Goal: Transaction & Acquisition: Purchase product/service

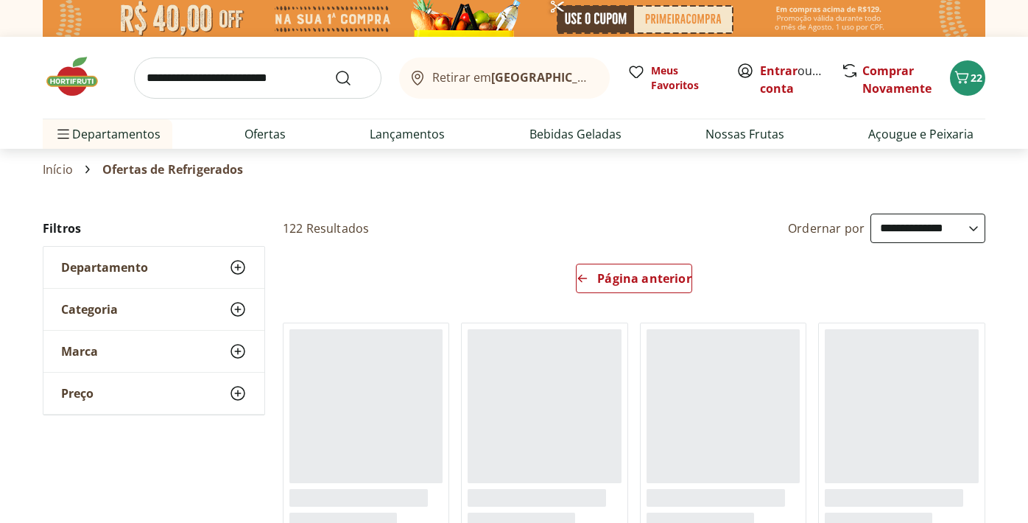
select select "*********"
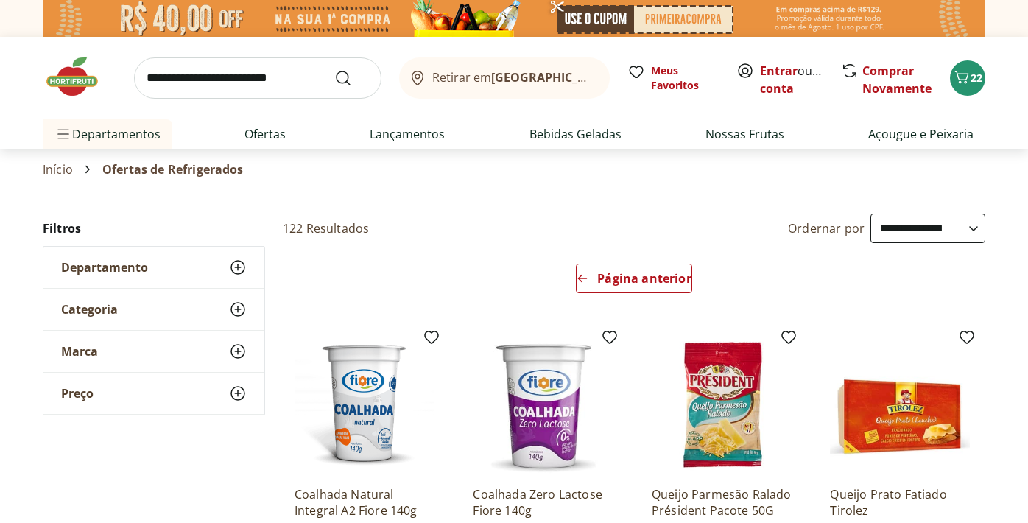
click at [67, 79] on img at bounding box center [80, 76] width 74 height 44
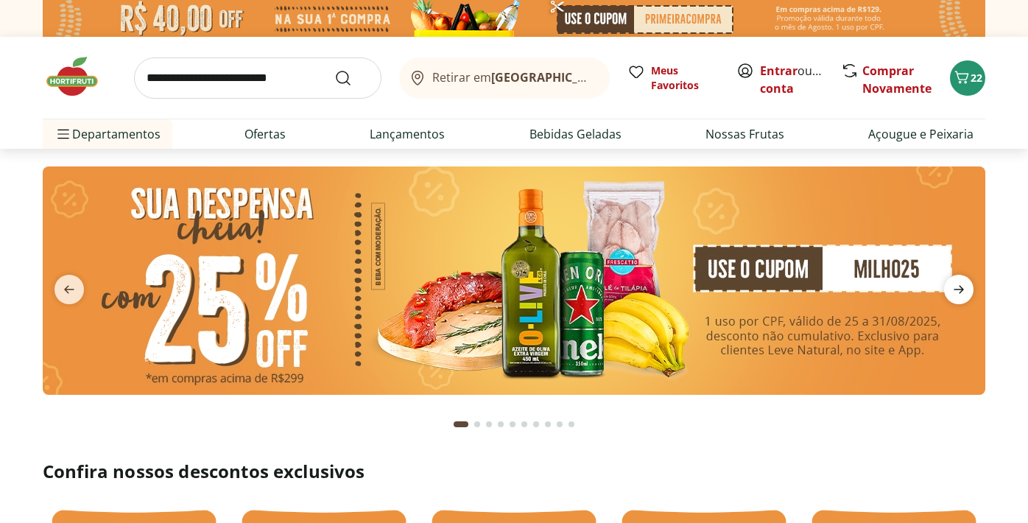
click at [962, 286] on icon "next" at bounding box center [959, 290] width 18 height 18
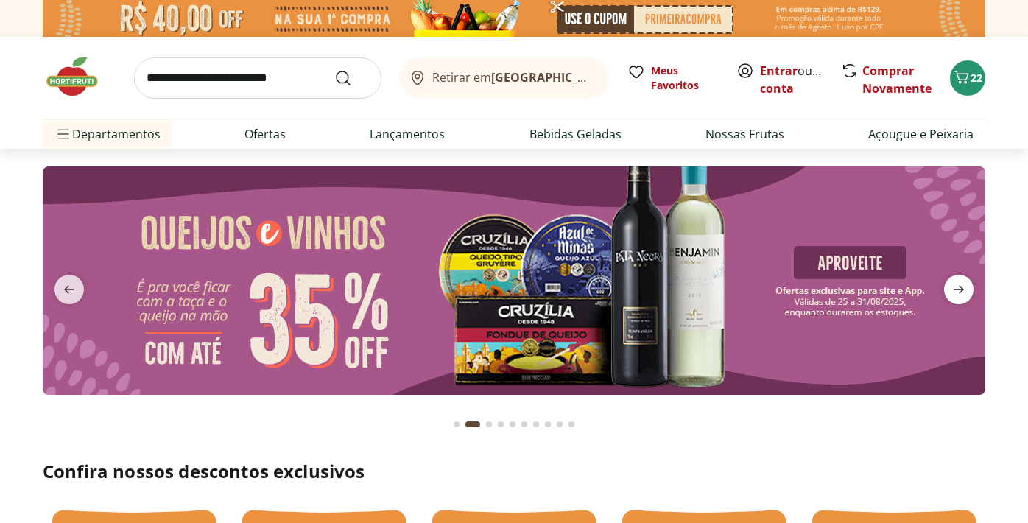
click at [959, 286] on icon "next" at bounding box center [959, 290] width 10 height 8
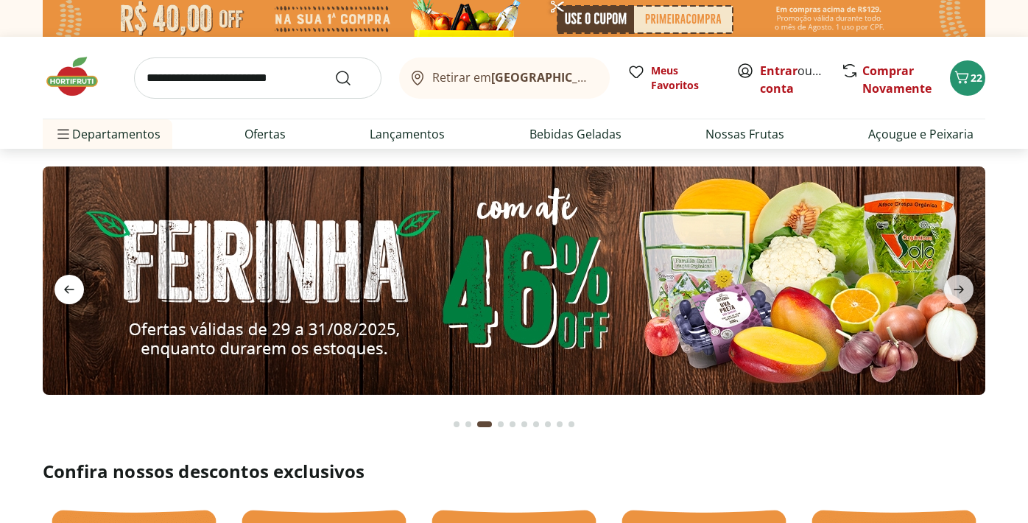
click at [61, 285] on icon "previous" at bounding box center [69, 290] width 18 height 18
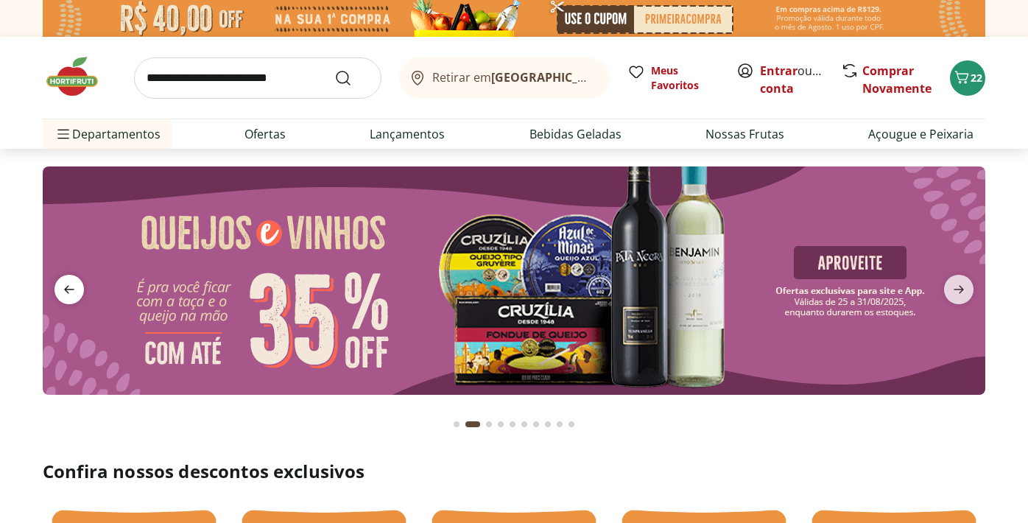
click at [61, 285] on icon "previous" at bounding box center [69, 290] width 18 height 18
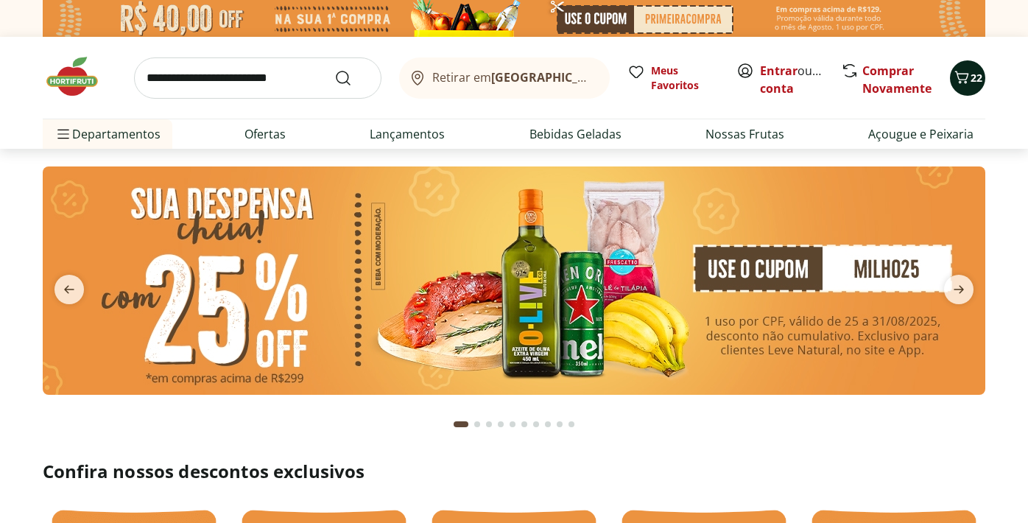
click at [964, 75] on icon "Carrinho" at bounding box center [962, 77] width 18 height 18
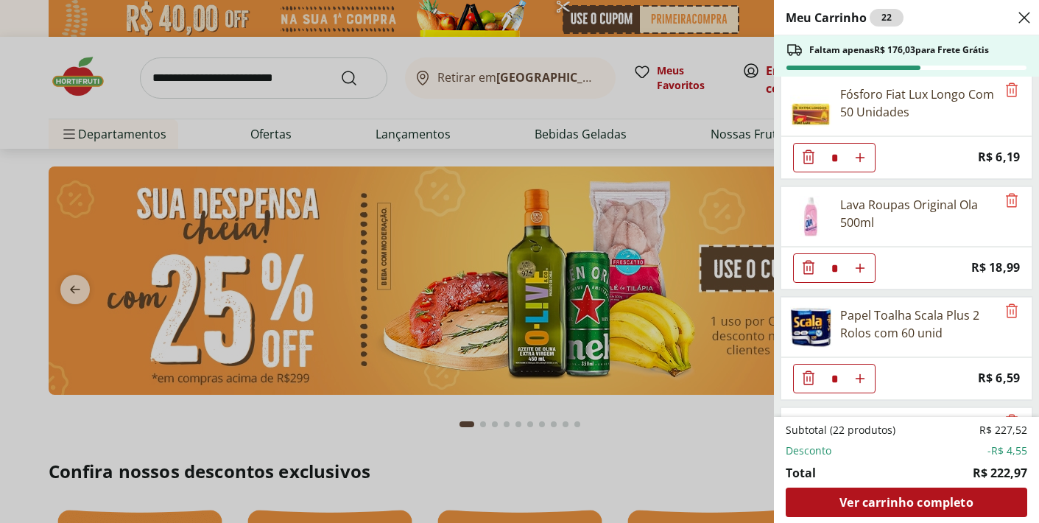
scroll to position [1764, 0]
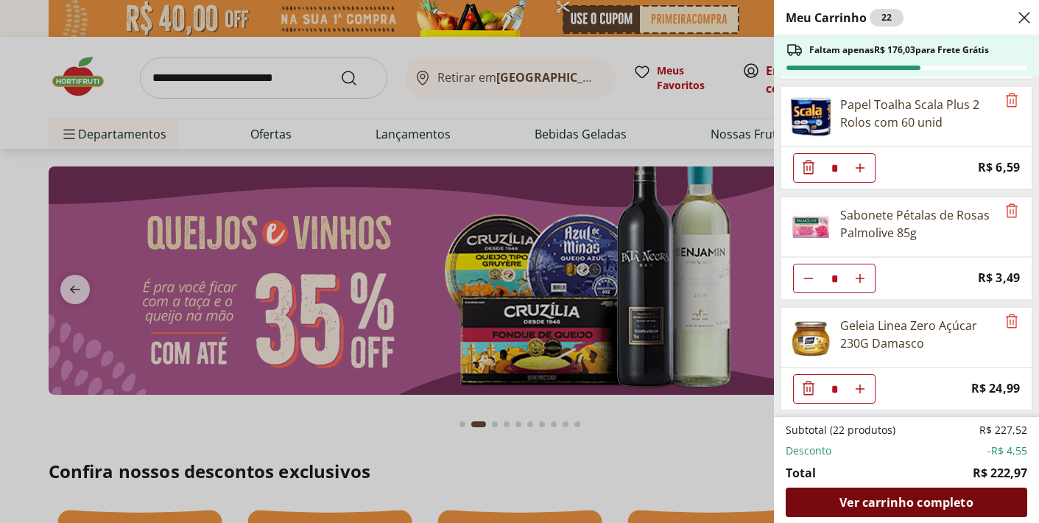
click at [890, 501] on span "Ver carrinho completo" at bounding box center [905, 502] width 133 height 12
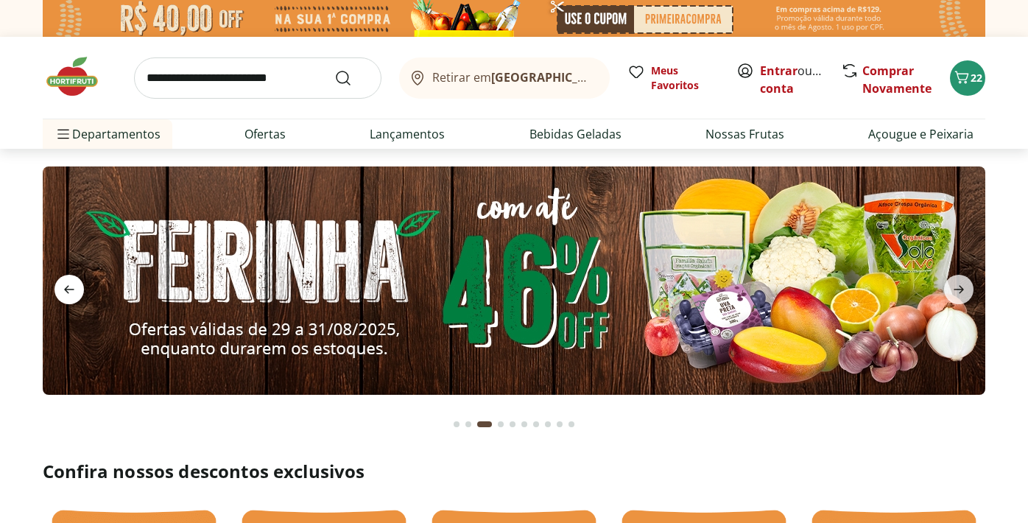
click at [73, 281] on icon "previous" at bounding box center [69, 290] width 18 height 18
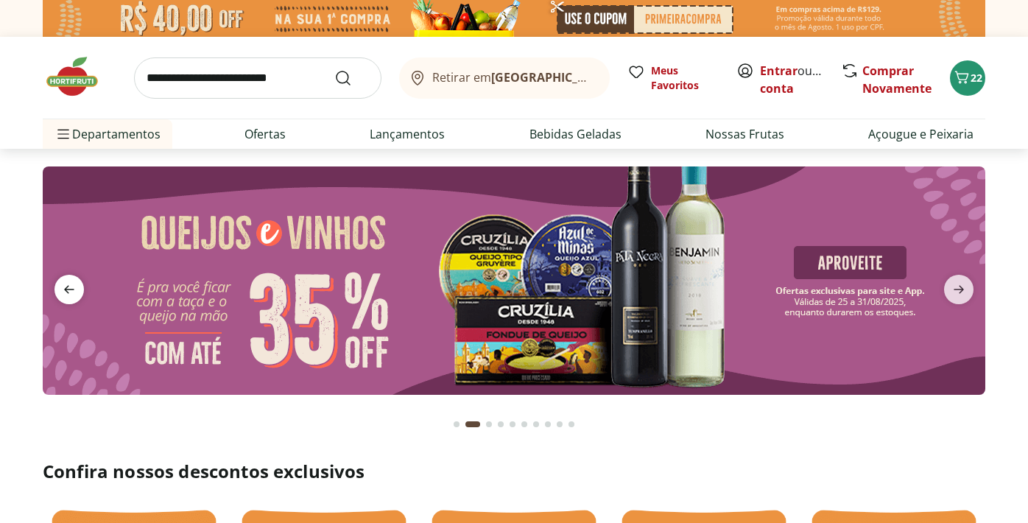
click at [73, 281] on icon "previous" at bounding box center [69, 290] width 18 height 18
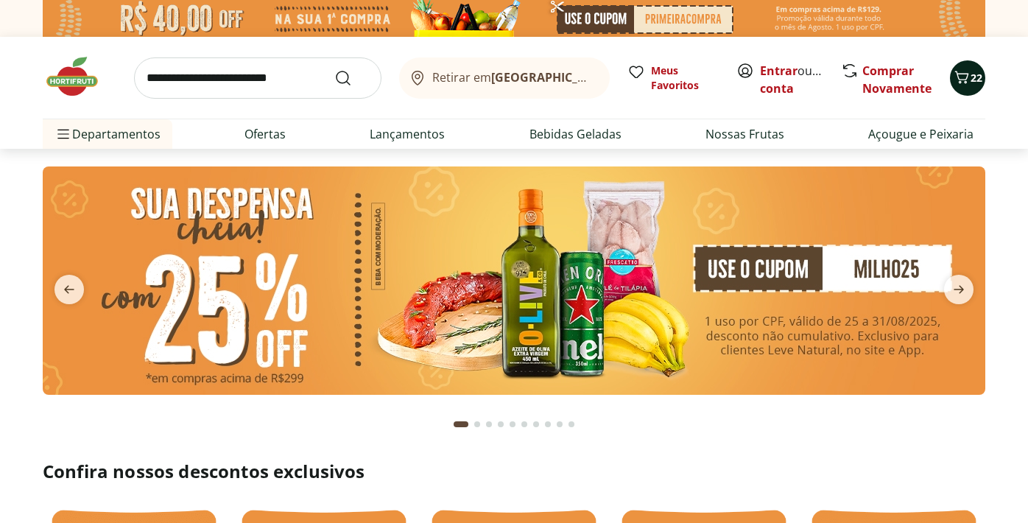
click at [966, 82] on icon "Carrinho" at bounding box center [962, 77] width 14 height 13
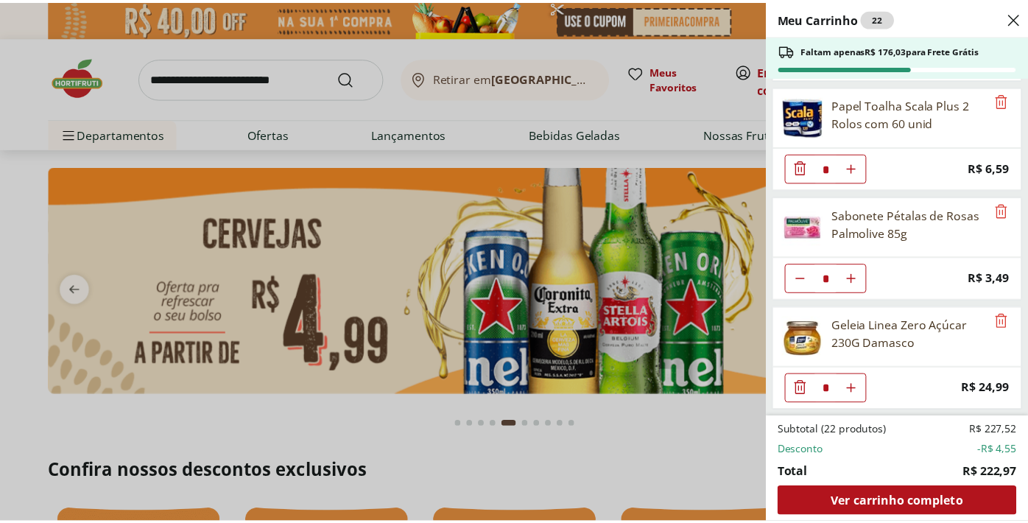
scroll to position [1759, 0]
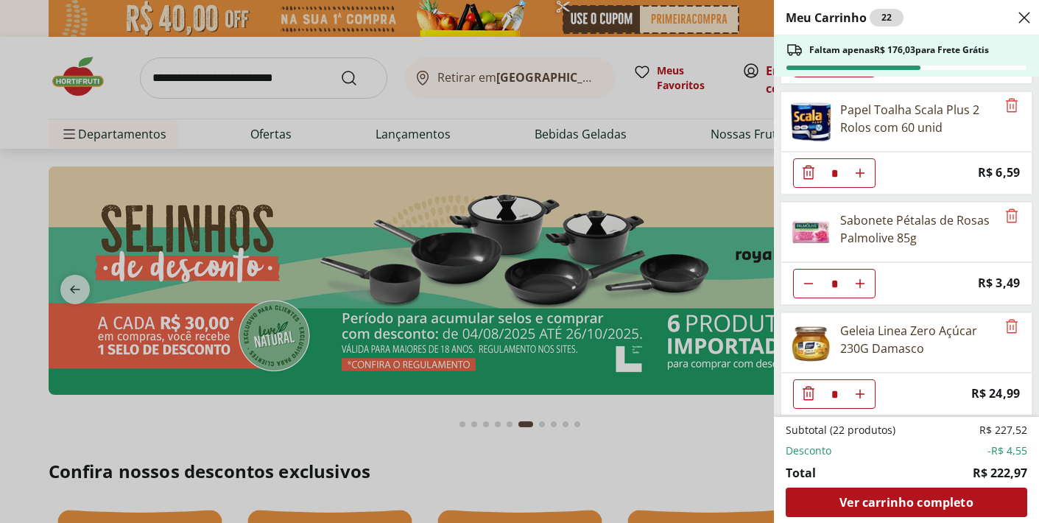
click at [659, 418] on div "Meu Carrinho 22 Faltam apenas R$ 176,03 para Frete Grátis Café Premium Torrado …" at bounding box center [519, 261] width 1039 height 523
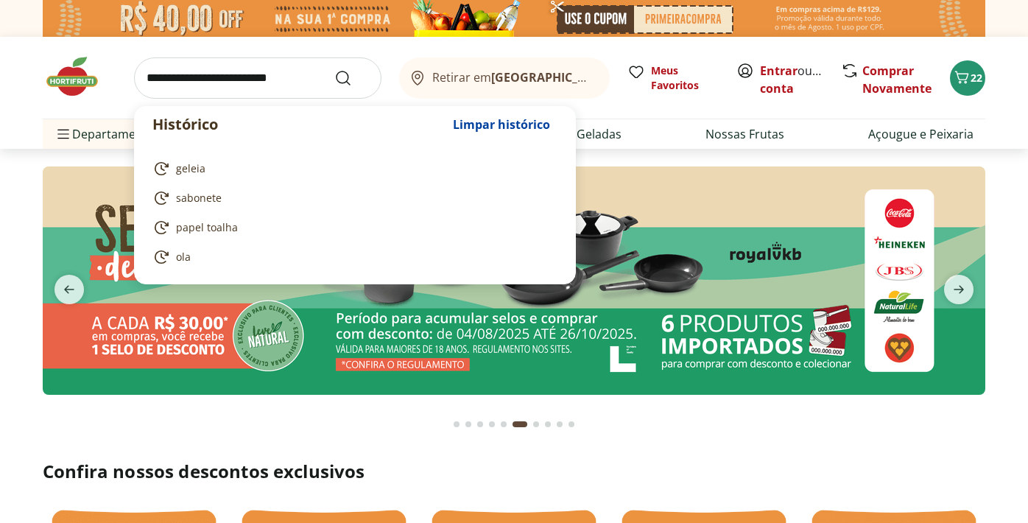
click at [310, 77] on input "search" at bounding box center [257, 77] width 247 height 41
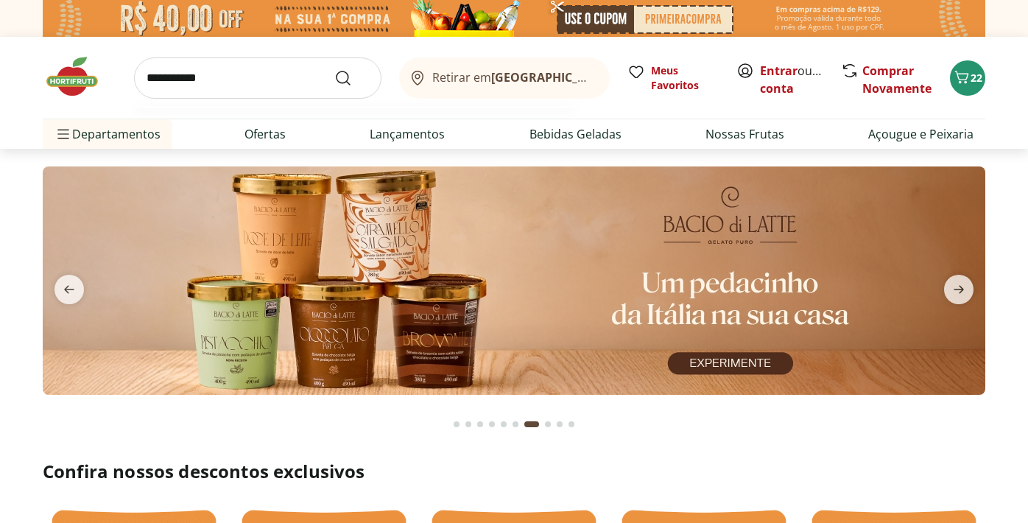
type input "**********"
click at [334, 69] on button "Submit Search" at bounding box center [351, 78] width 35 height 18
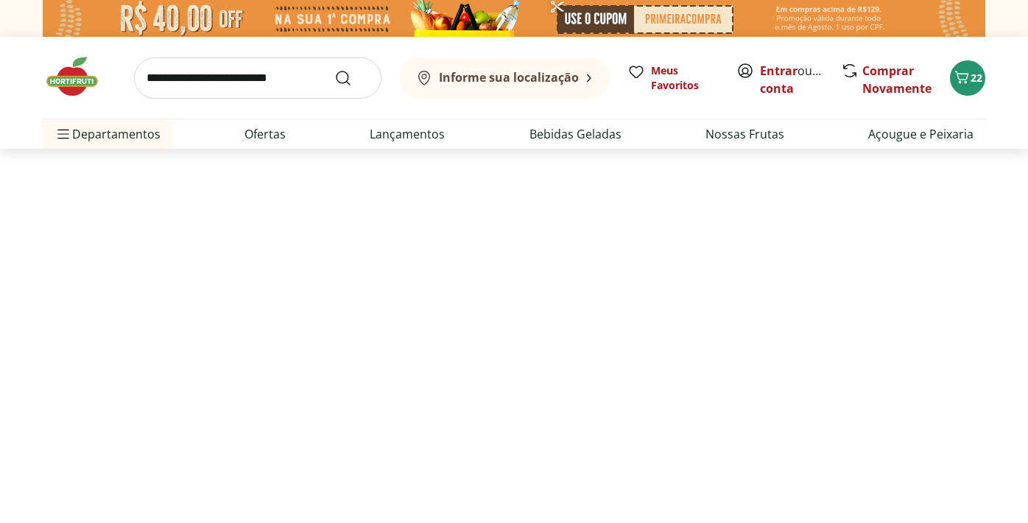
select select "**********"
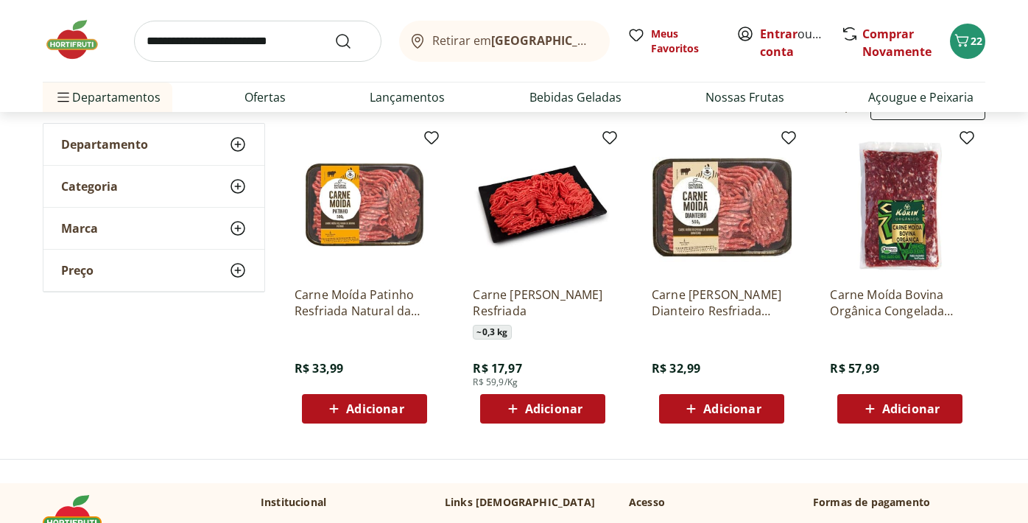
scroll to position [176, 0]
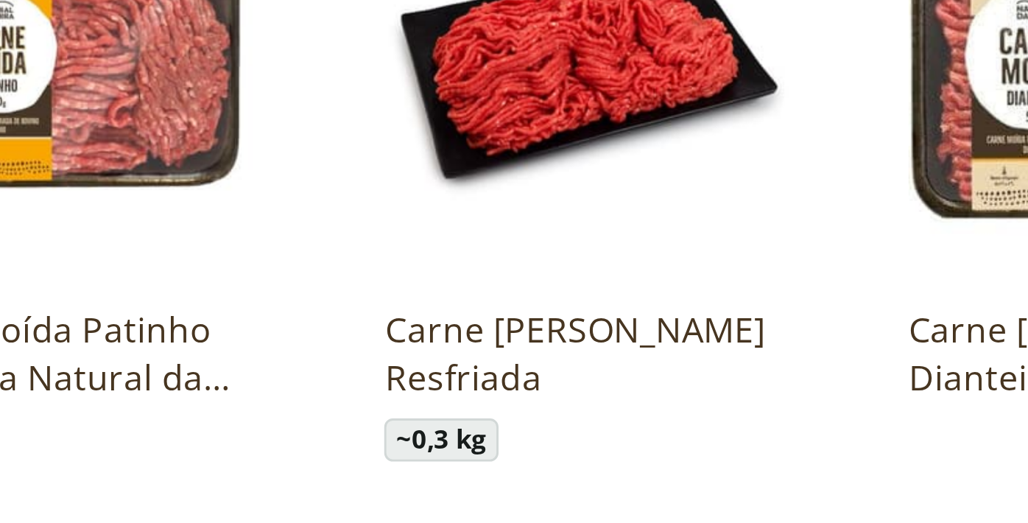
click at [520, 292] on p "Carne [PERSON_NAME] Resfriada" at bounding box center [543, 303] width 140 height 32
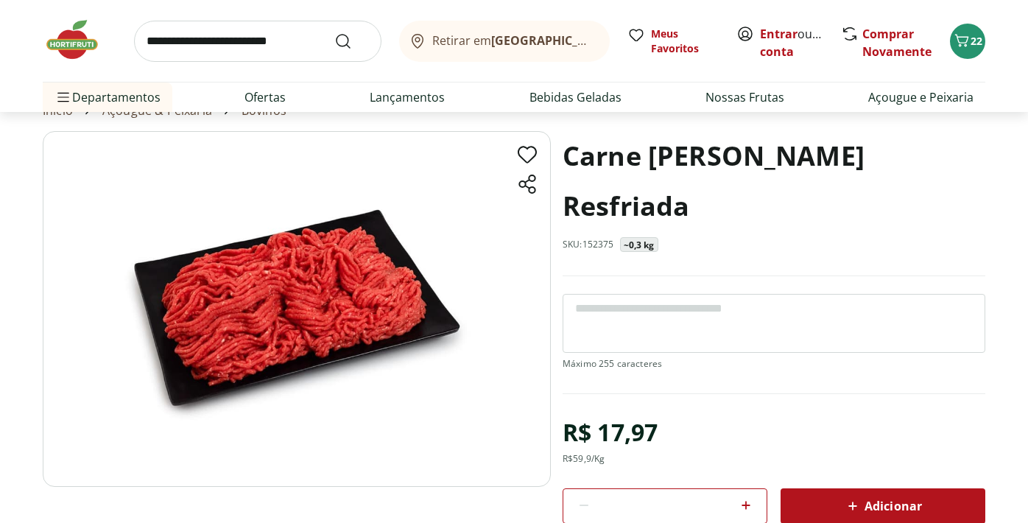
scroll to position [87, 0]
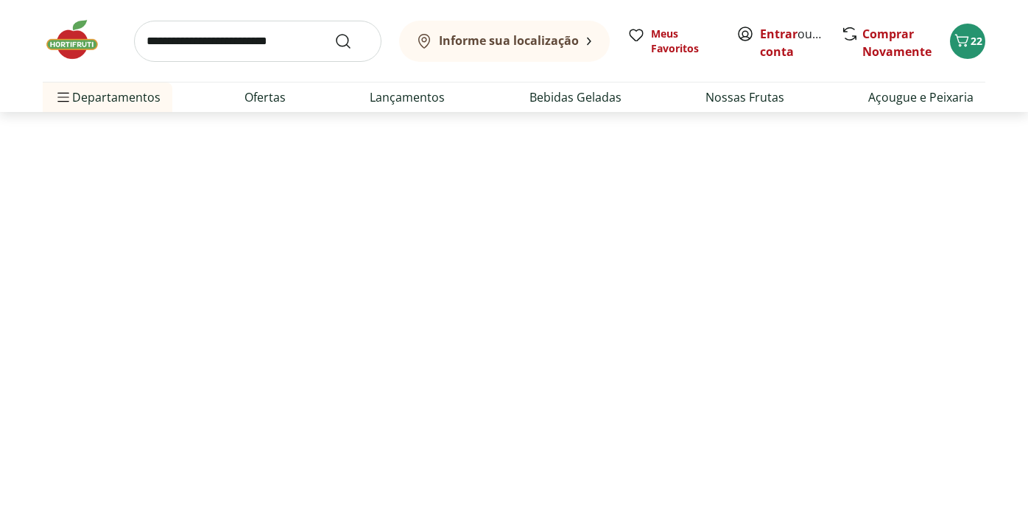
scroll to position [176, 0]
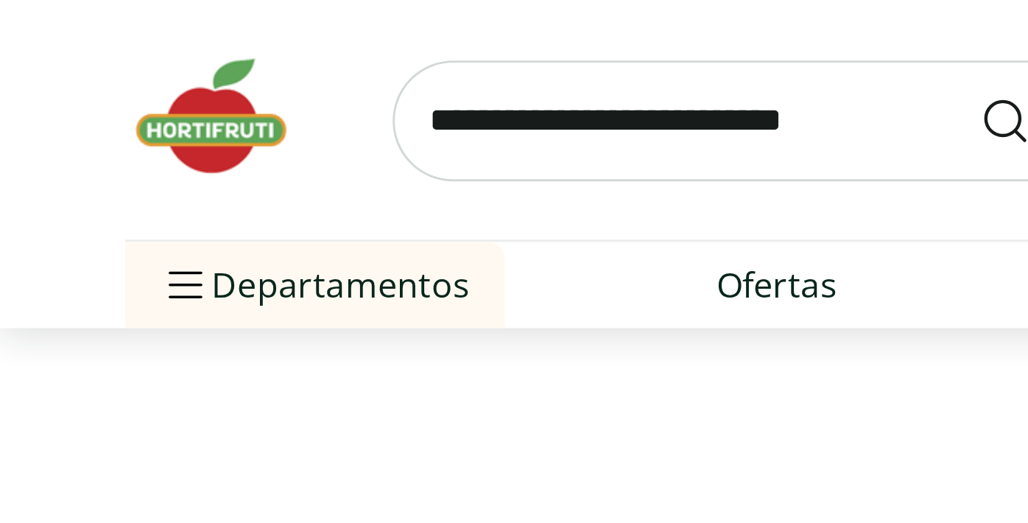
select select "**********"
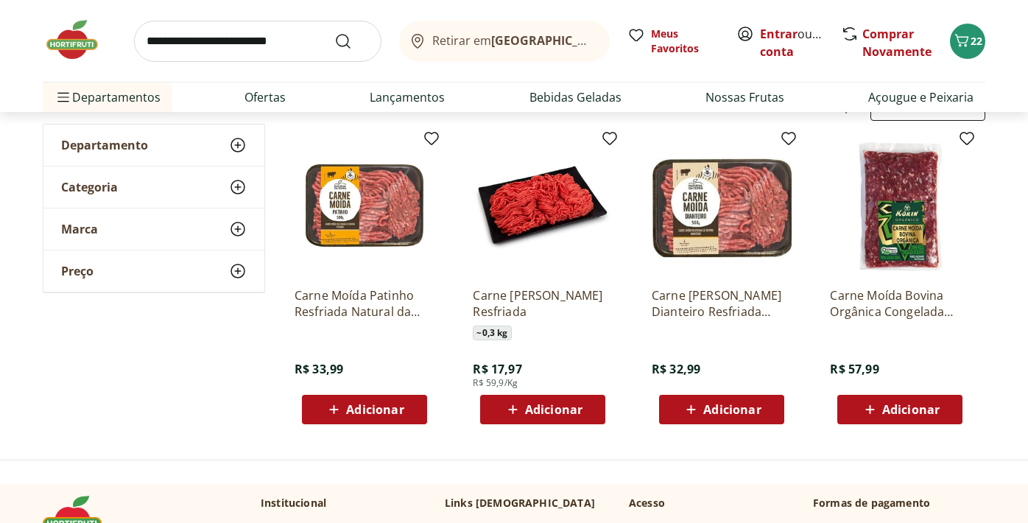
click at [364, 317] on p "Carne Moída Patinho Resfriada Natural da Terra 500g" at bounding box center [365, 303] width 140 height 32
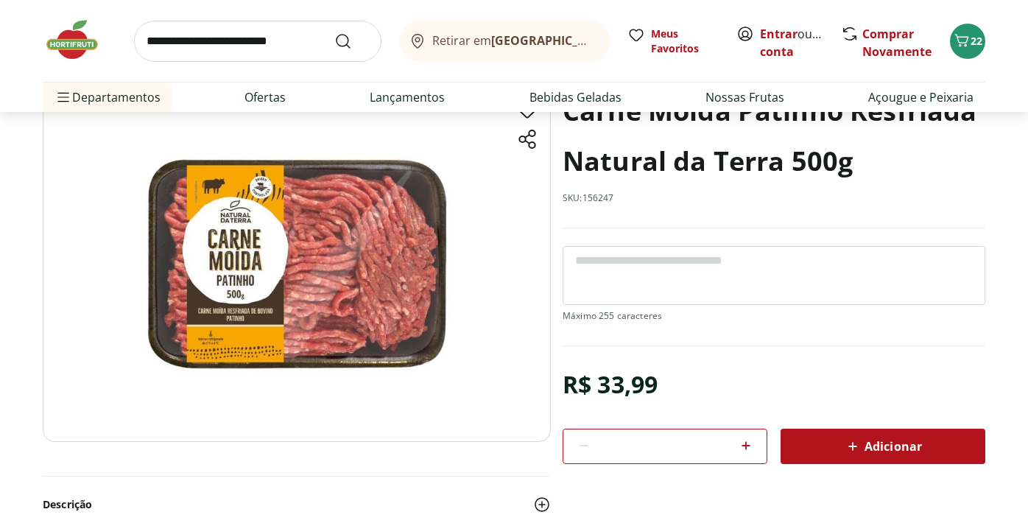
scroll to position [32, 0]
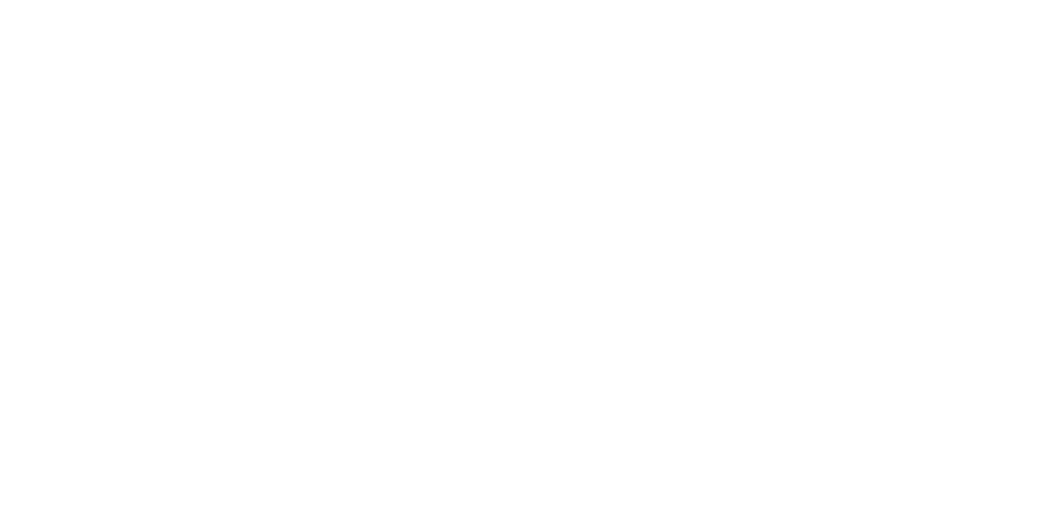
scroll to position [176, 0]
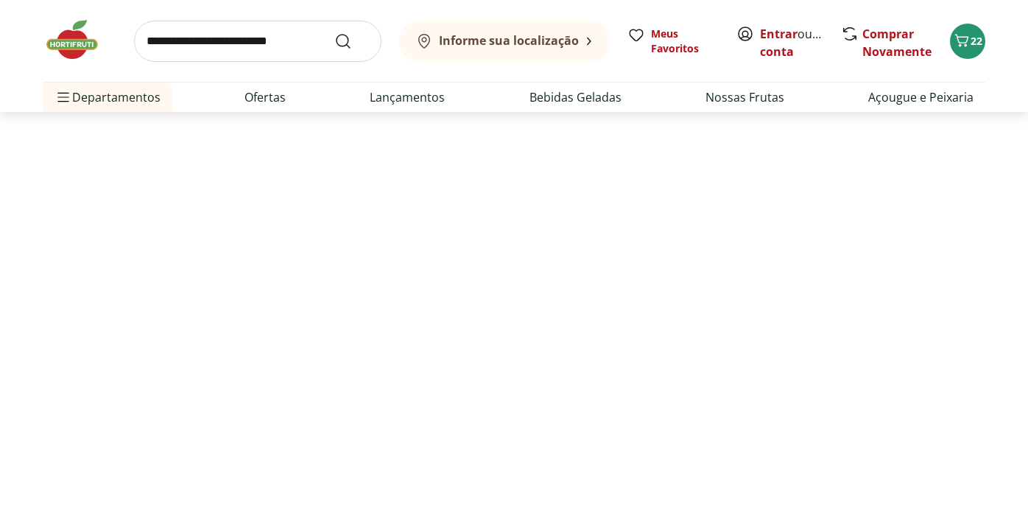
select select "**********"
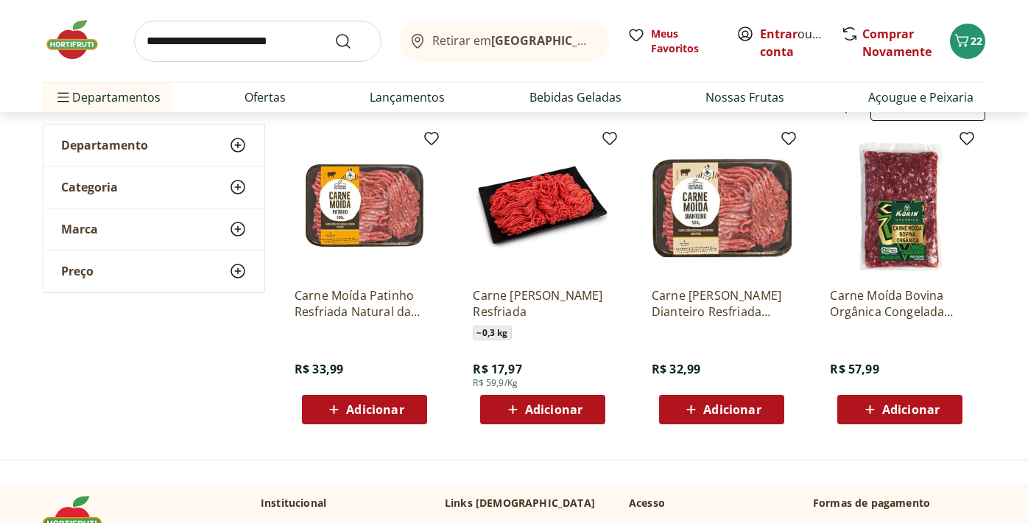
click at [539, 398] on div "Adicionar" at bounding box center [543, 409] width 102 height 27
click at [585, 409] on icon at bounding box center [584, 409] width 18 height 18
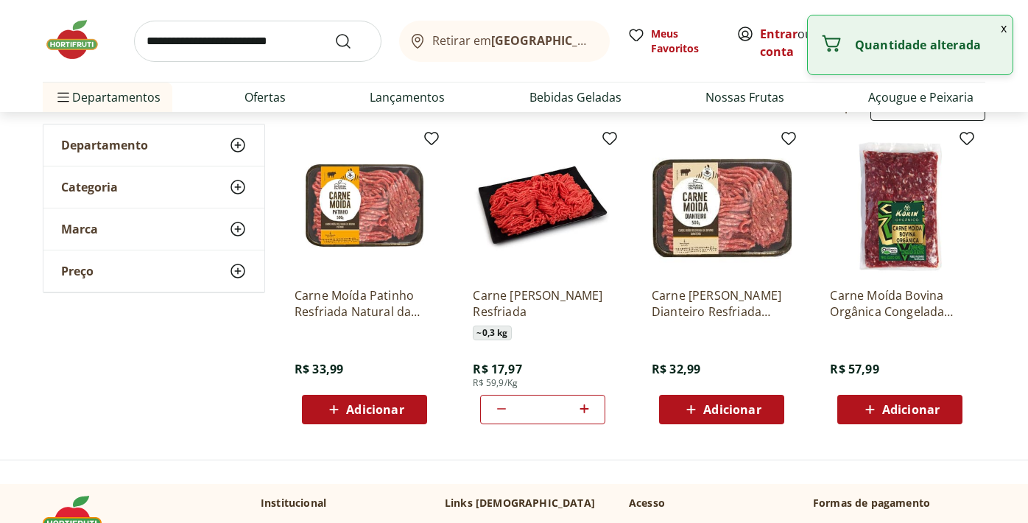
click at [585, 409] on icon at bounding box center [584, 409] width 18 height 18
click at [587, 406] on icon at bounding box center [584, 409] width 18 height 18
type input "*"
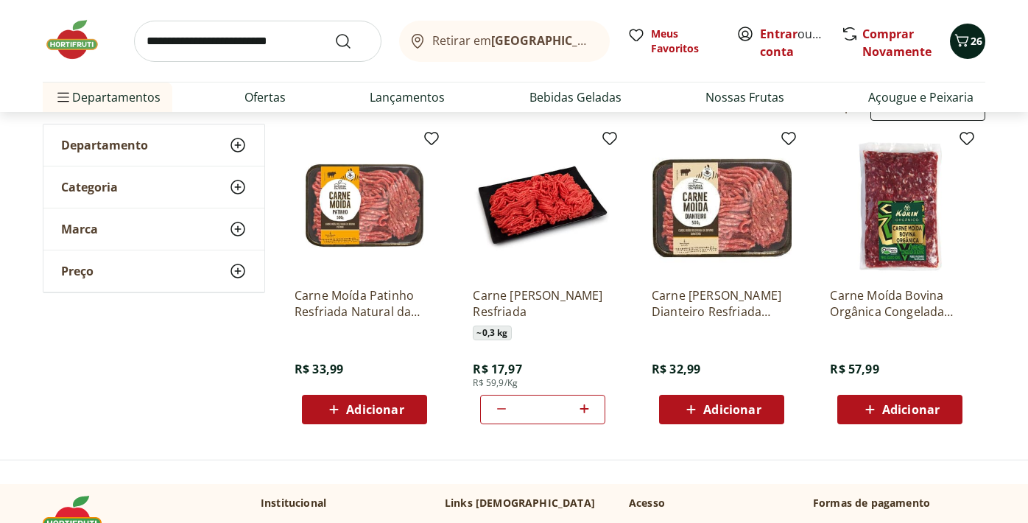
click at [974, 37] on span "26" at bounding box center [977, 41] width 12 height 14
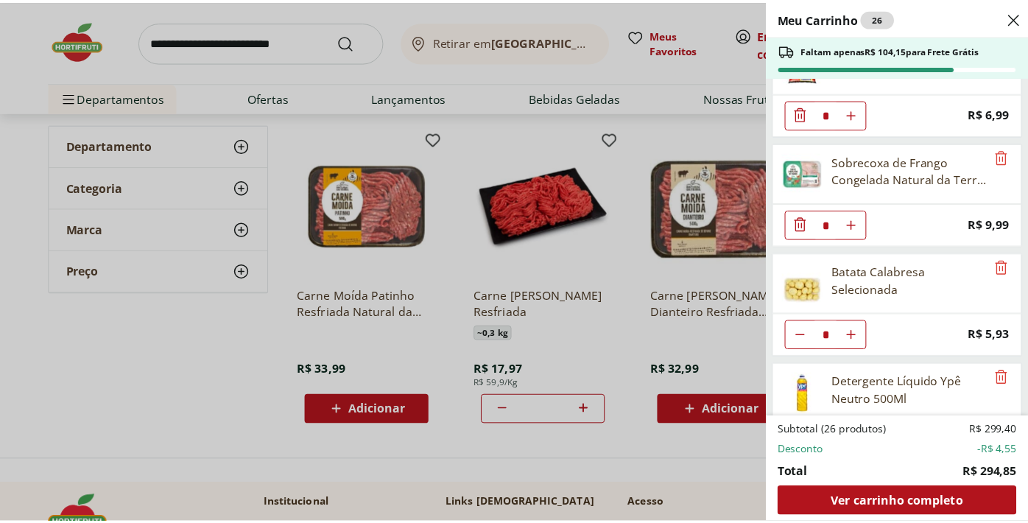
scroll to position [492, 0]
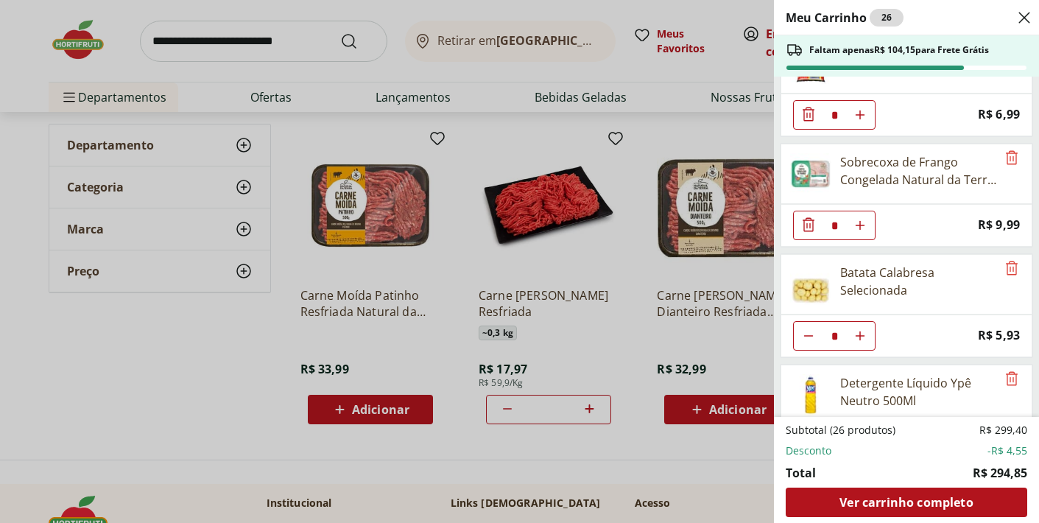
click at [810, 292] on img at bounding box center [810, 284] width 41 height 41
click at [619, 341] on div "Meu Carrinho 26 Faltam apenas R$ 104,15 para Frete Grátis Café Premium Torrado …" at bounding box center [519, 261] width 1039 height 523
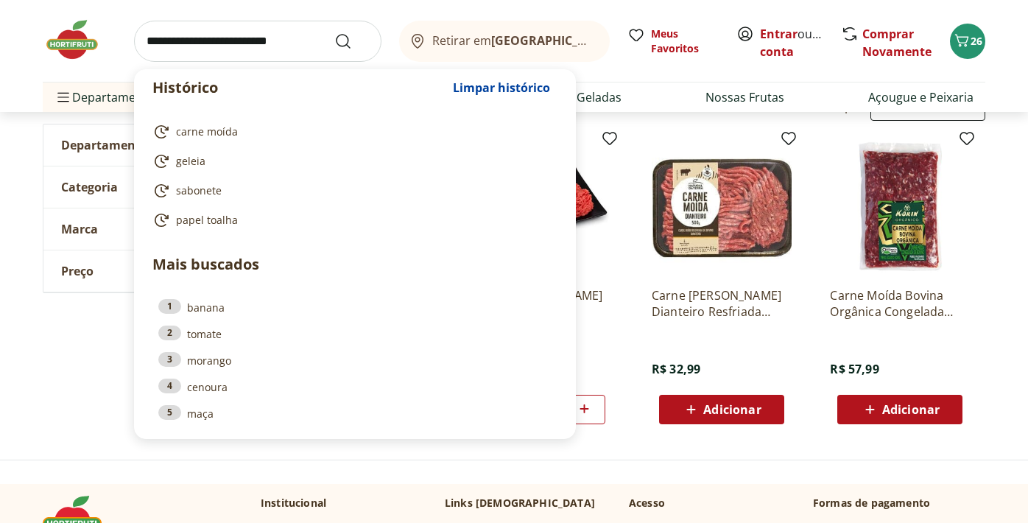
click at [278, 44] on input "search" at bounding box center [257, 41] width 247 height 41
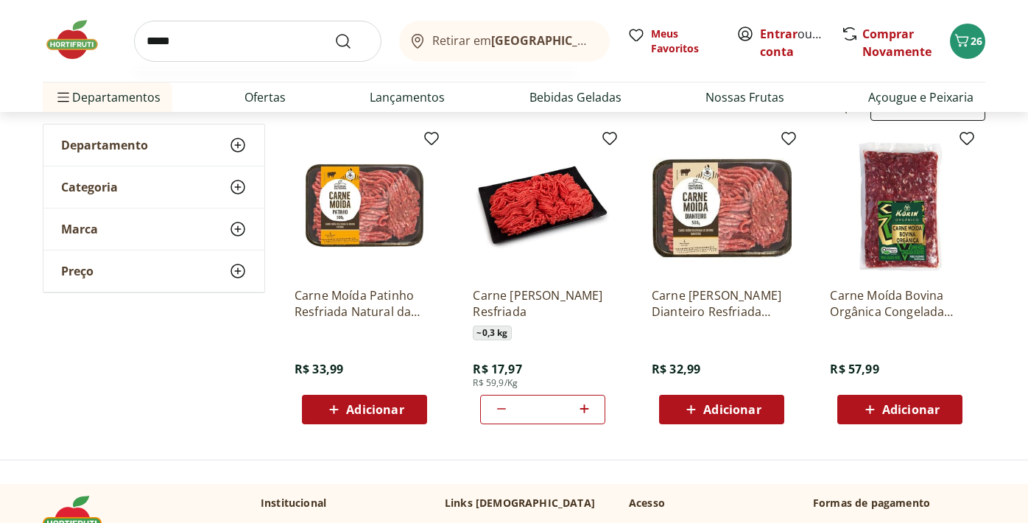
type input "******"
click button "Submit Search" at bounding box center [351, 41] width 35 height 18
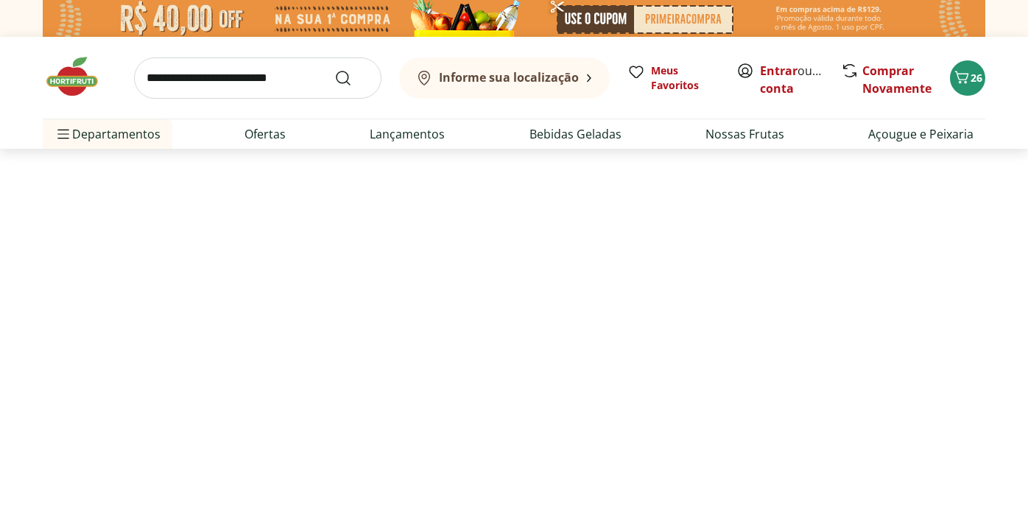
select select "**********"
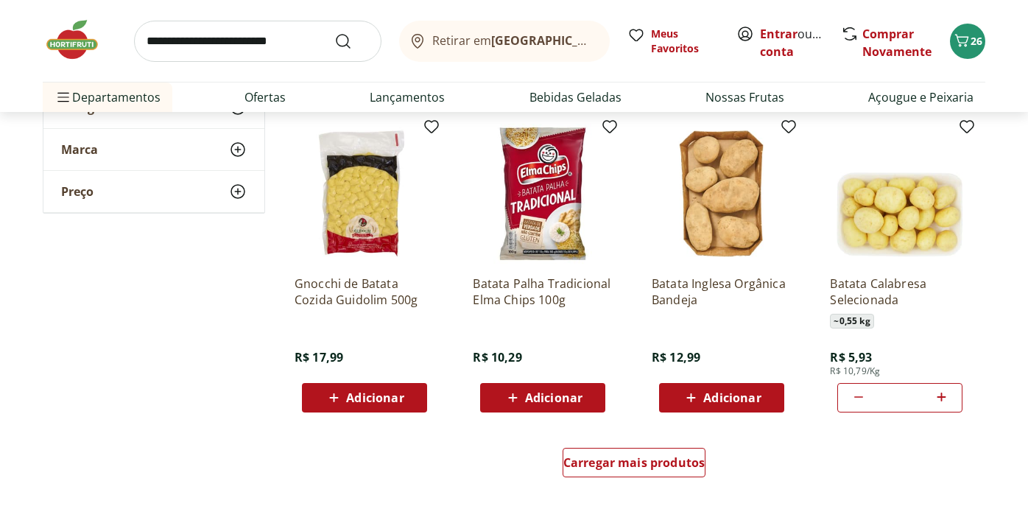
scroll to position [838, 0]
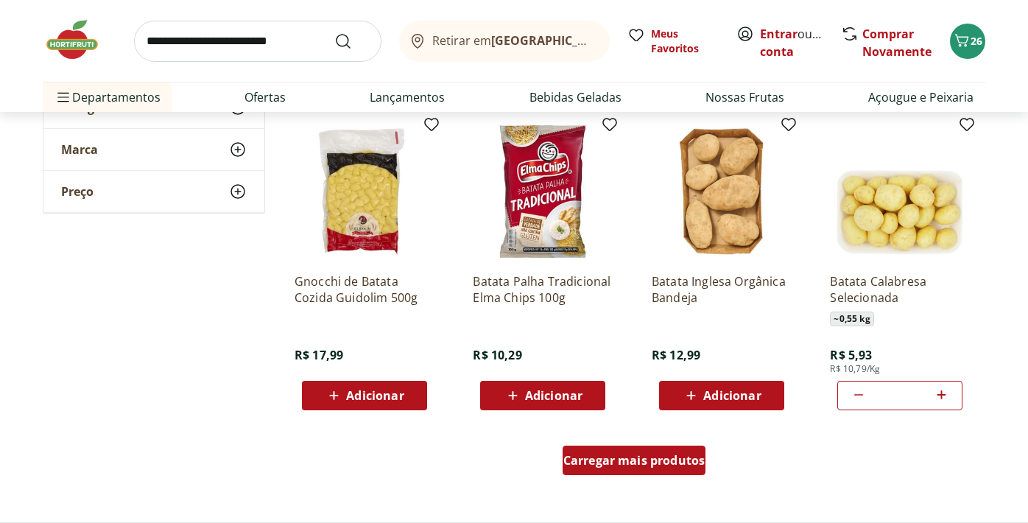
click at [639, 458] on span "Carregar mais produtos" at bounding box center [634, 460] width 142 height 12
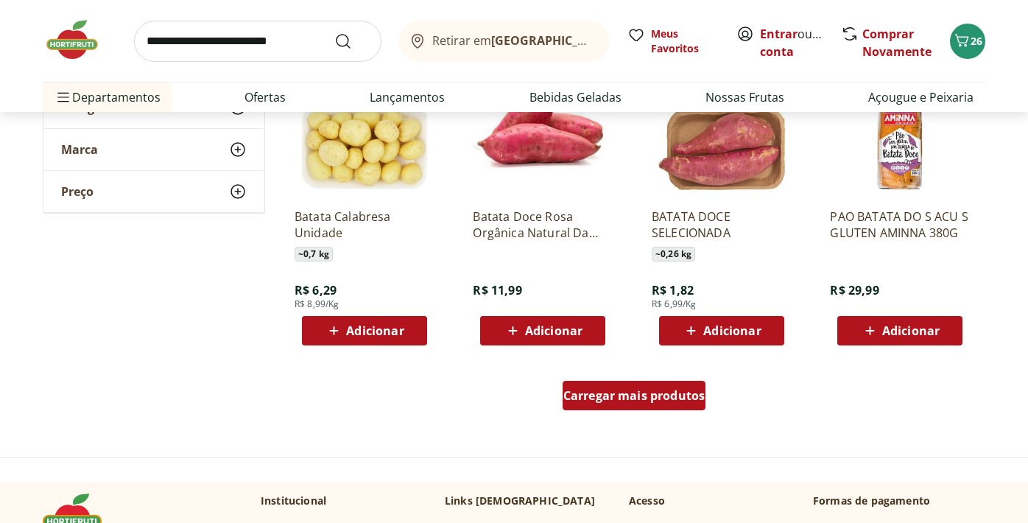
scroll to position [1864, 0]
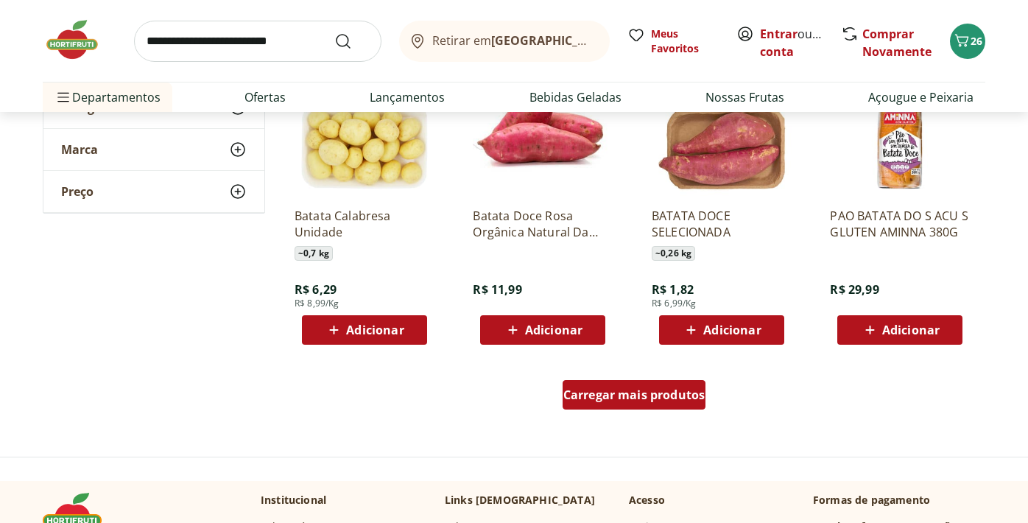
click at [628, 393] on span "Carregar mais produtos" at bounding box center [634, 395] width 142 height 12
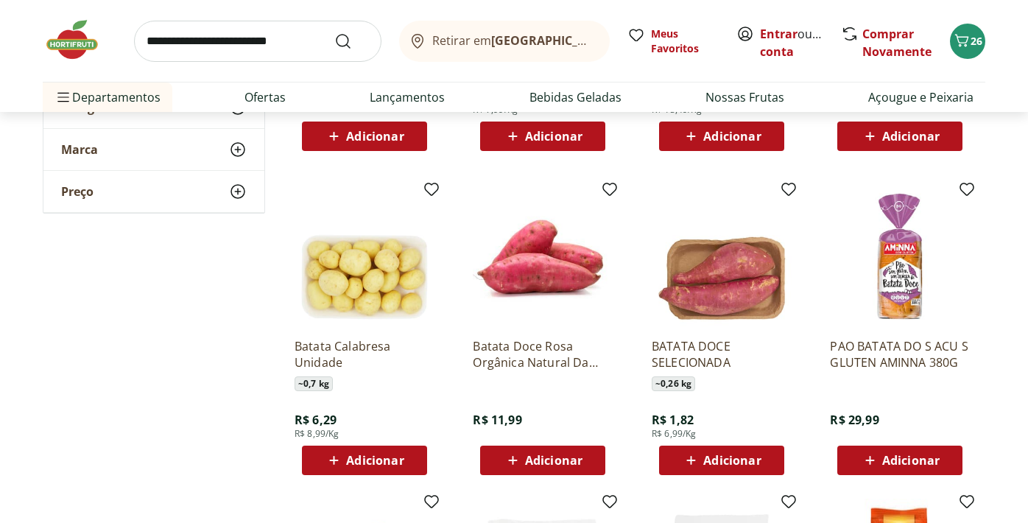
scroll to position [1356, 0]
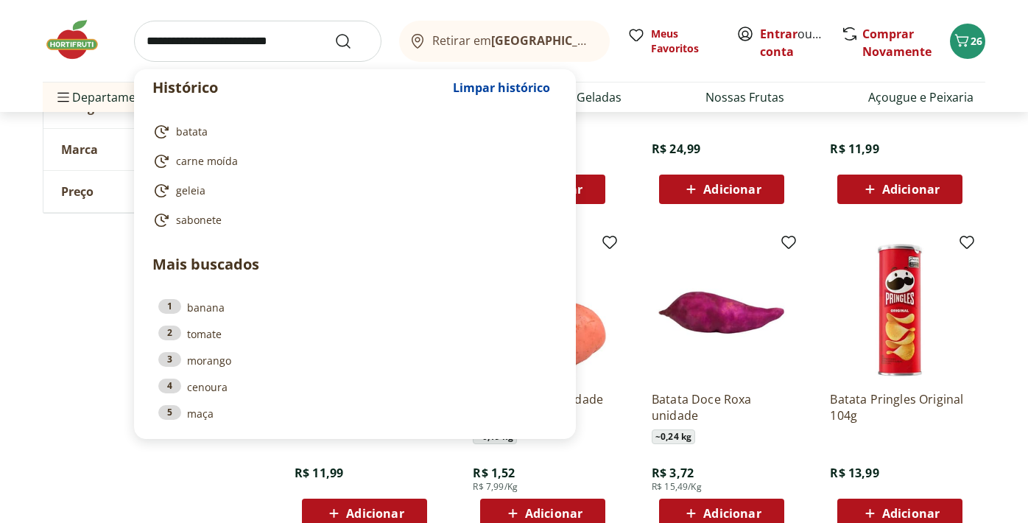
click at [309, 40] on input "search" at bounding box center [257, 41] width 247 height 41
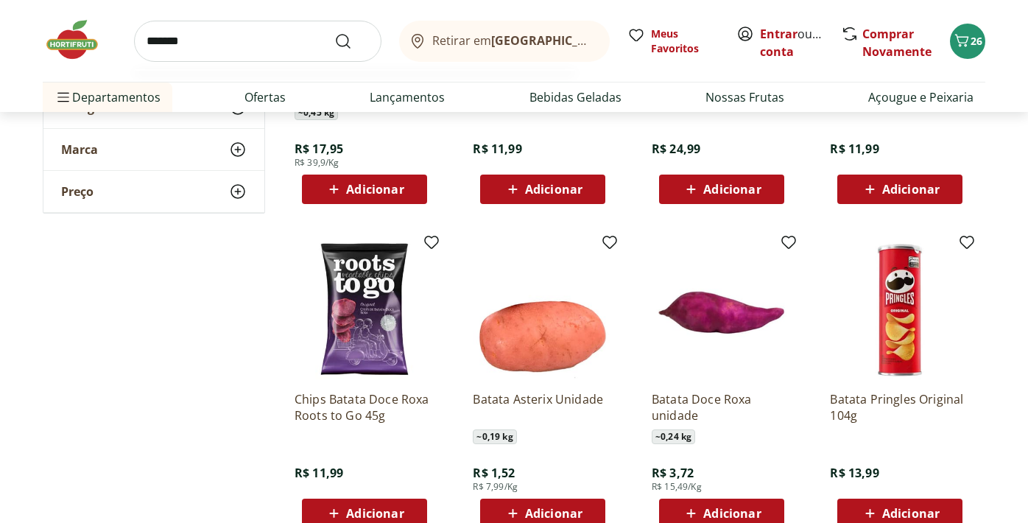
type input "*******"
click at [334, 32] on button "Submit Search" at bounding box center [351, 41] width 35 height 18
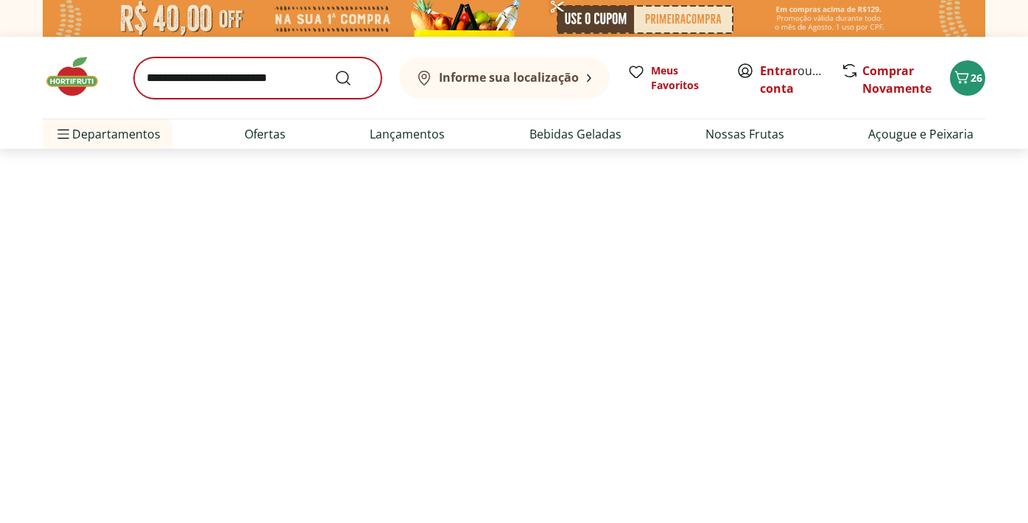
select select "**********"
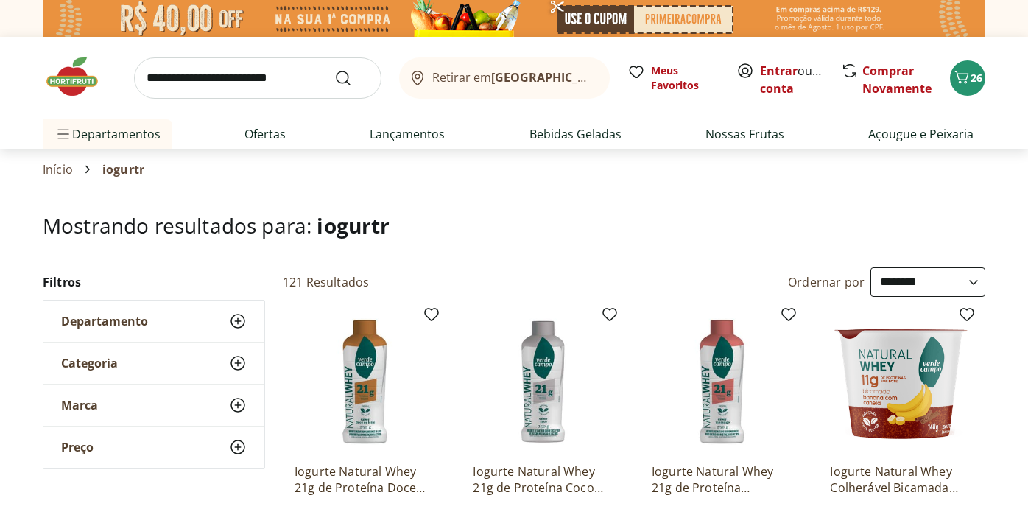
click at [238, 74] on input "search" at bounding box center [257, 77] width 247 height 41
type input "*******"
click at [334, 69] on button "Submit Search" at bounding box center [351, 78] width 35 height 18
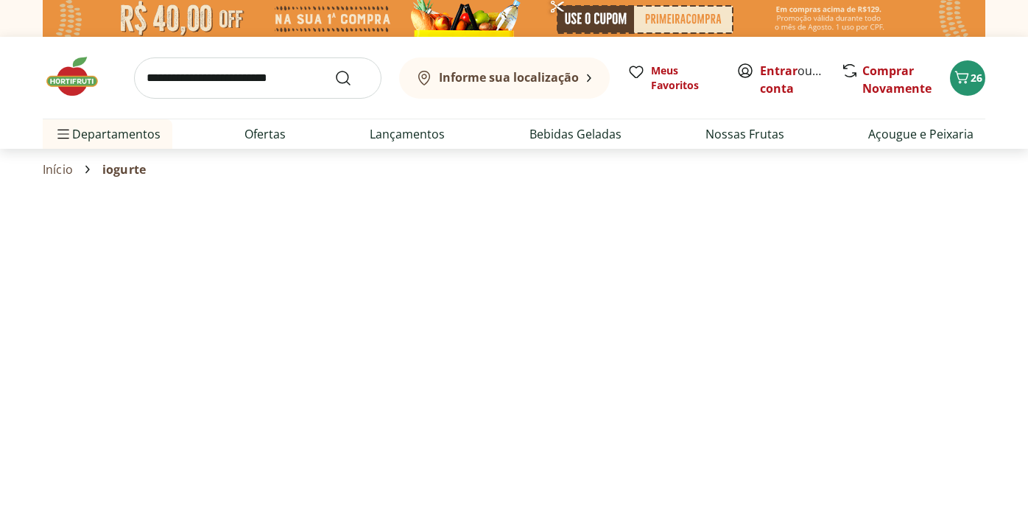
select select "**********"
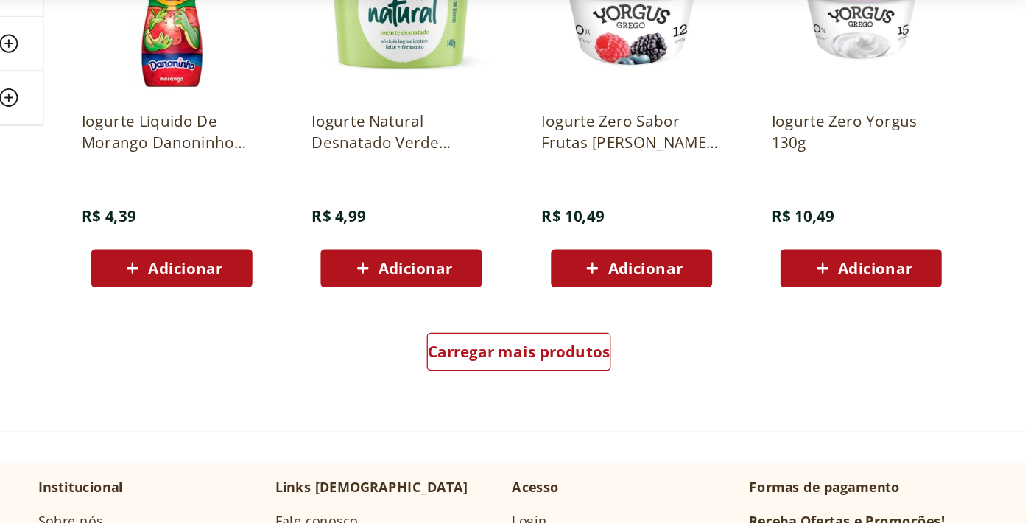
scroll to position [2831, 0]
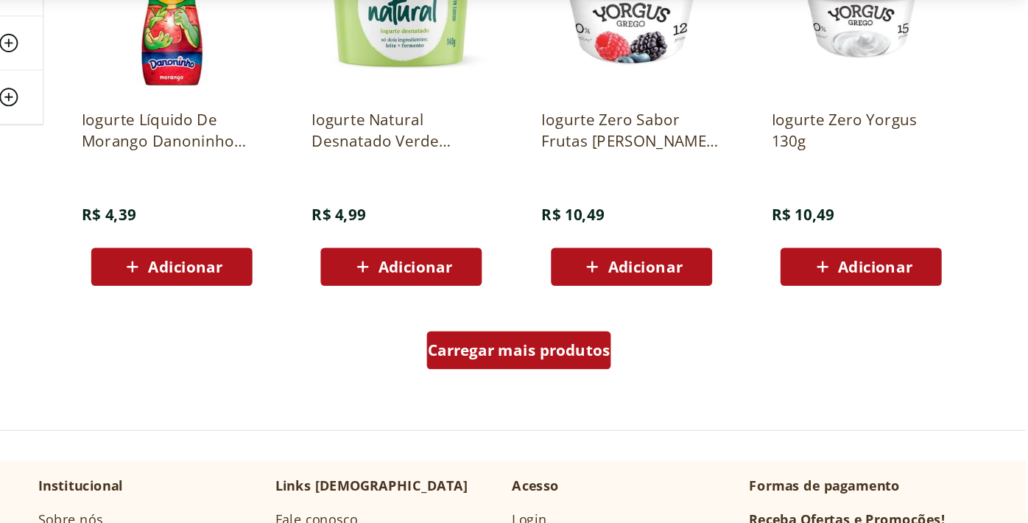
click at [602, 392] on span "Carregar mais produtos" at bounding box center [634, 388] width 142 height 12
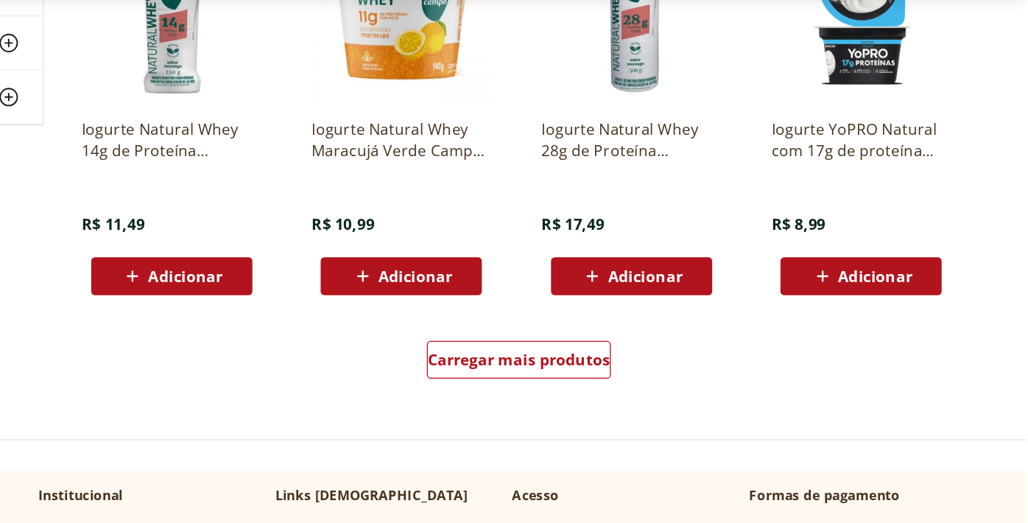
scroll to position [3790, 0]
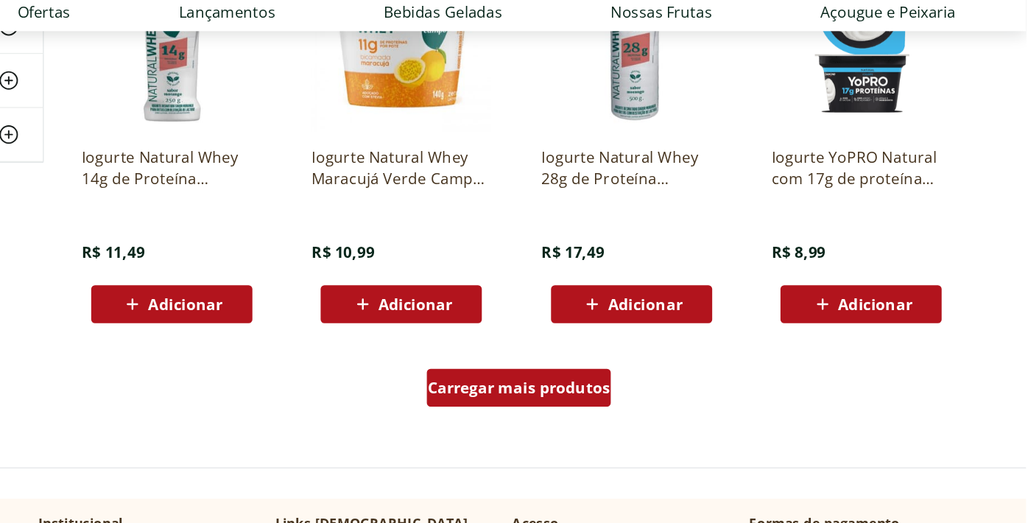
click at [603, 384] on span "Carregar mais produtos" at bounding box center [634, 389] width 142 height 12
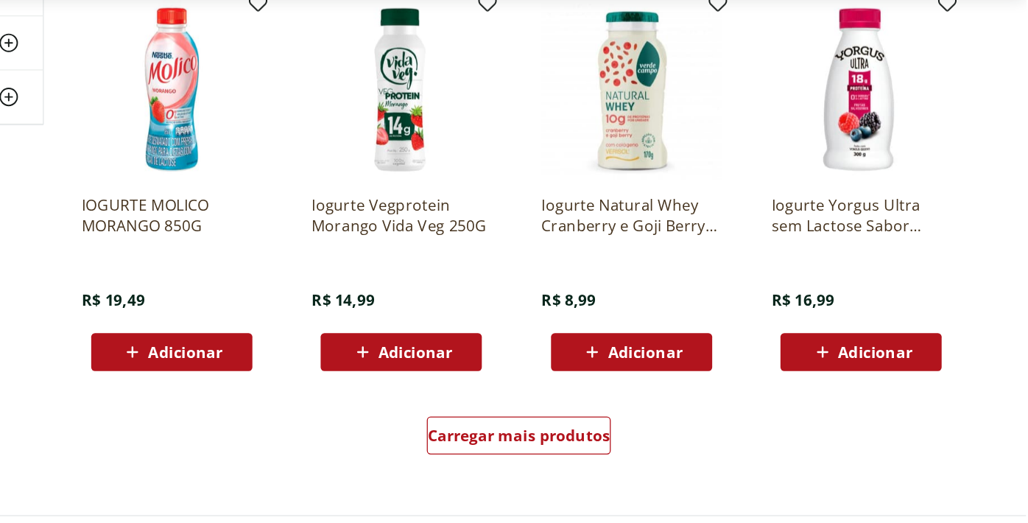
scroll to position [4707, 0]
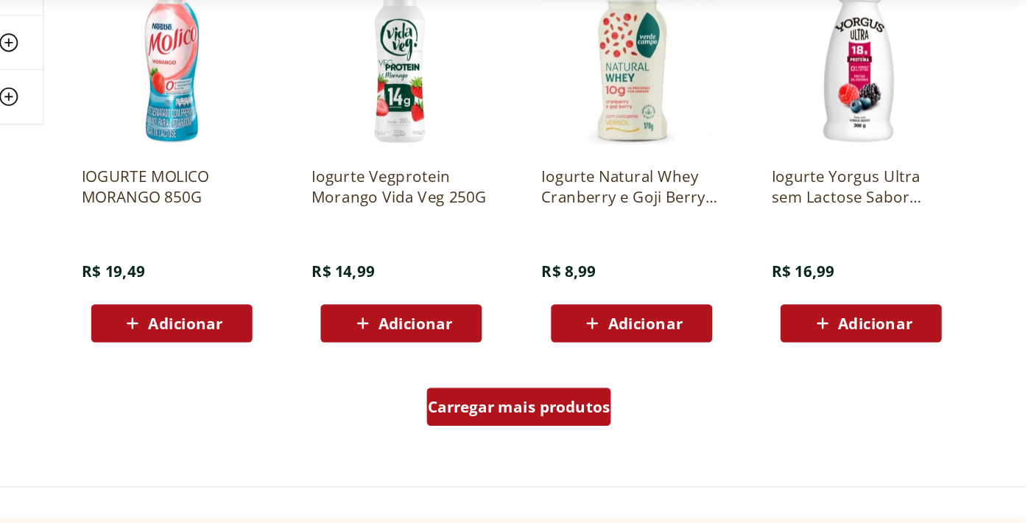
click at [617, 432] on span "Carregar mais produtos" at bounding box center [634, 432] width 142 height 12
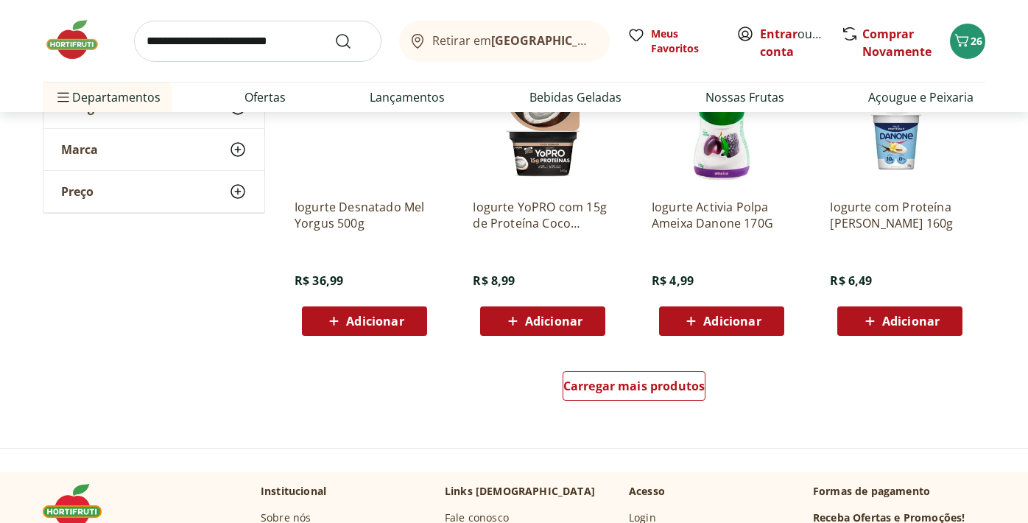
scroll to position [5728, 0]
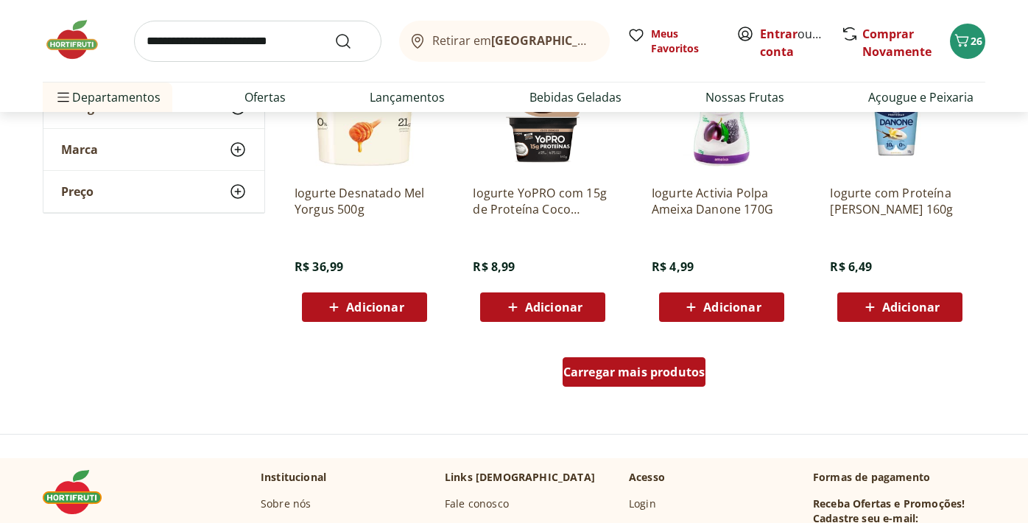
click at [645, 366] on span "Carregar mais produtos" at bounding box center [634, 372] width 142 height 12
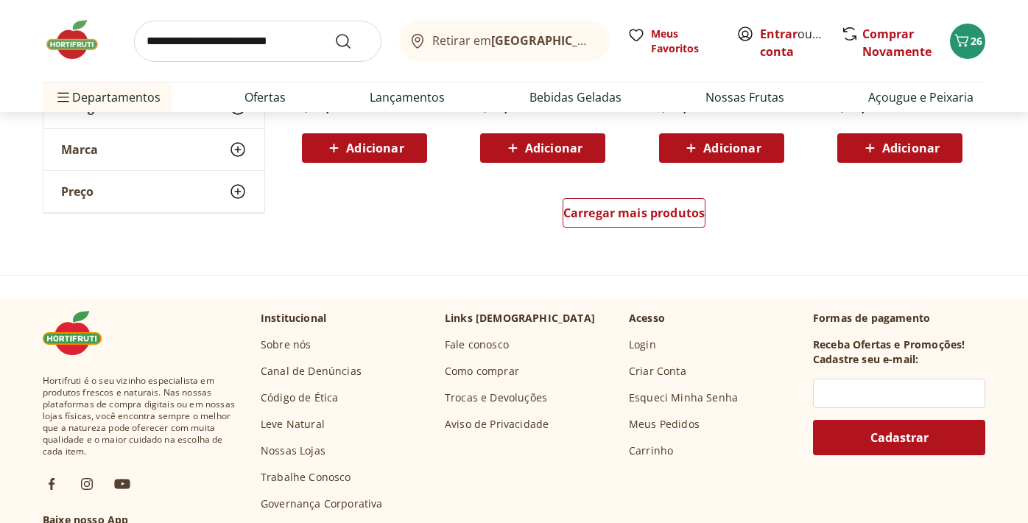
scroll to position [6854, 0]
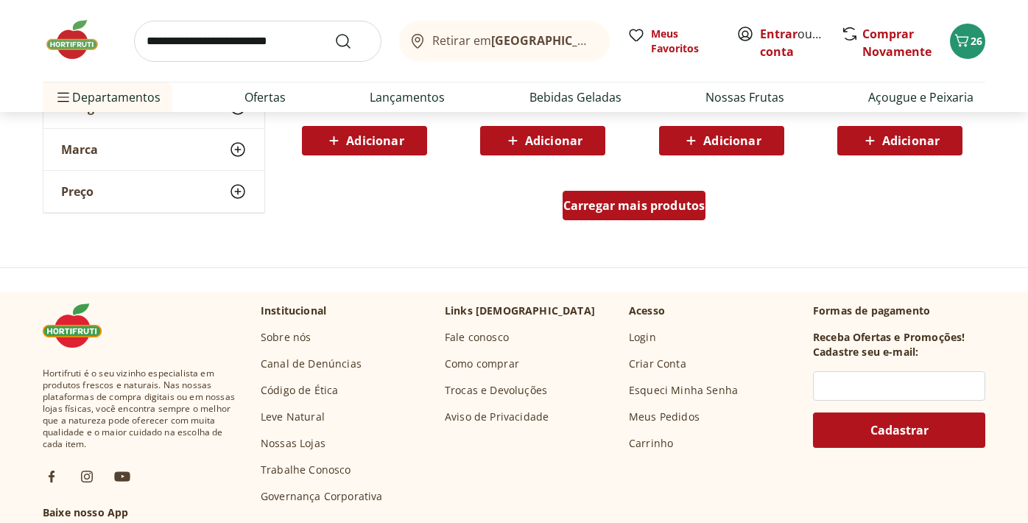
click at [634, 208] on span "Carregar mais produtos" at bounding box center [634, 206] width 142 height 12
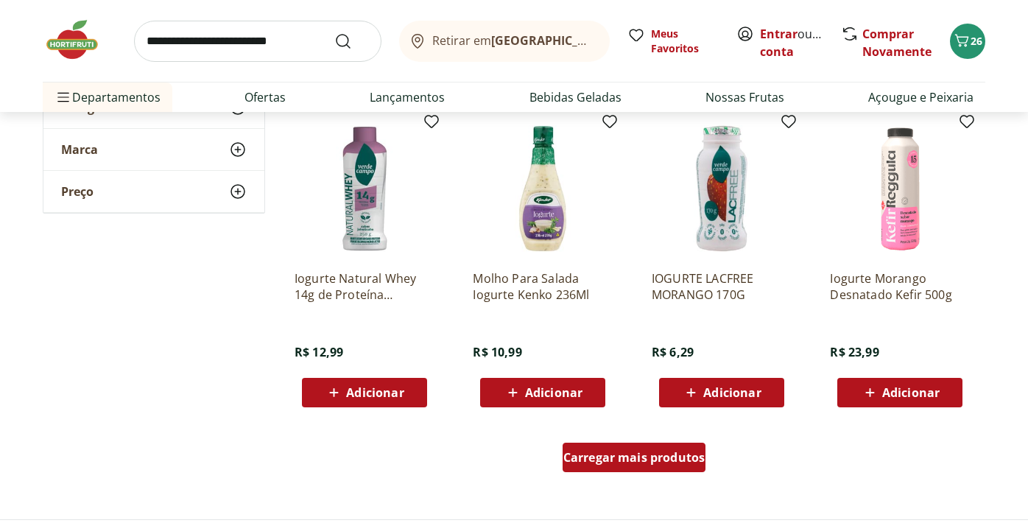
scroll to position [7565, 0]
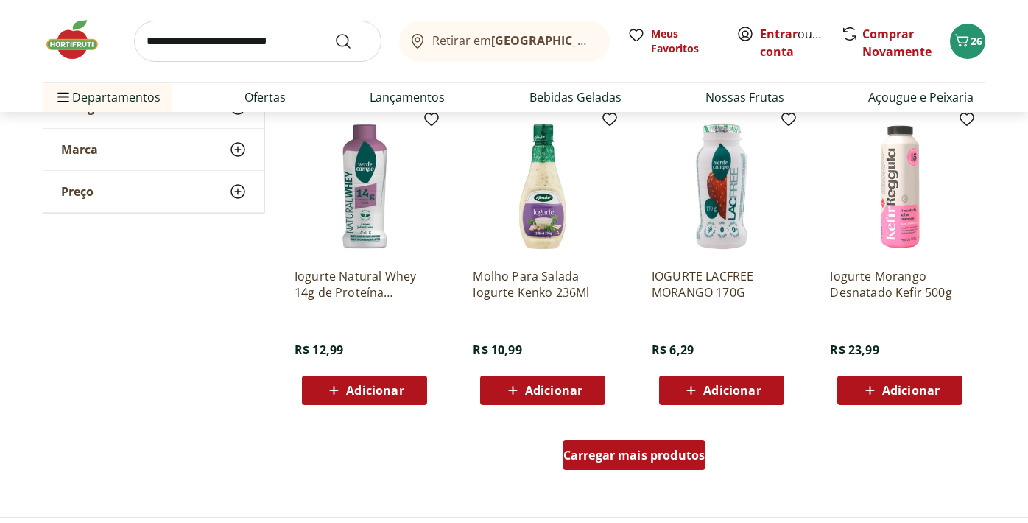
click at [650, 463] on div "Carregar mais produtos" at bounding box center [635, 454] width 144 height 29
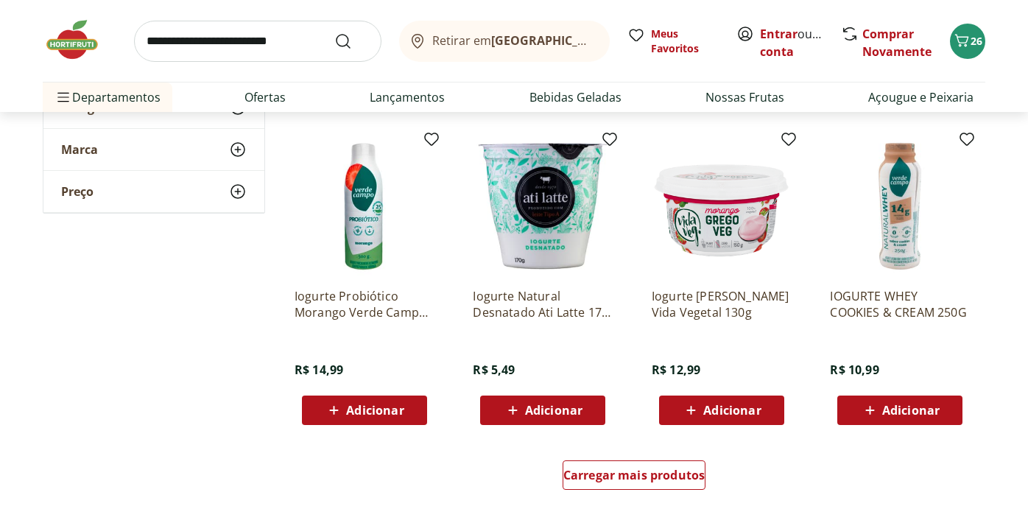
scroll to position [8547, 0]
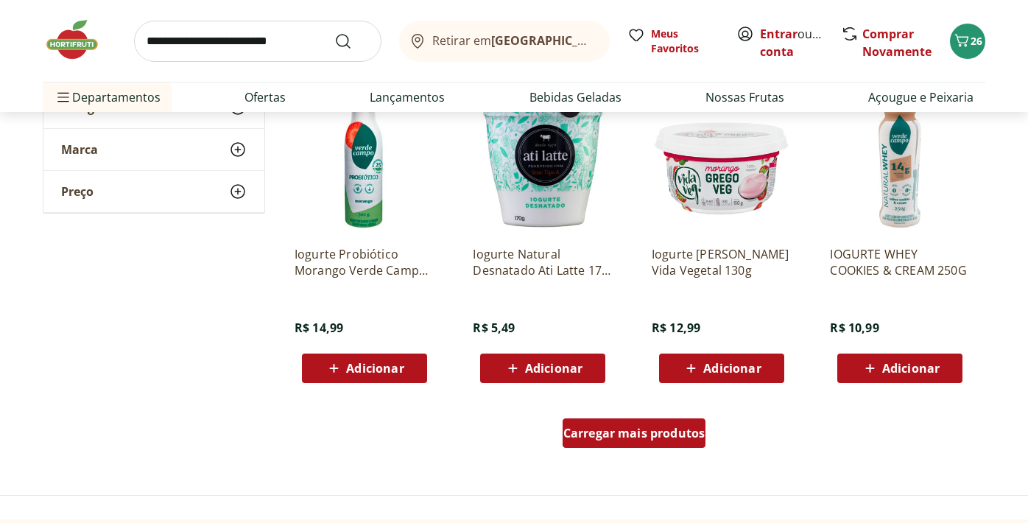
click at [644, 446] on div "Carregar mais produtos" at bounding box center [635, 432] width 144 height 29
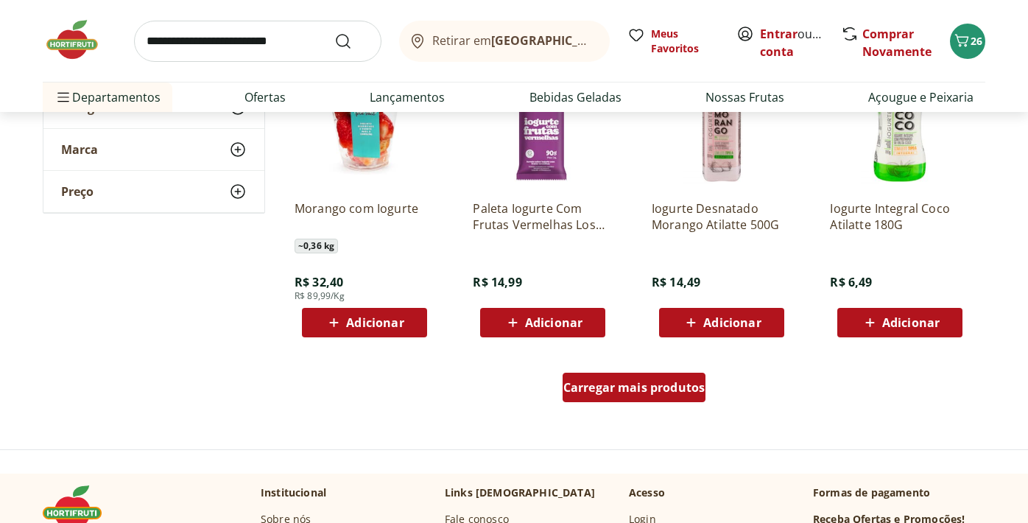
scroll to position [9562, 0]
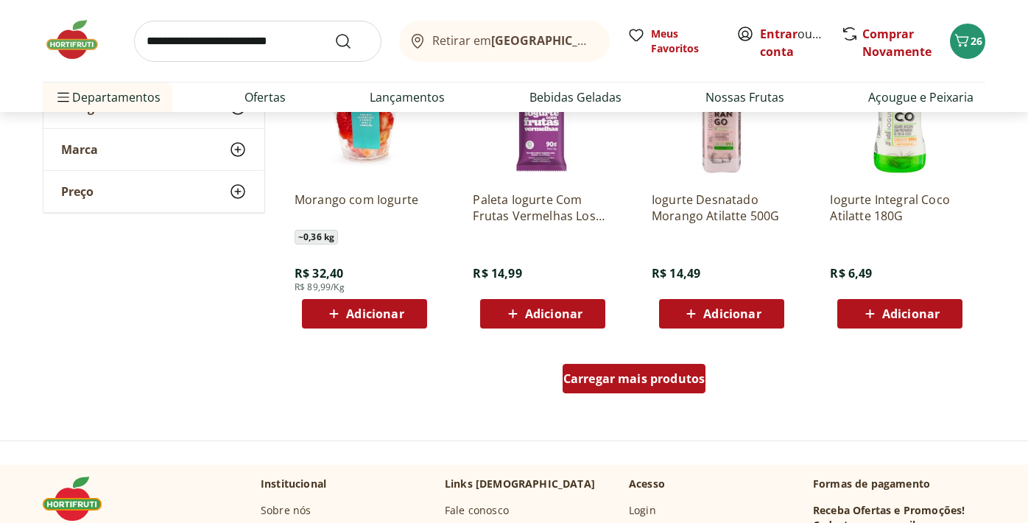
click at [631, 373] on span "Carregar mais produtos" at bounding box center [634, 379] width 142 height 12
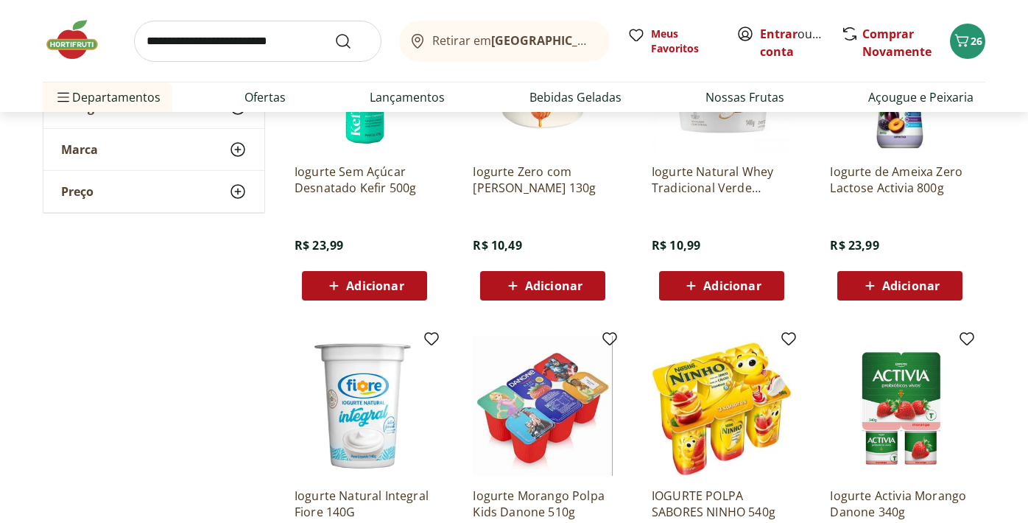
scroll to position [2948, 0]
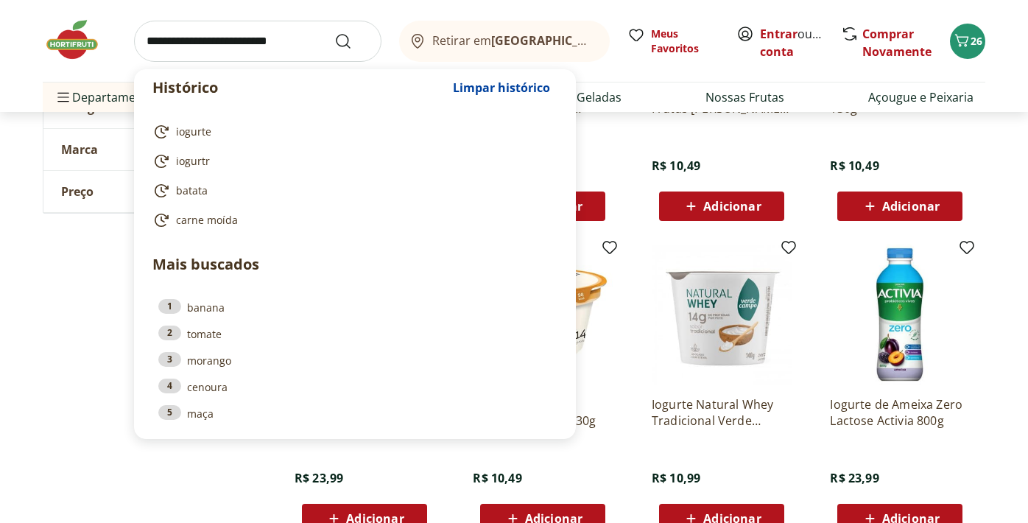
click at [294, 45] on input "search" at bounding box center [257, 41] width 247 height 41
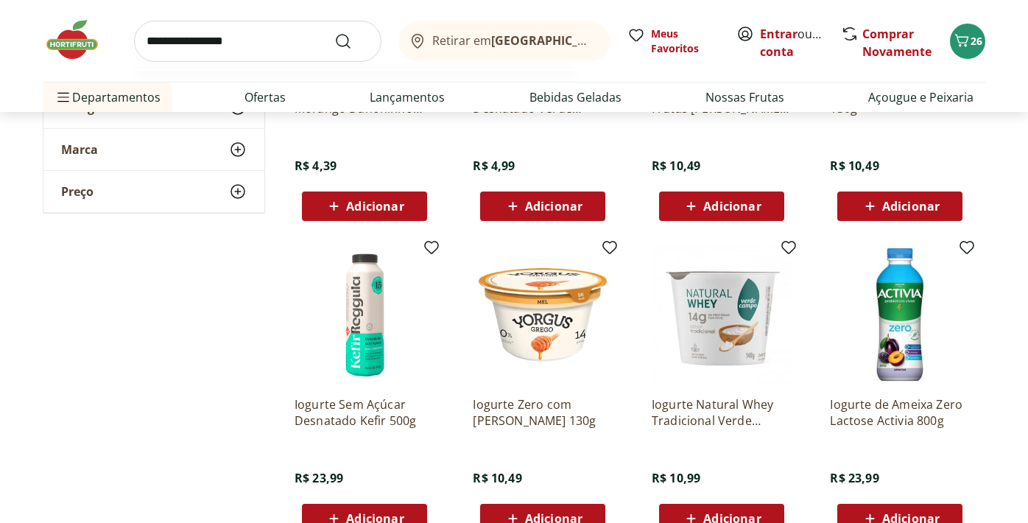
type input "**********"
click at [334, 32] on button "Submit Search" at bounding box center [351, 41] width 35 height 18
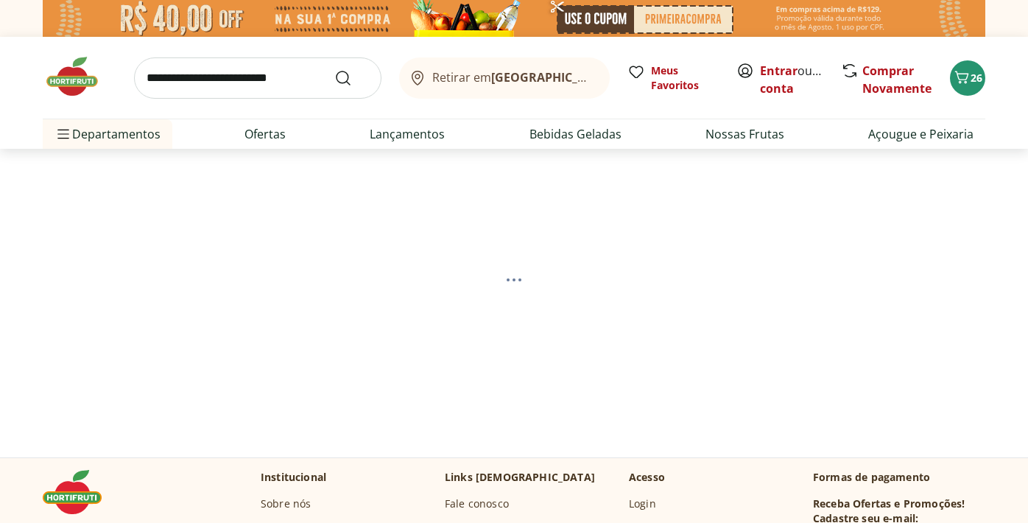
select select "**********"
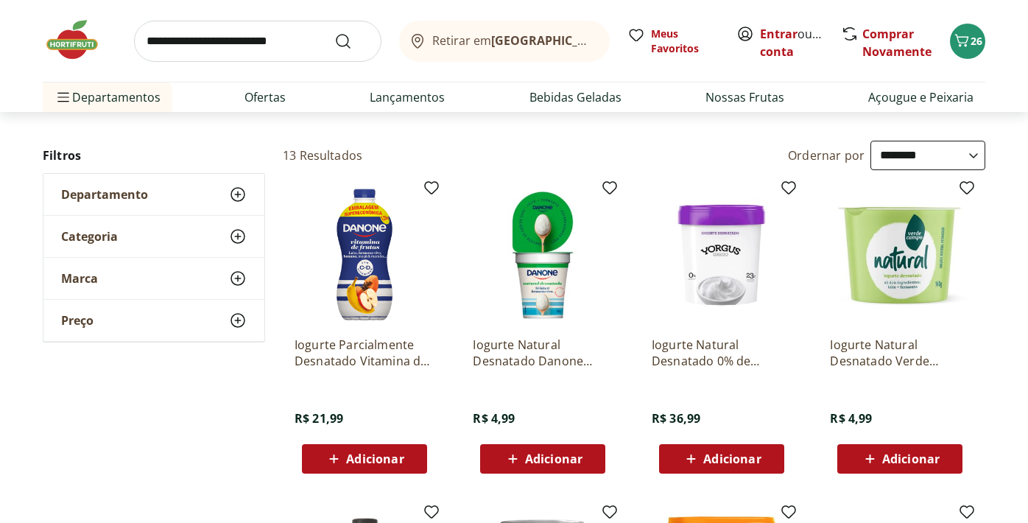
scroll to position [127, 0]
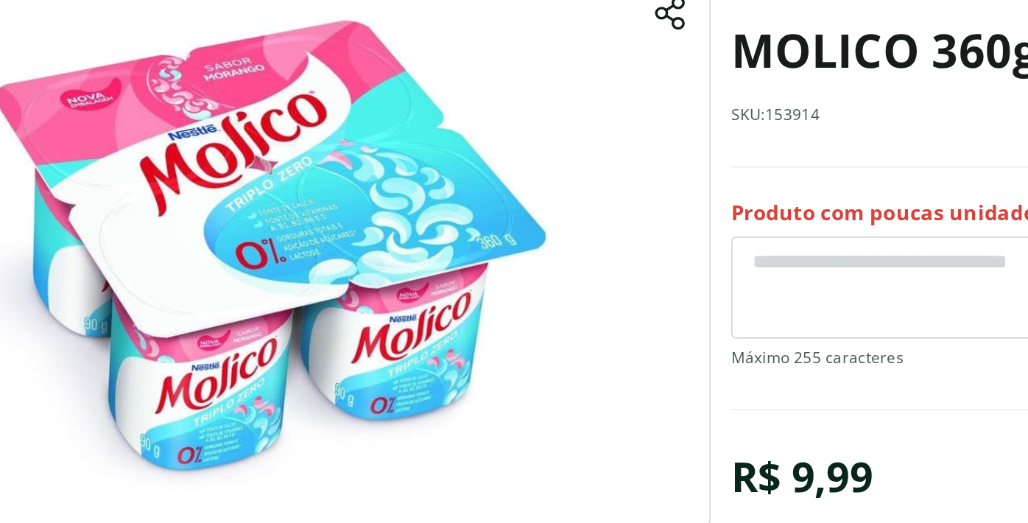
scroll to position [37, 0]
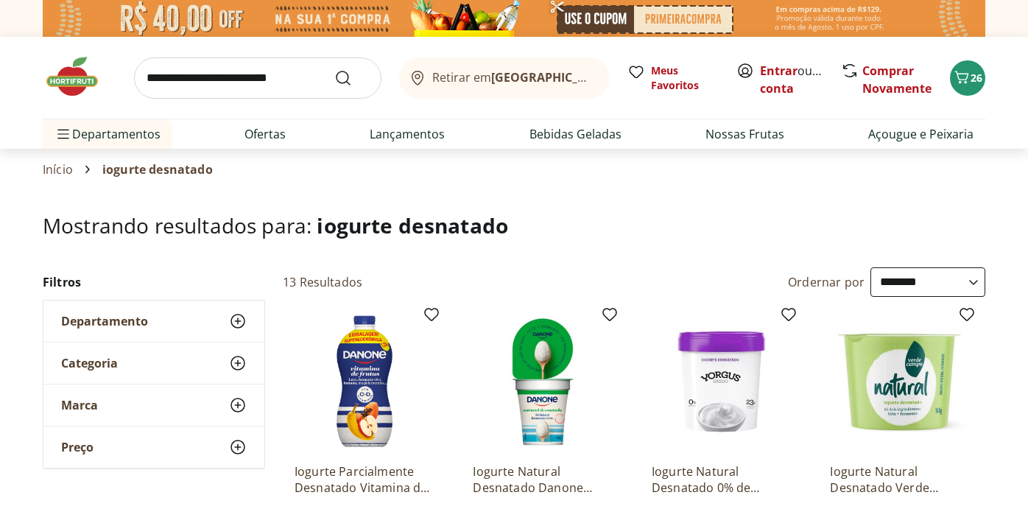
select select "**********"
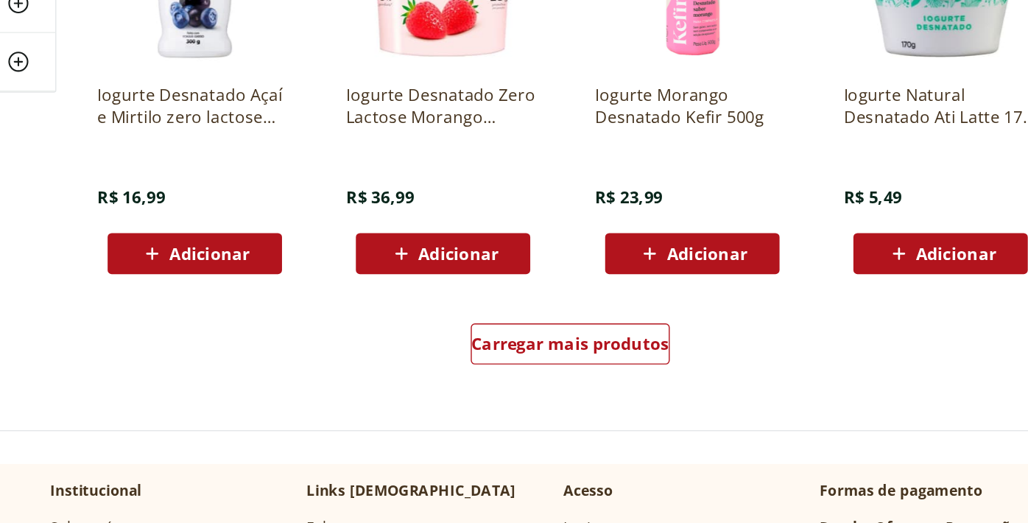
scroll to position [906, 0]
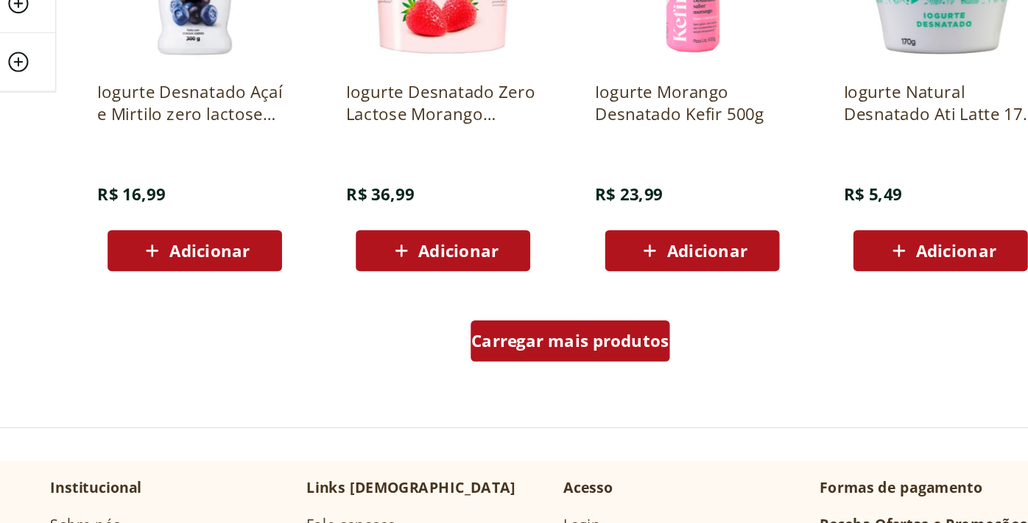
click at [613, 387] on span "Carregar mais produtos" at bounding box center [634, 392] width 142 height 12
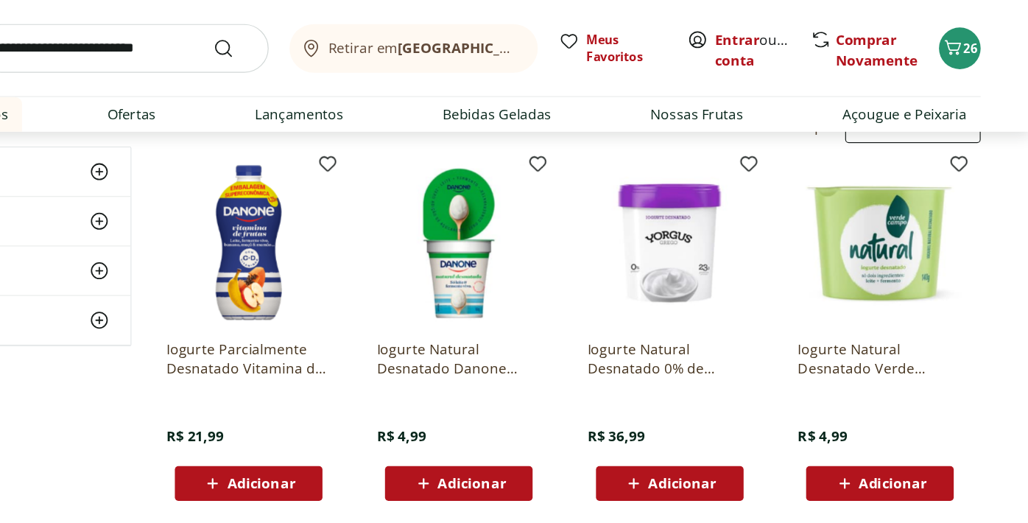
scroll to position [174, 0]
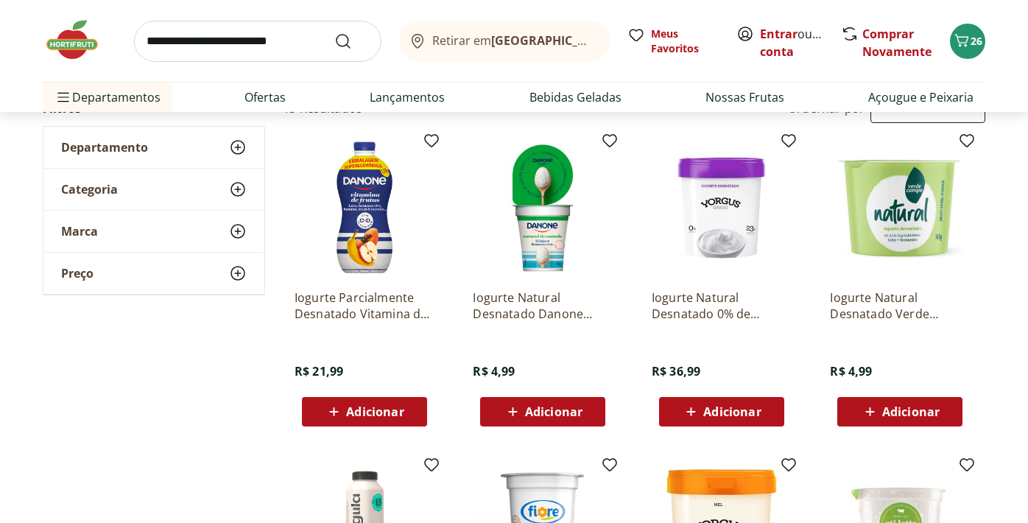
click at [880, 412] on span "Adicionar" at bounding box center [900, 412] width 79 height 18
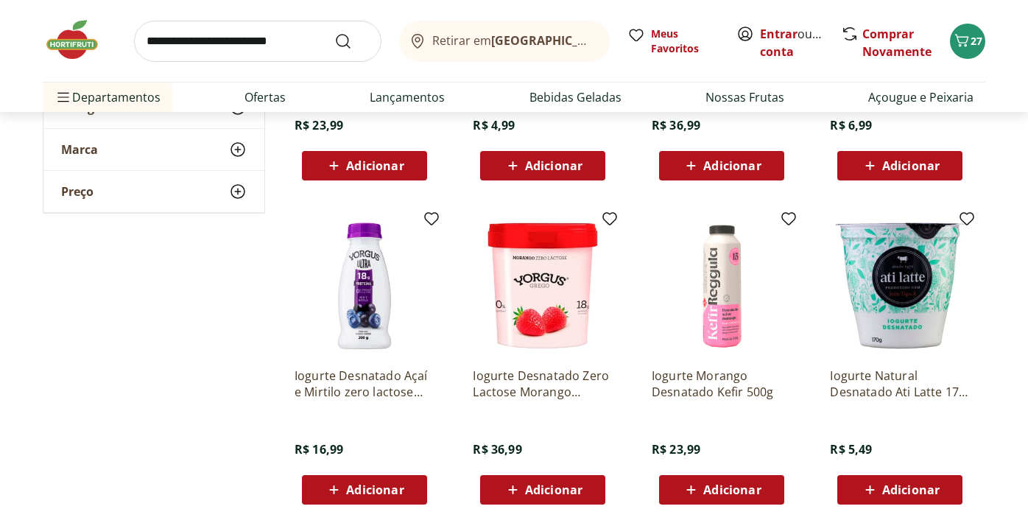
scroll to position [757, 0]
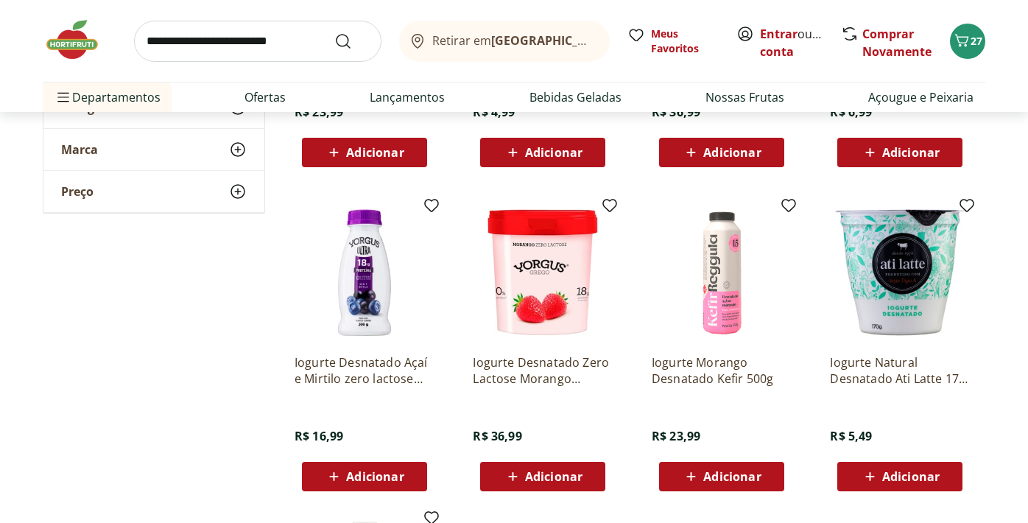
click at [560, 274] on img at bounding box center [543, 273] width 140 height 140
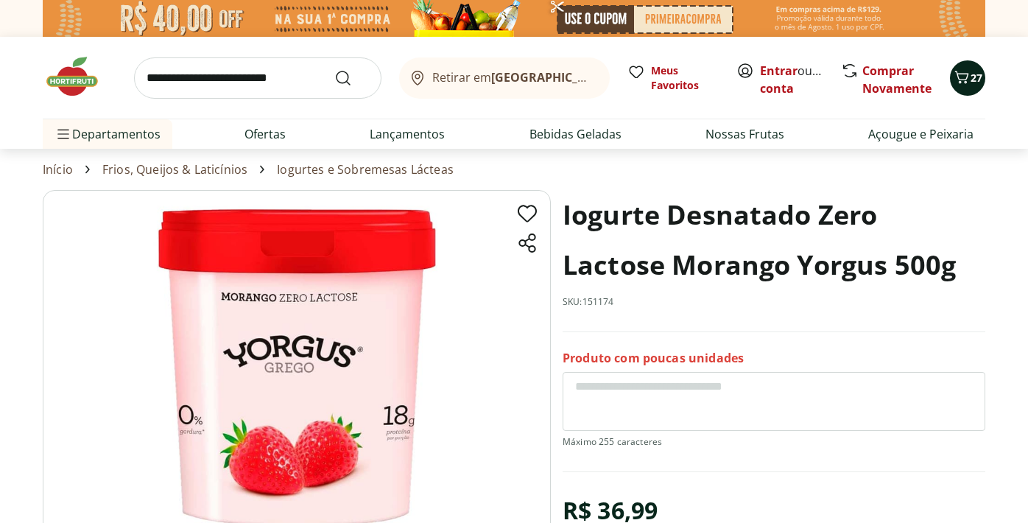
click at [971, 83] on span "27" at bounding box center [977, 78] width 12 height 14
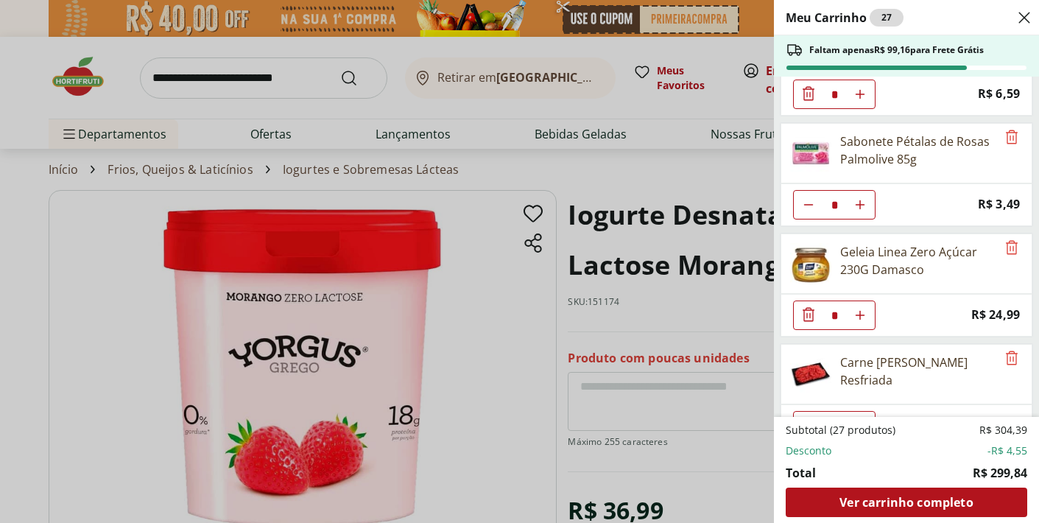
scroll to position [1985, 0]
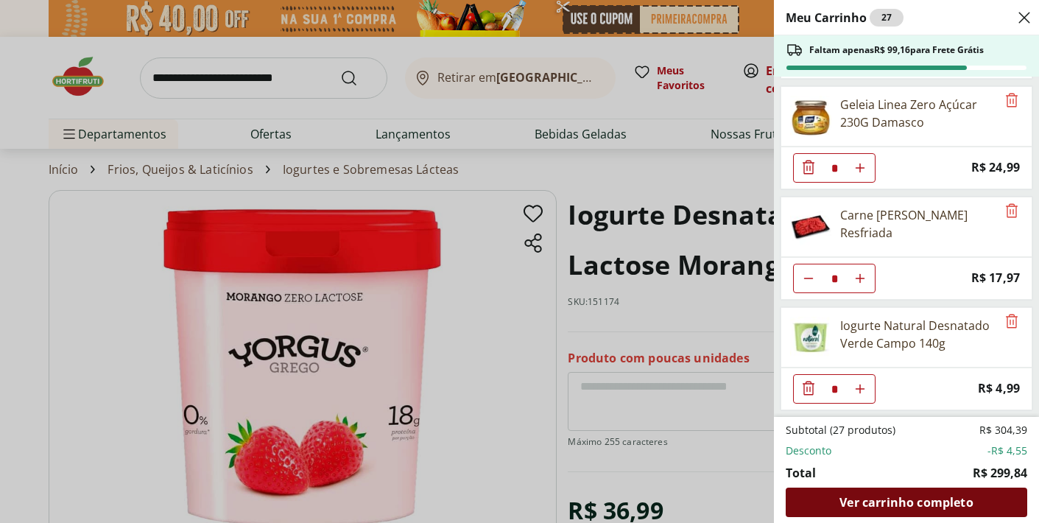
click at [867, 504] on span "Ver carrinho completo" at bounding box center [905, 502] width 133 height 12
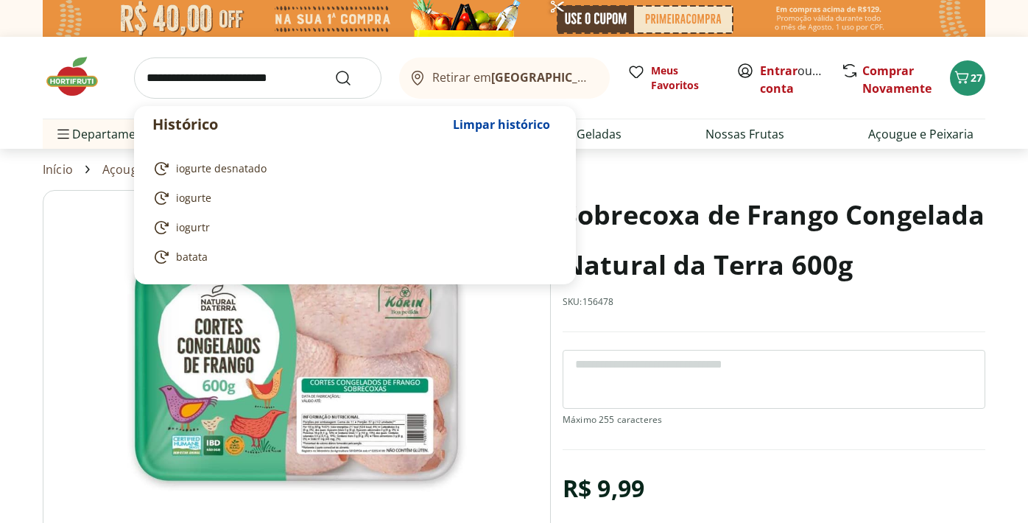
click at [272, 85] on input "search" at bounding box center [257, 77] width 247 height 41
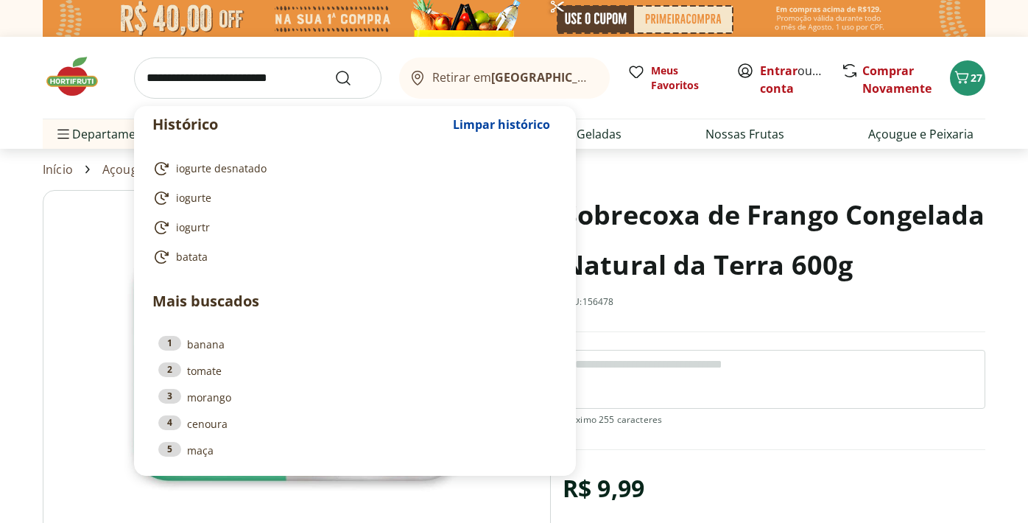
click at [683, 216] on h1 "Sobrecoxa de Frango Congelada Natural da Terra 600g" at bounding box center [774, 240] width 423 height 100
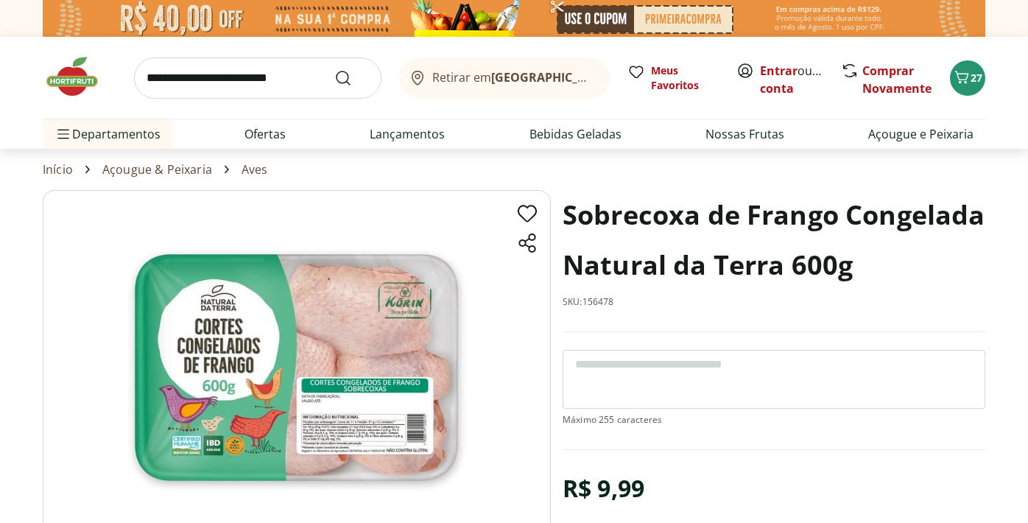
click at [182, 172] on link "Açougue & Peixaria" at bounding box center [157, 169] width 110 height 13
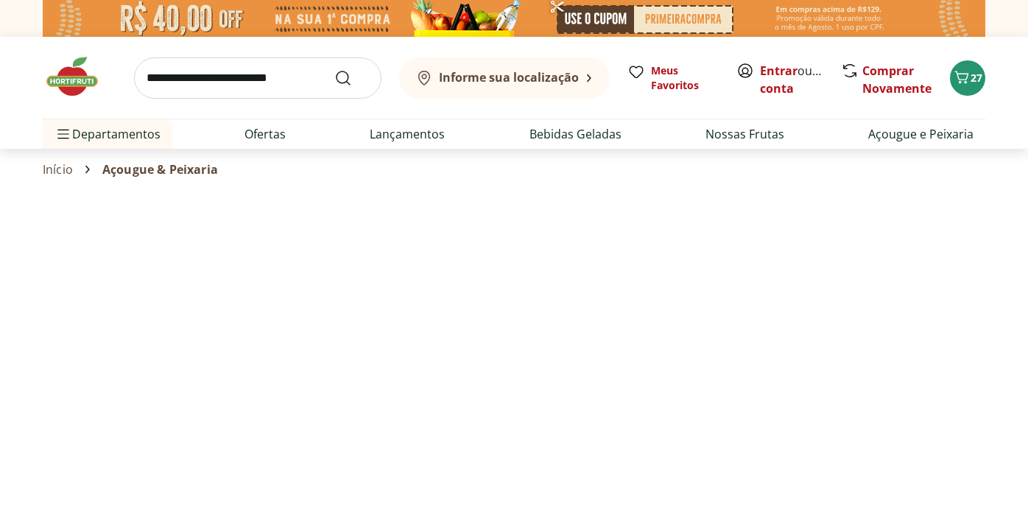
select select "**********"
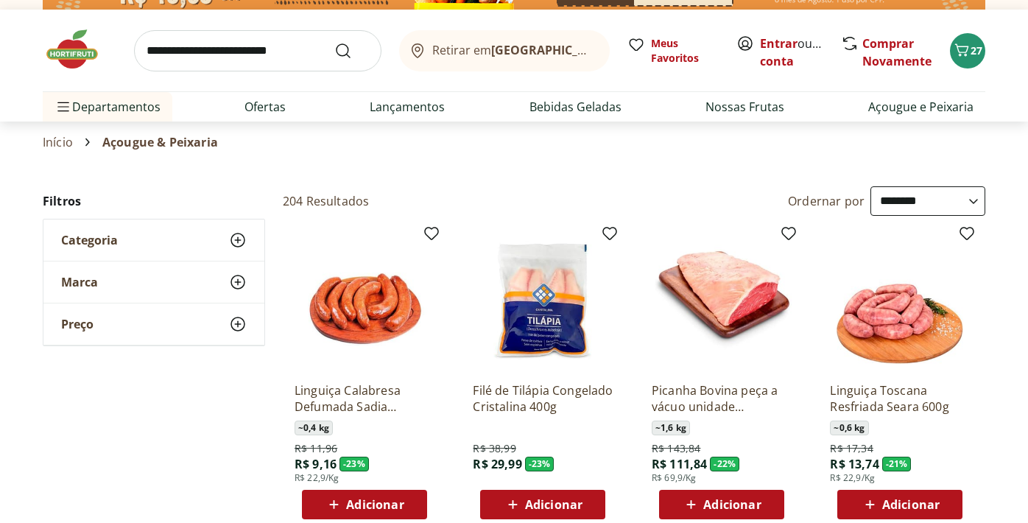
scroll to position [39, 0]
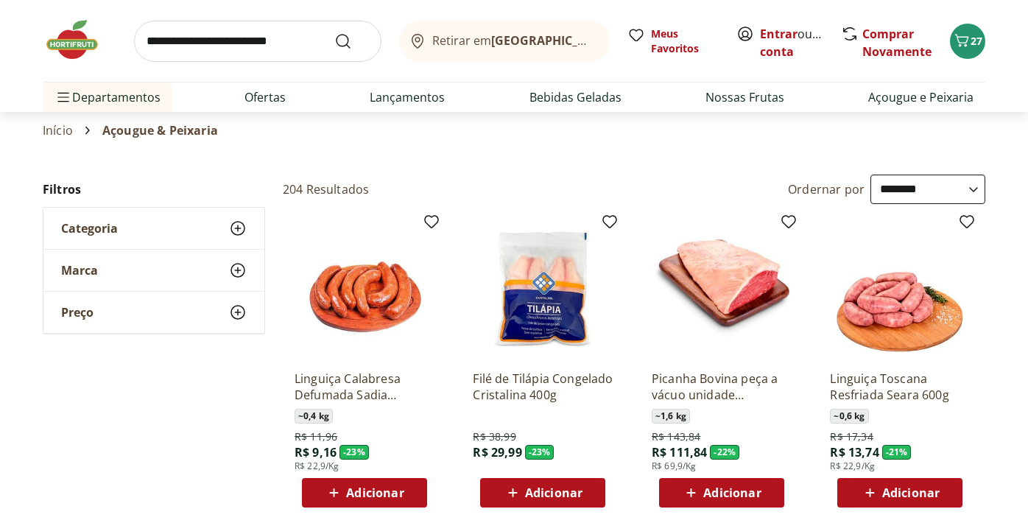
click at [236, 228] on icon at bounding box center [238, 228] width 18 height 18
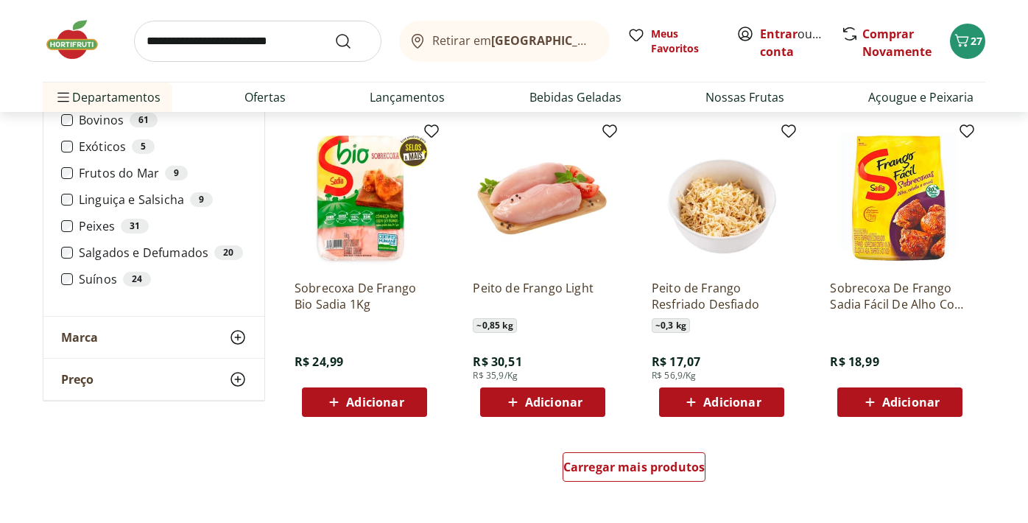
scroll to position [815, 0]
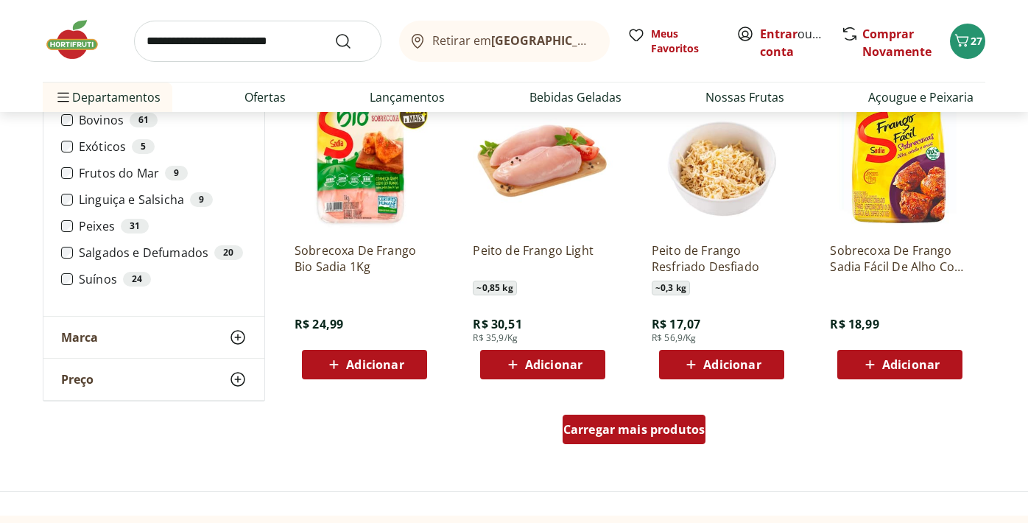
click at [605, 419] on div "Carregar mais produtos" at bounding box center [635, 429] width 144 height 29
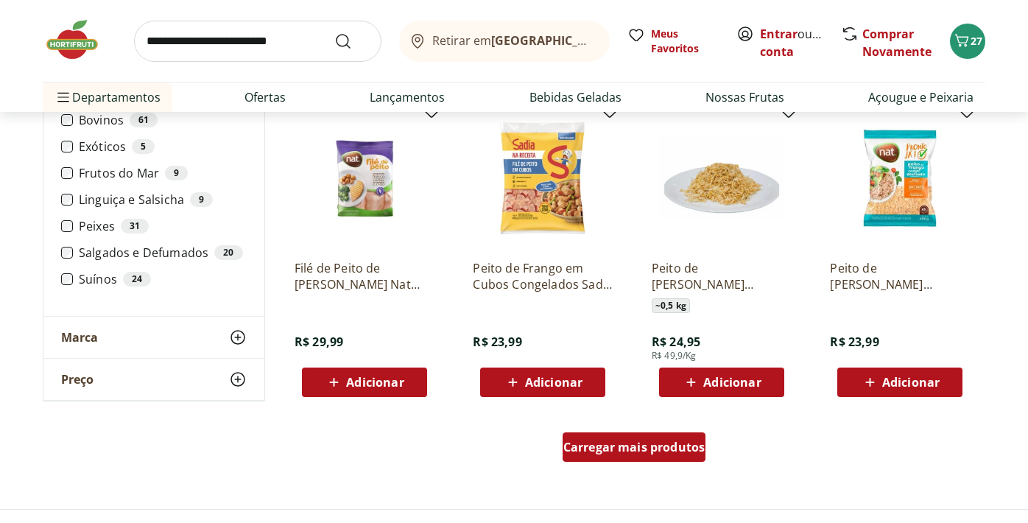
scroll to position [1758, 0]
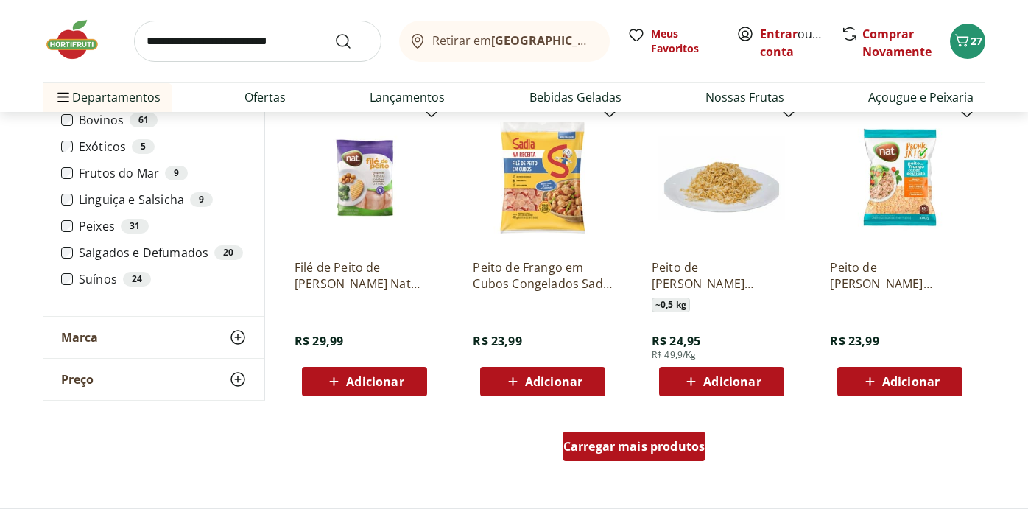
click at [608, 446] on span "Carregar mais produtos" at bounding box center [634, 446] width 142 height 12
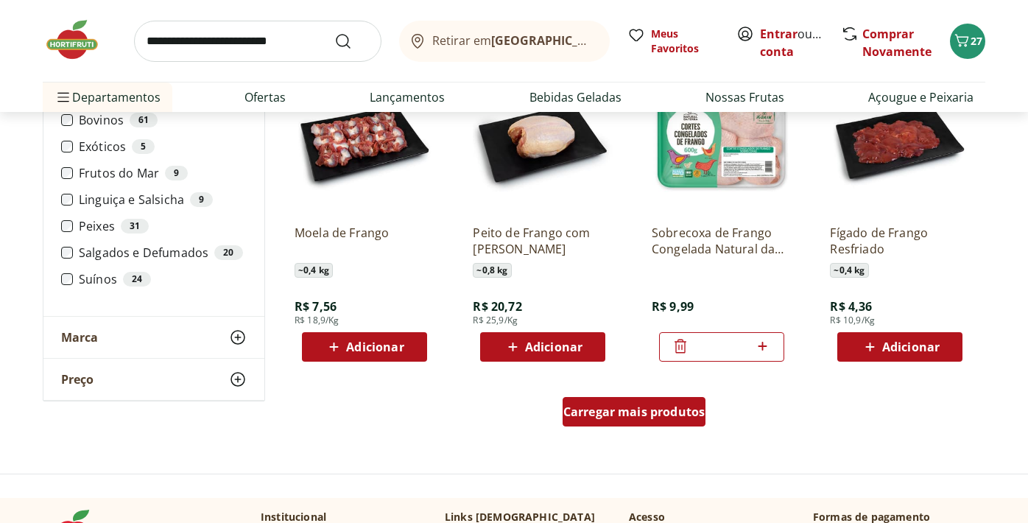
scroll to position [2755, 0]
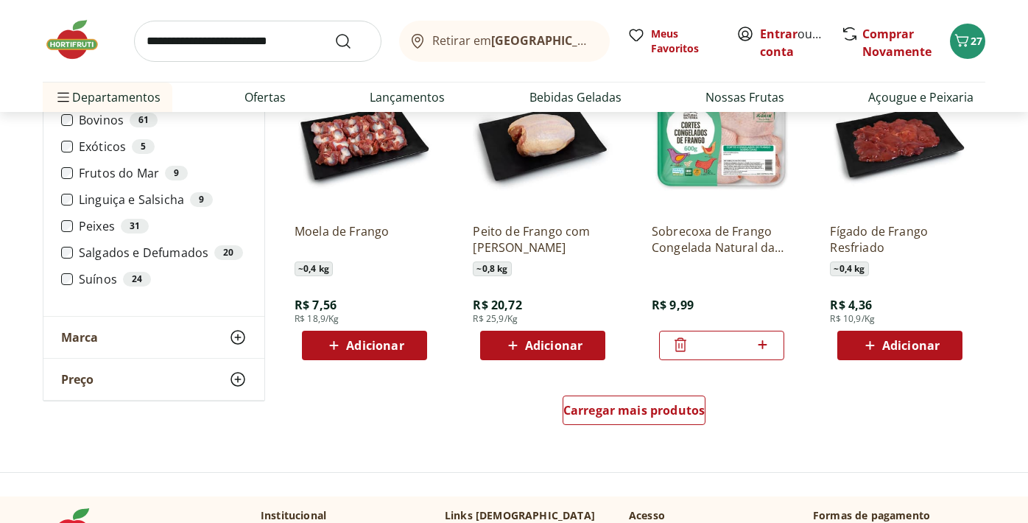
click at [679, 345] on icon at bounding box center [681, 345] width 12 height 14
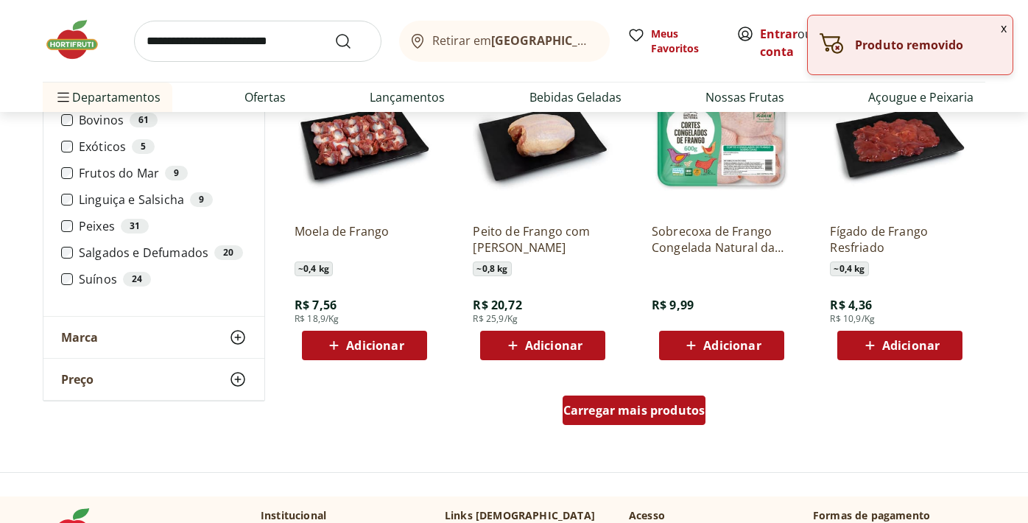
click at [648, 415] on span "Carregar mais produtos" at bounding box center [634, 410] width 142 height 12
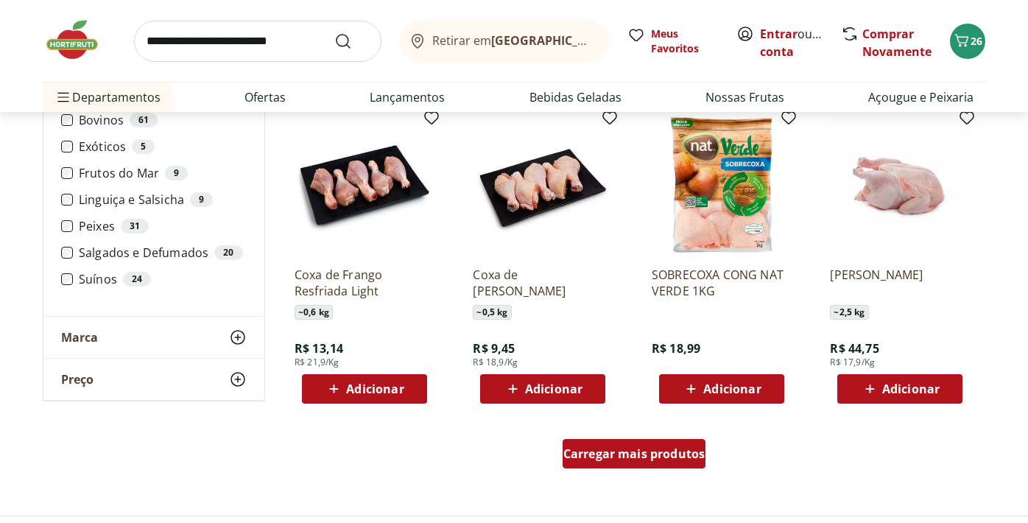
scroll to position [3674, 0]
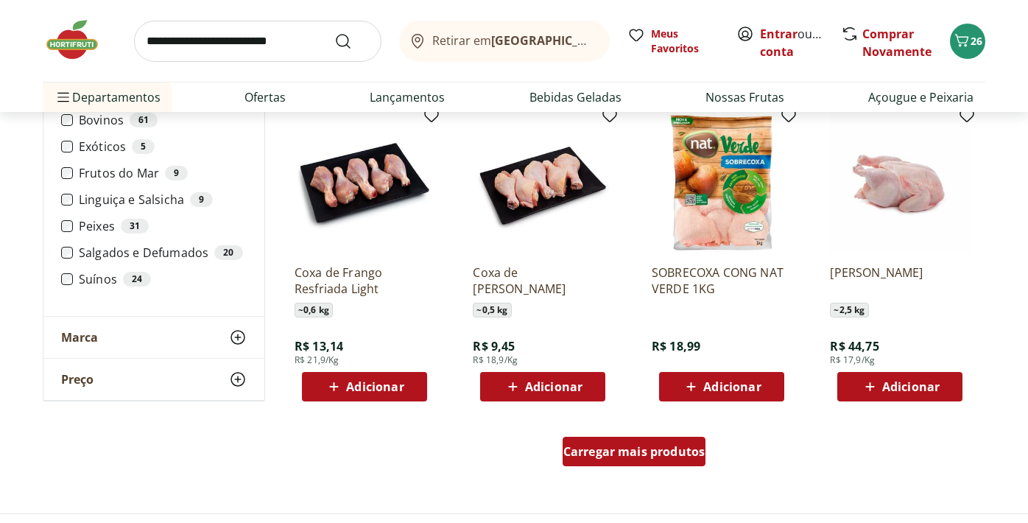
click at [641, 456] on span "Carregar mais produtos" at bounding box center [634, 452] width 142 height 12
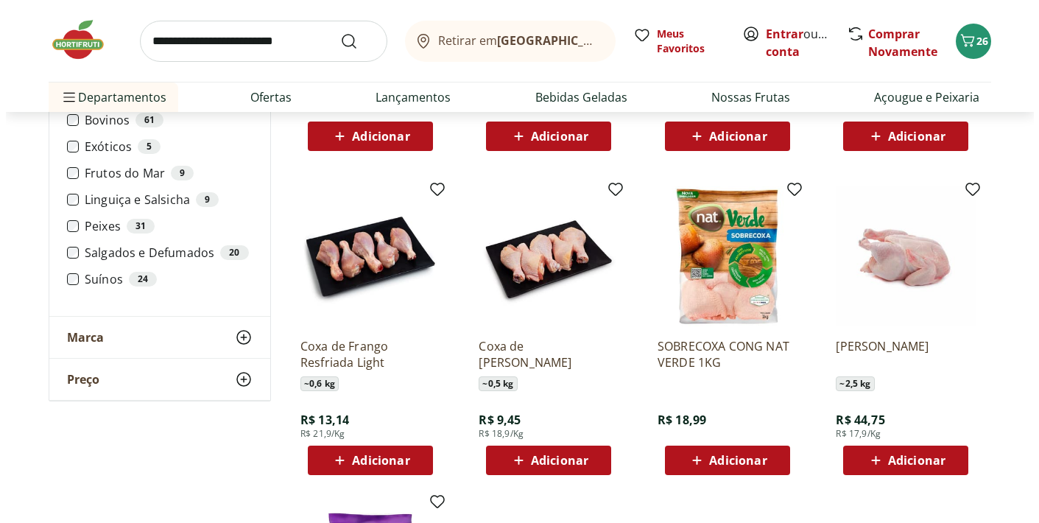
scroll to position [3601, 0]
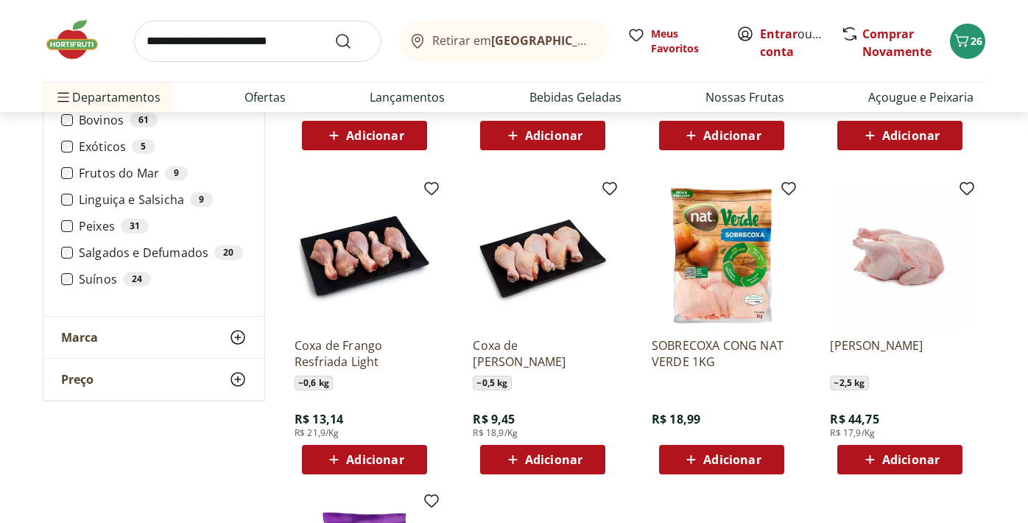
click at [728, 457] on span "Adicionar" at bounding box center [731, 460] width 57 height 12
click at [976, 35] on span "27" at bounding box center [977, 41] width 12 height 14
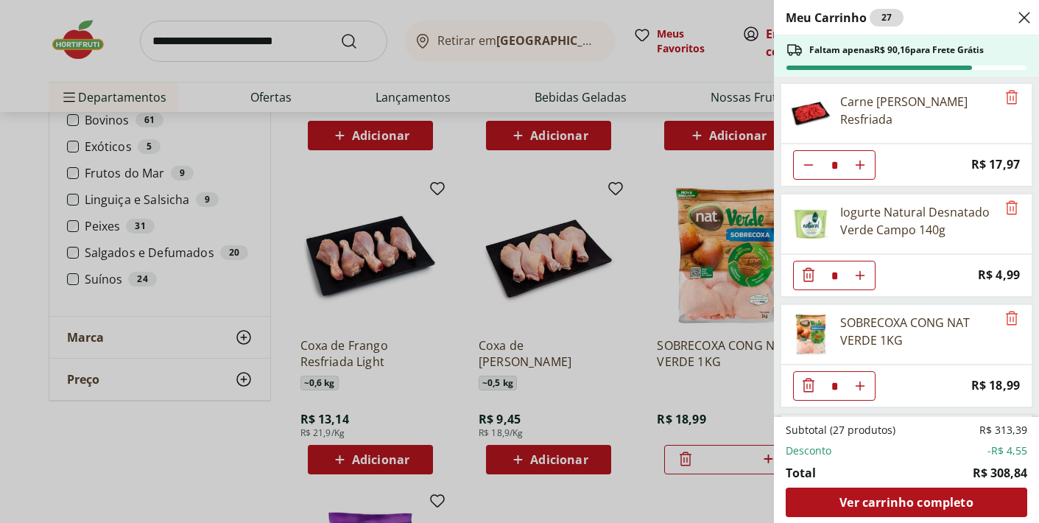
click at [804, 164] on use "Diminuir Quantidade" at bounding box center [809, 165] width 12 height 12
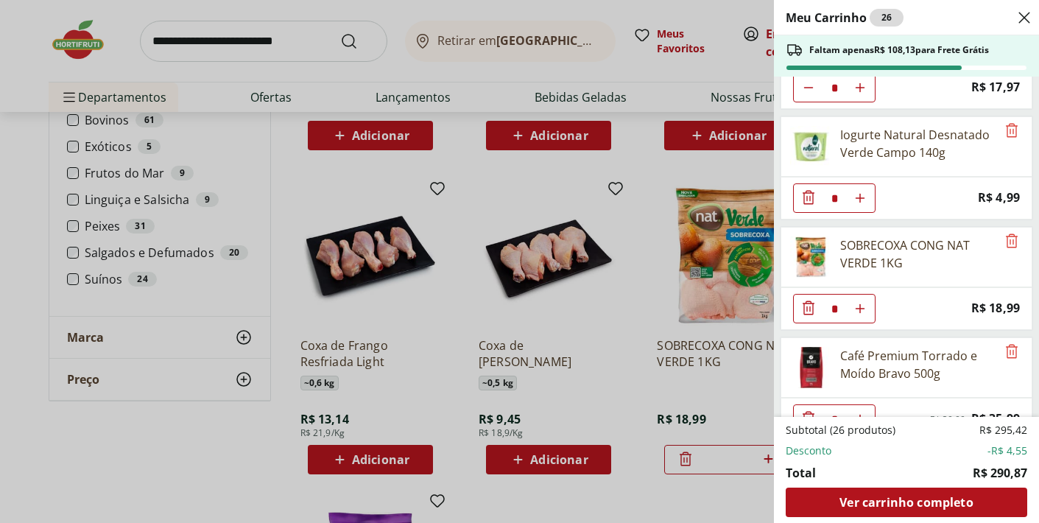
scroll to position [0, 0]
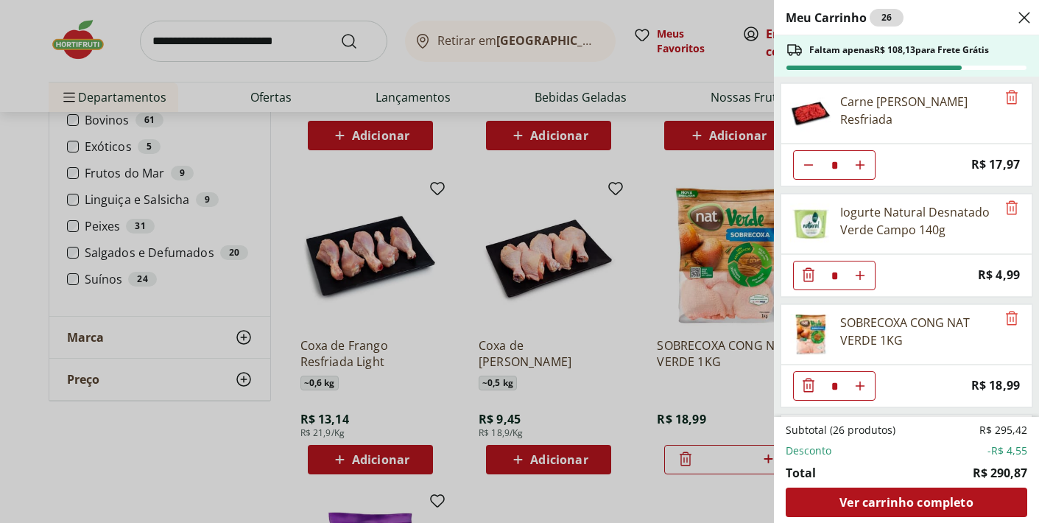
click at [865, 161] on icon "Aumentar Quantidade" at bounding box center [860, 165] width 12 height 12
click at [803, 166] on icon "Diminuir Quantidade" at bounding box center [809, 165] width 12 height 12
type input "*"
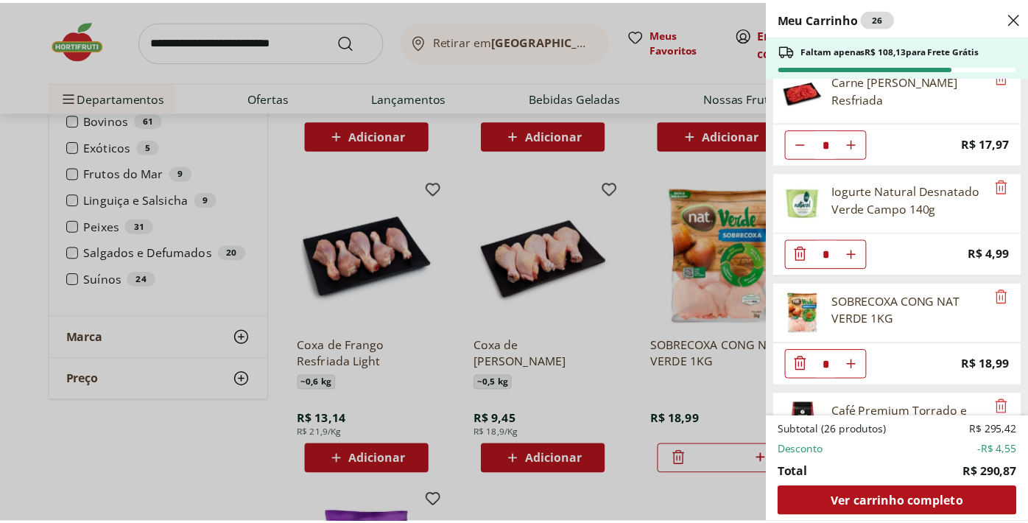
scroll to position [24, 0]
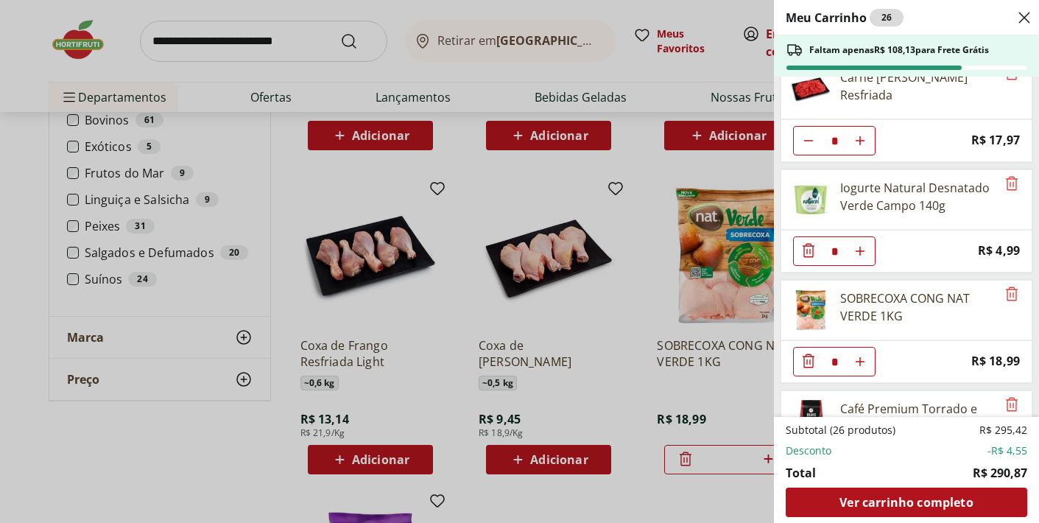
click at [644, 247] on div "Meu Carrinho 26 Faltam apenas R$ 108,13 para Frete Grátis Carne Moída Bovina Re…" at bounding box center [519, 261] width 1039 height 523
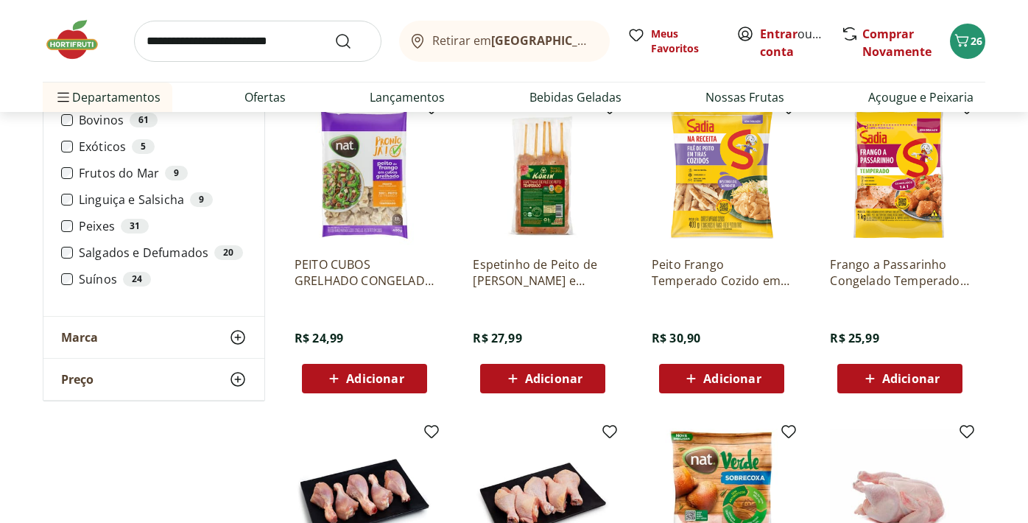
scroll to position [3345, 0]
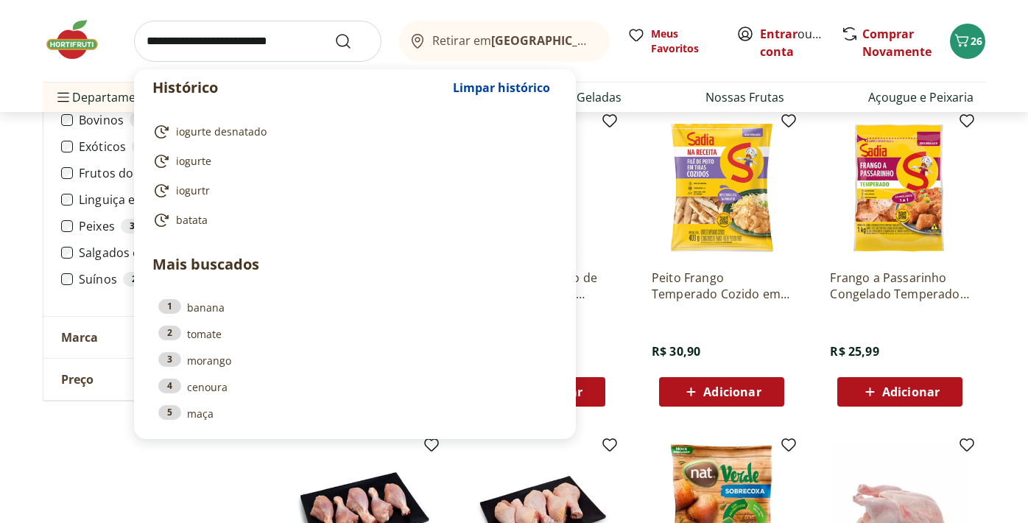
click at [307, 38] on input "search" at bounding box center [257, 41] width 247 height 41
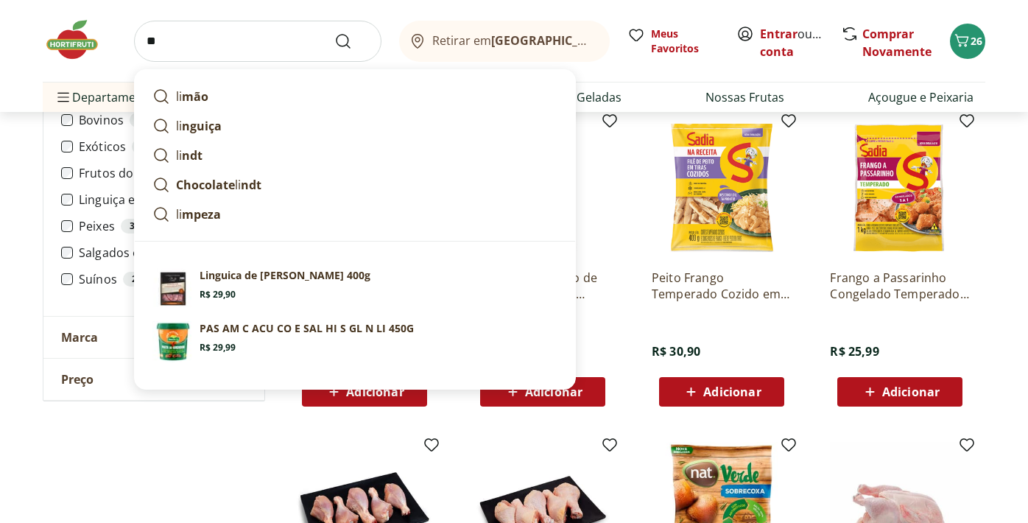
type input "**"
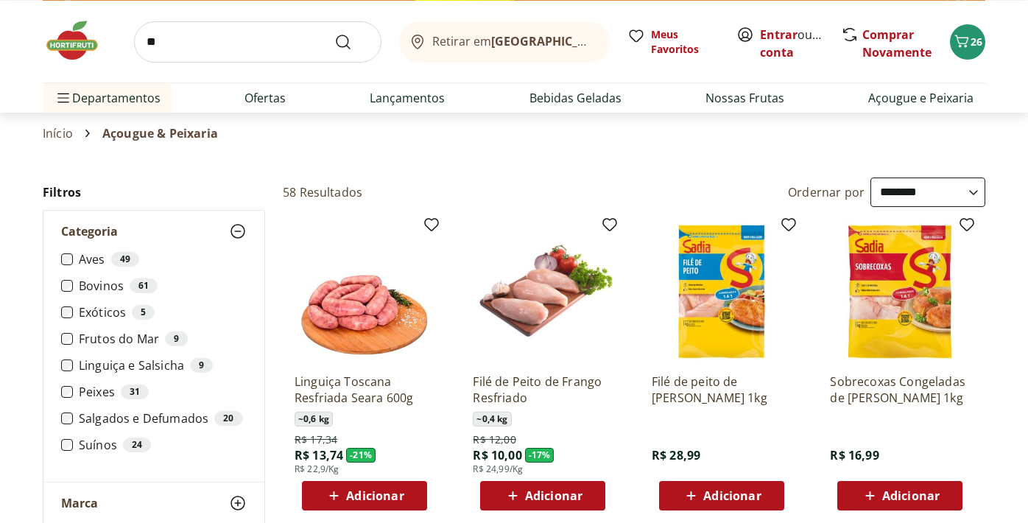
scroll to position [33, 0]
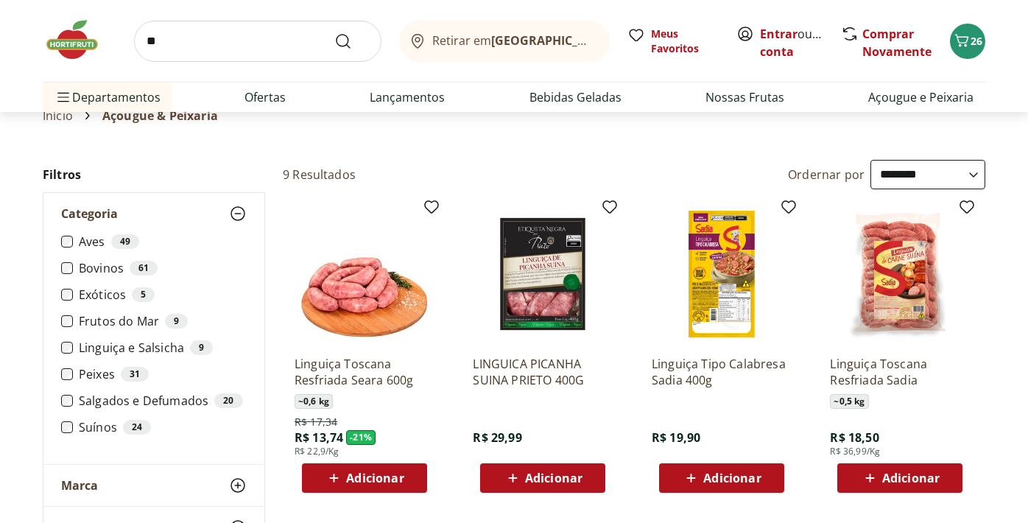
scroll to position [60, 0]
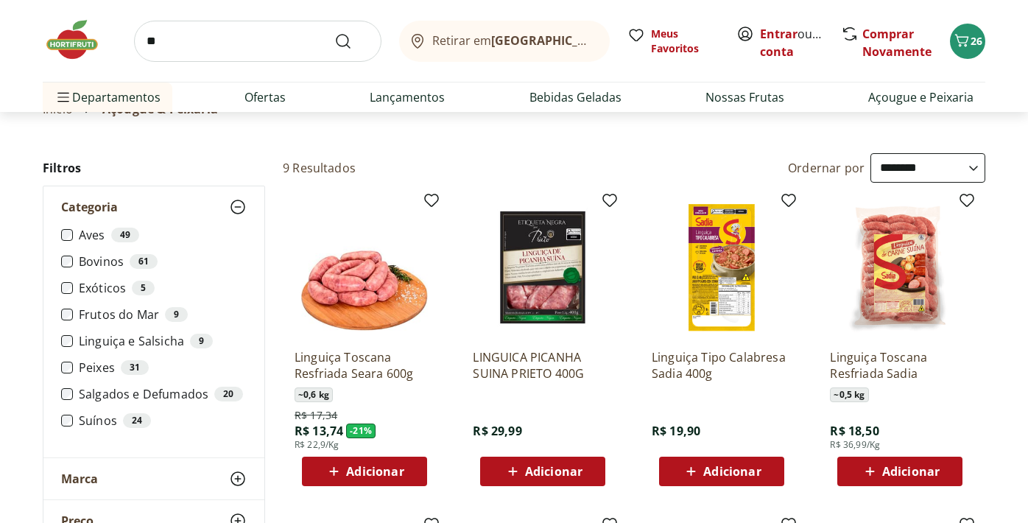
click at [703, 254] on img at bounding box center [722, 267] width 140 height 140
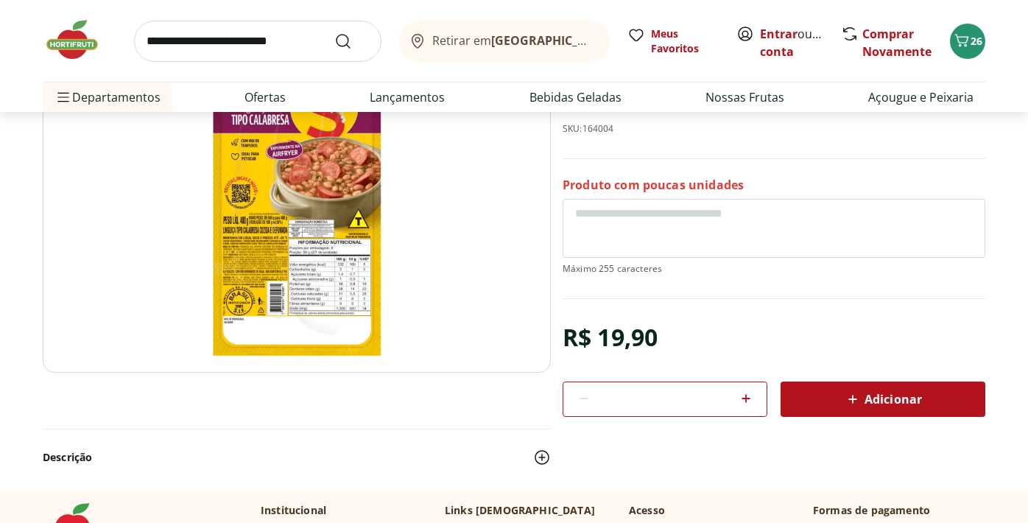
scroll to position [192, 0]
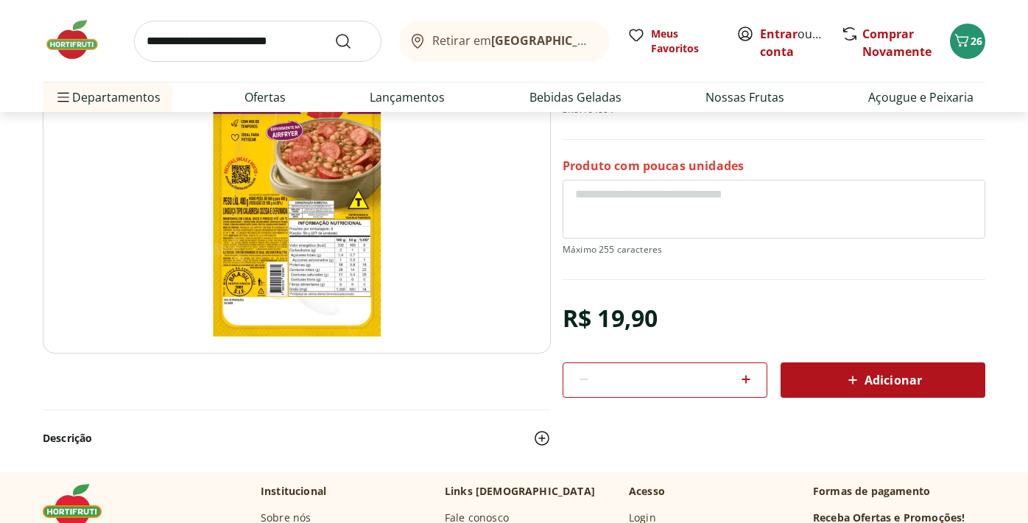
click at [851, 384] on icon at bounding box center [853, 380] width 18 height 18
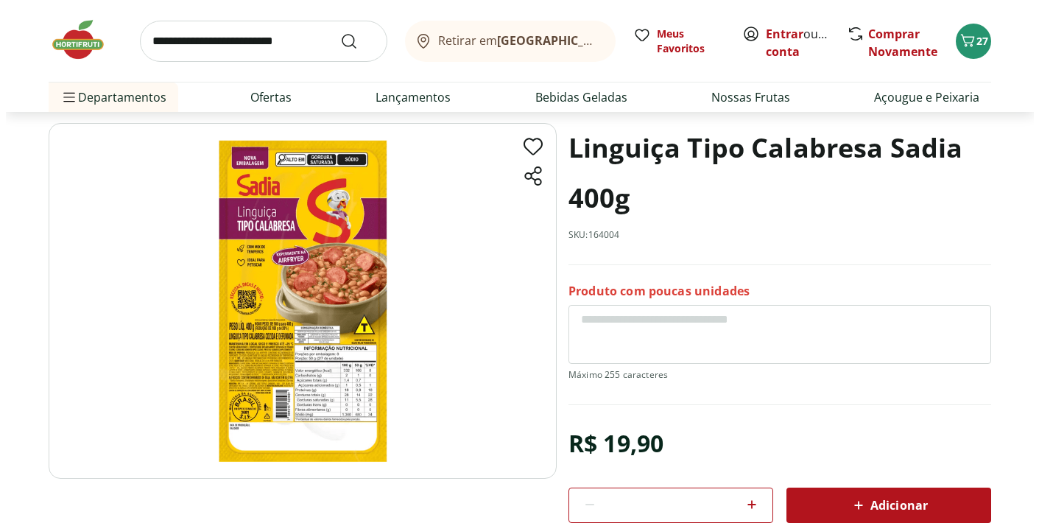
scroll to position [14, 0]
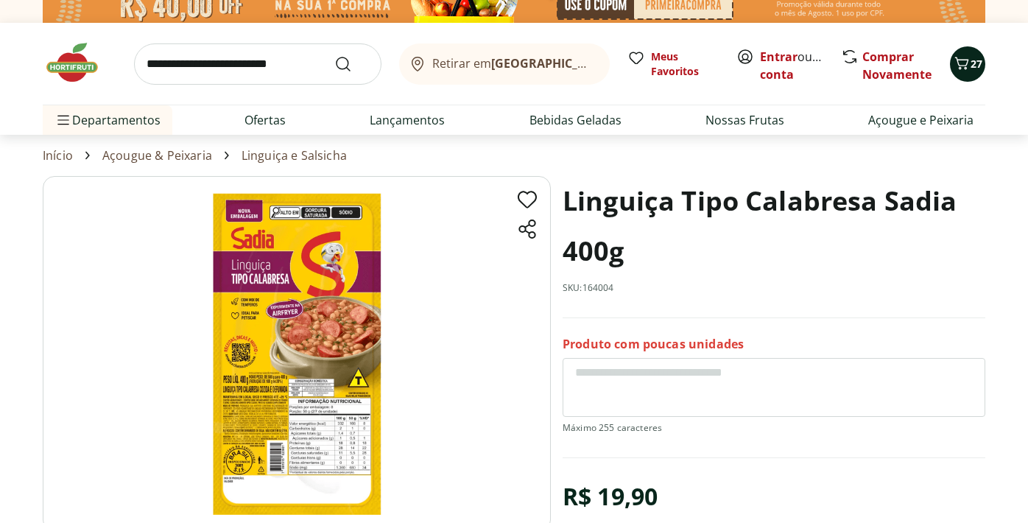
click at [963, 65] on icon "Carrinho" at bounding box center [962, 63] width 14 height 13
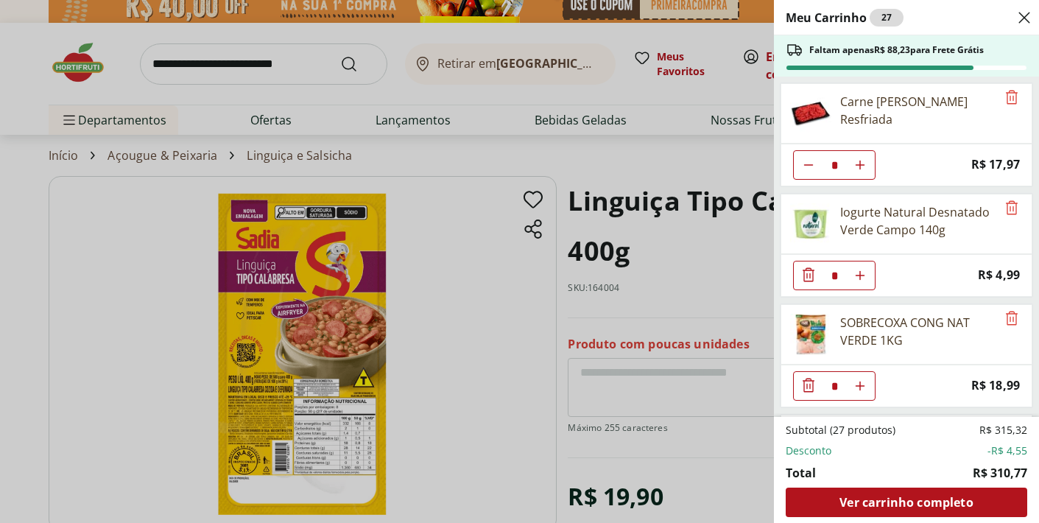
click at [809, 162] on icon "Diminuir Quantidade" at bounding box center [809, 165] width 12 height 12
type input "*"
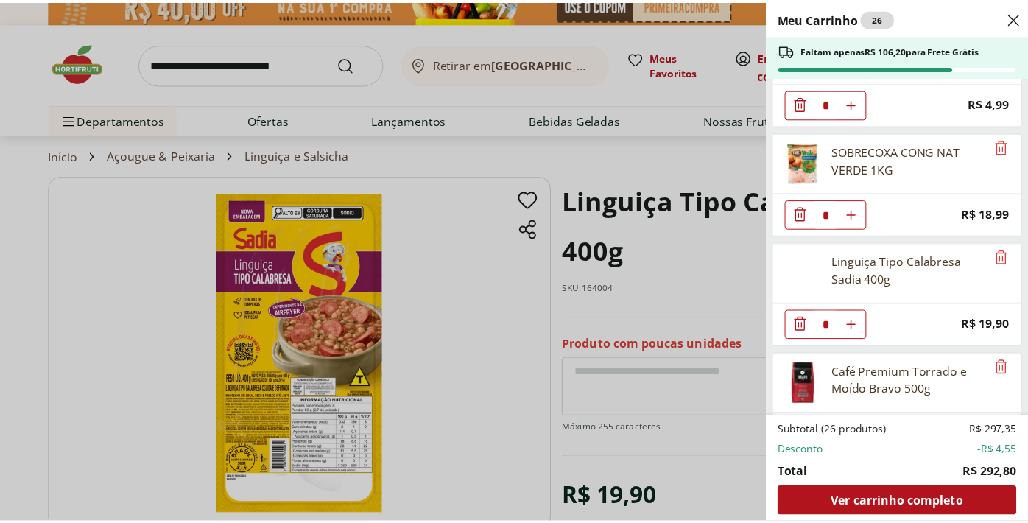
scroll to position [179, 0]
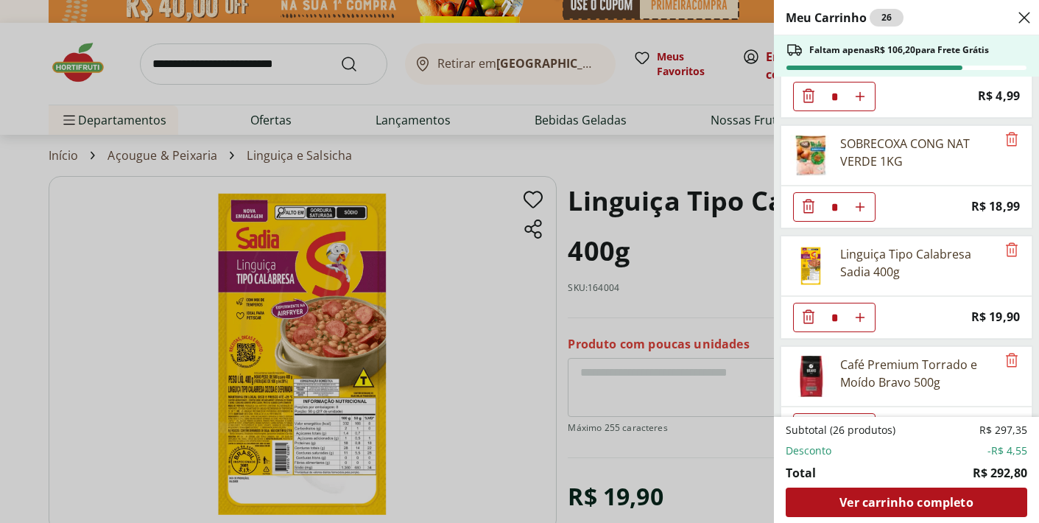
click at [454, 306] on div "Meu Carrinho 26 Faltam apenas R$ 106,20 para Frete Grátis Carne Moída Bovina Re…" at bounding box center [519, 261] width 1039 height 523
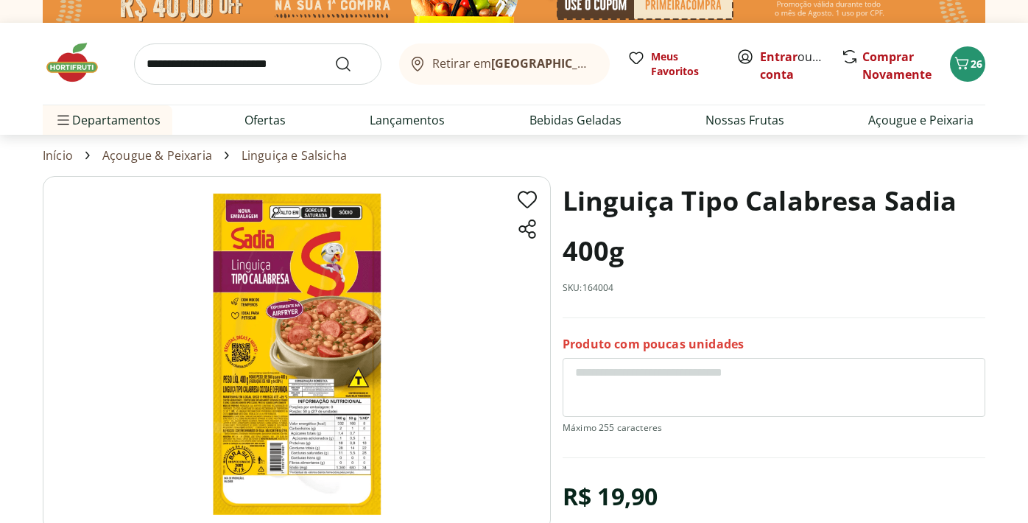
scroll to position [0, 0]
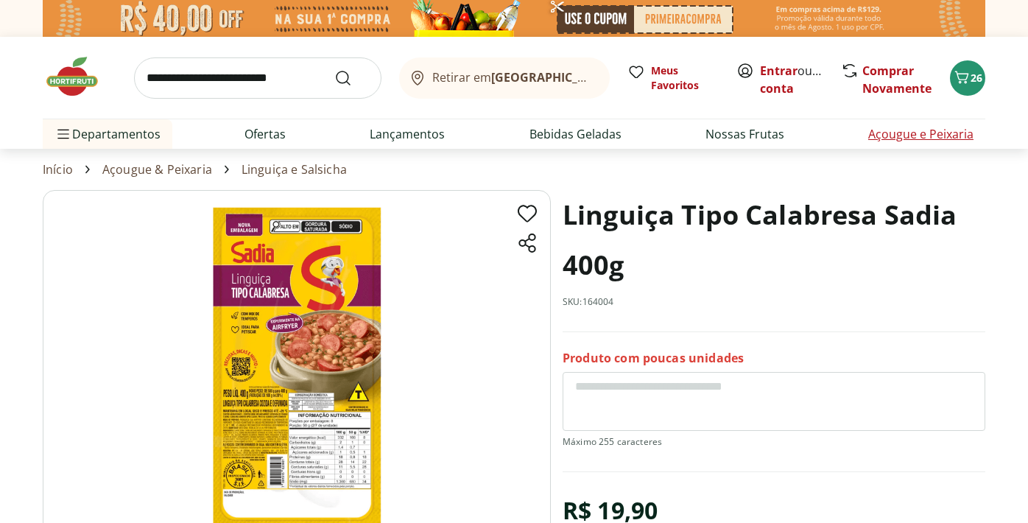
click at [941, 135] on link "Açougue e Peixaria" at bounding box center [920, 134] width 105 height 18
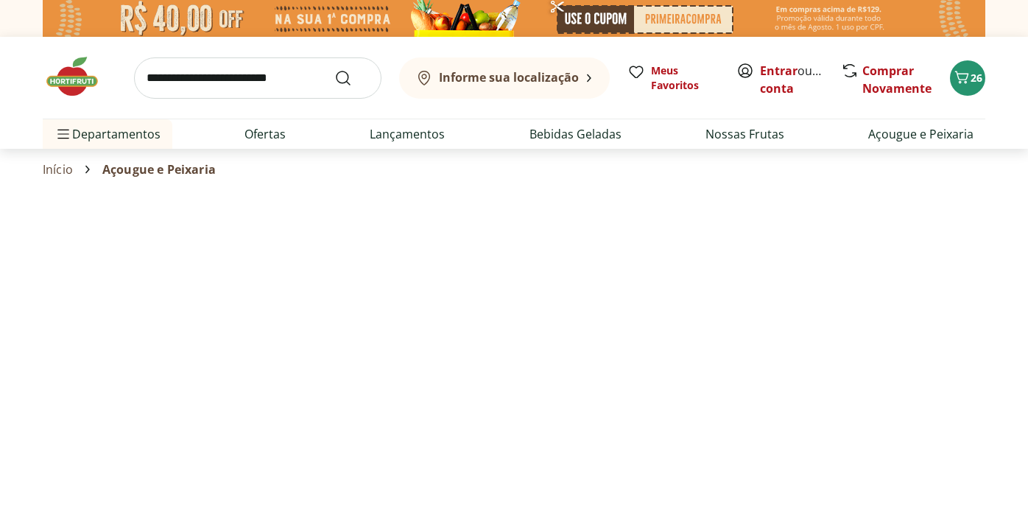
select select "**********"
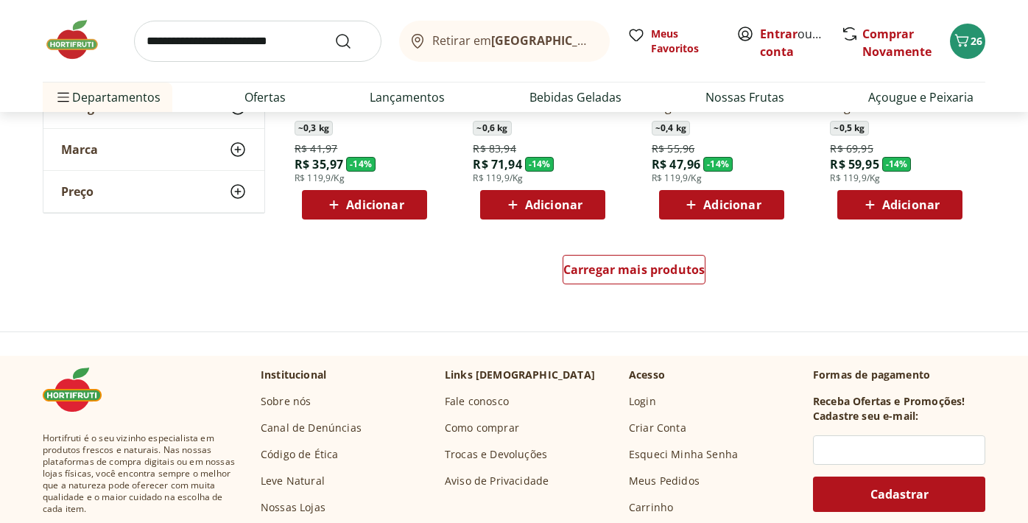
scroll to position [978, 0]
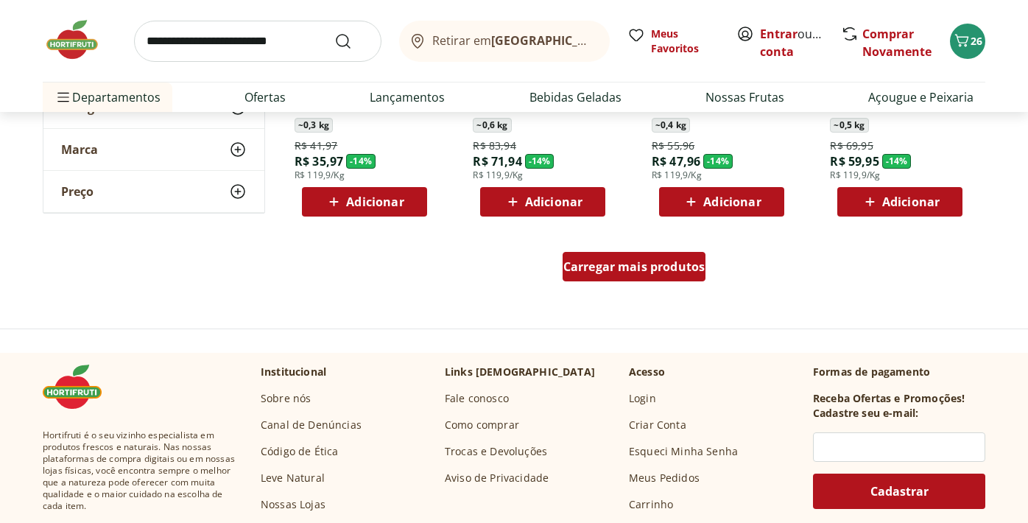
click at [599, 272] on span "Carregar mais produtos" at bounding box center [634, 267] width 142 height 12
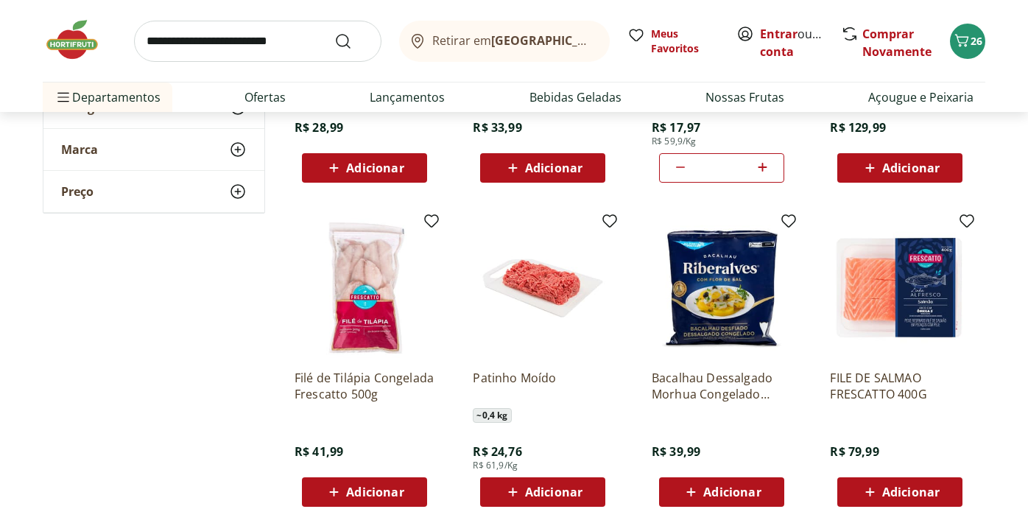
scroll to position [1650, 0]
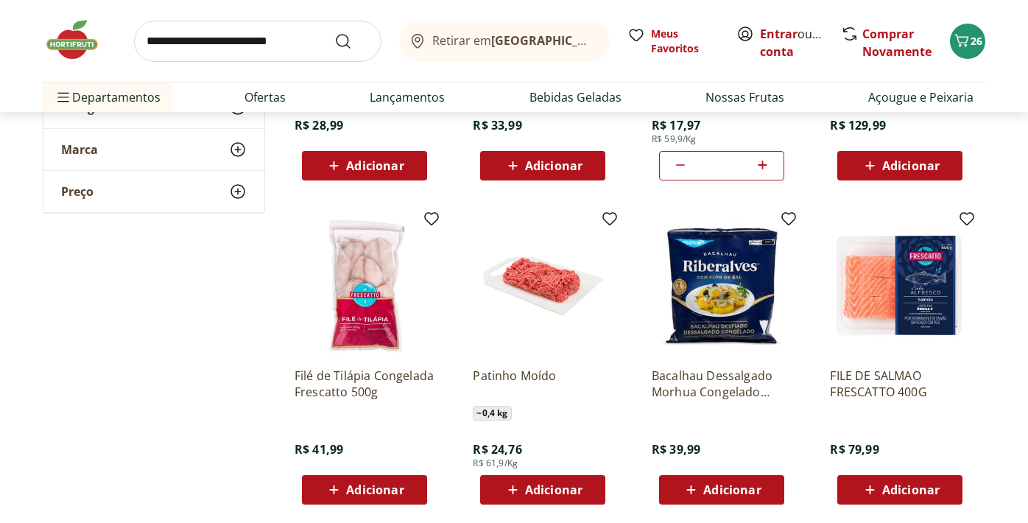
click at [553, 283] on img at bounding box center [543, 286] width 140 height 140
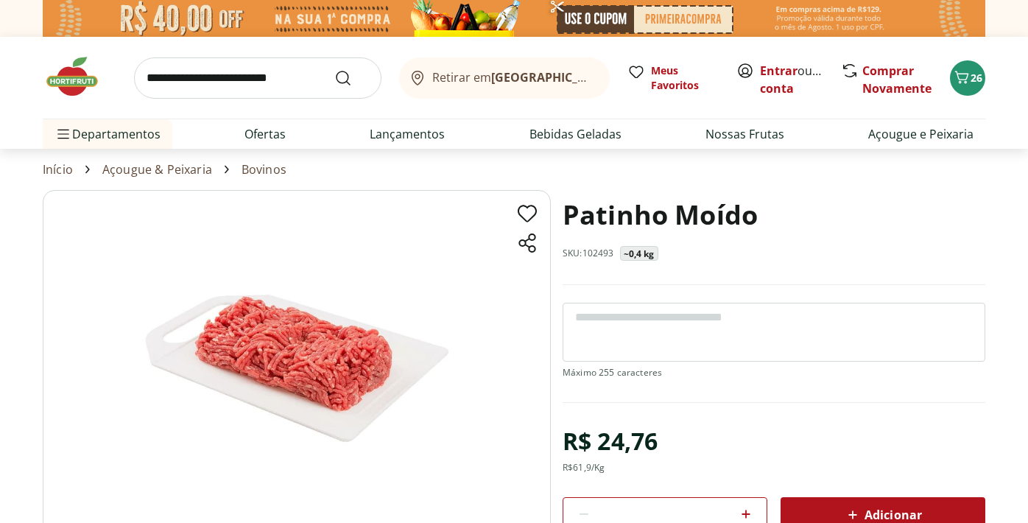
click at [194, 169] on link "Açougue & Peixaria" at bounding box center [157, 169] width 110 height 13
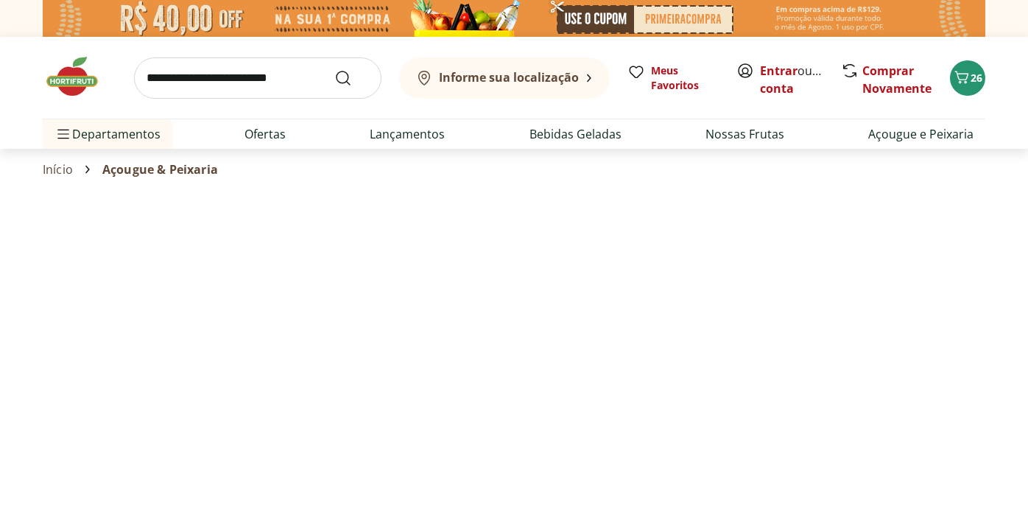
select select "**********"
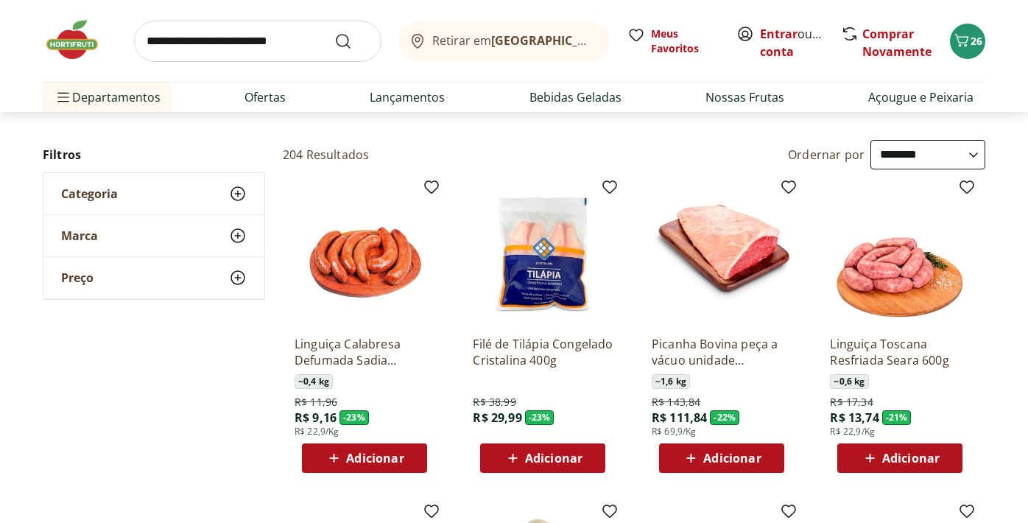
scroll to position [97, 0]
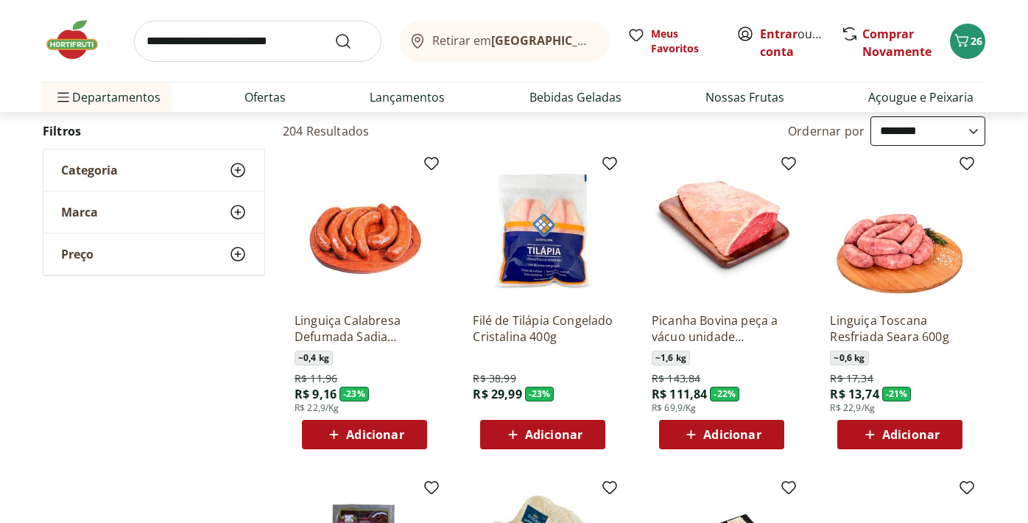
click at [370, 263] on img at bounding box center [365, 231] width 140 height 140
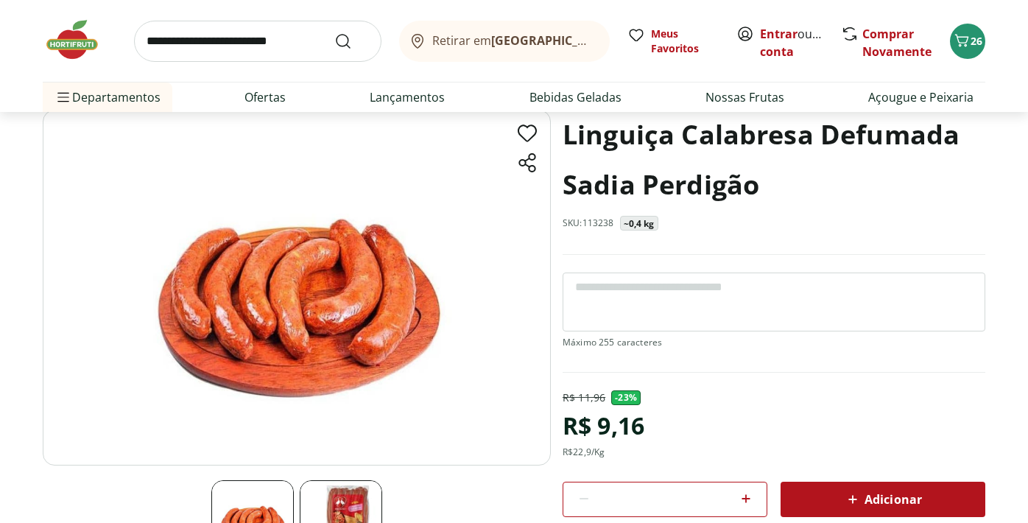
scroll to position [86, 0]
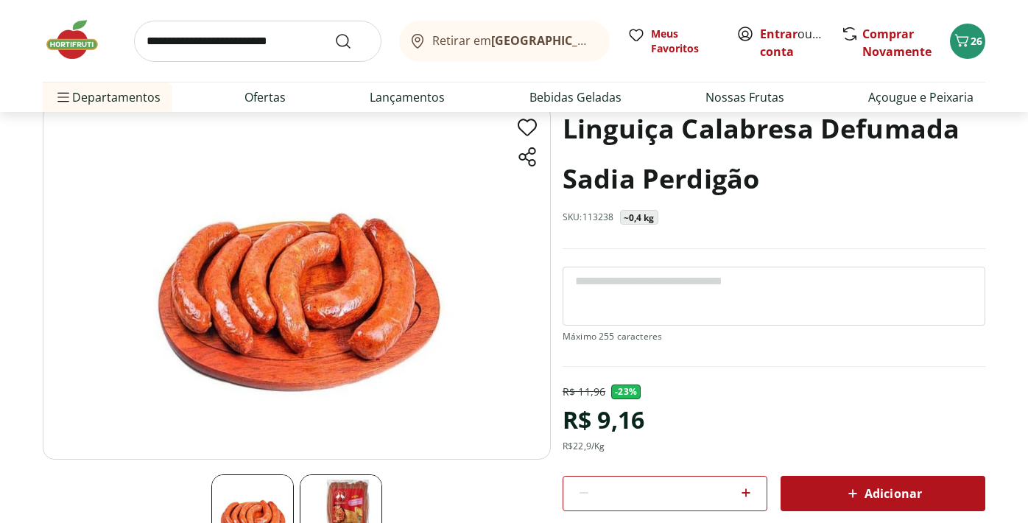
click at [345, 491] on img at bounding box center [341, 515] width 82 height 82
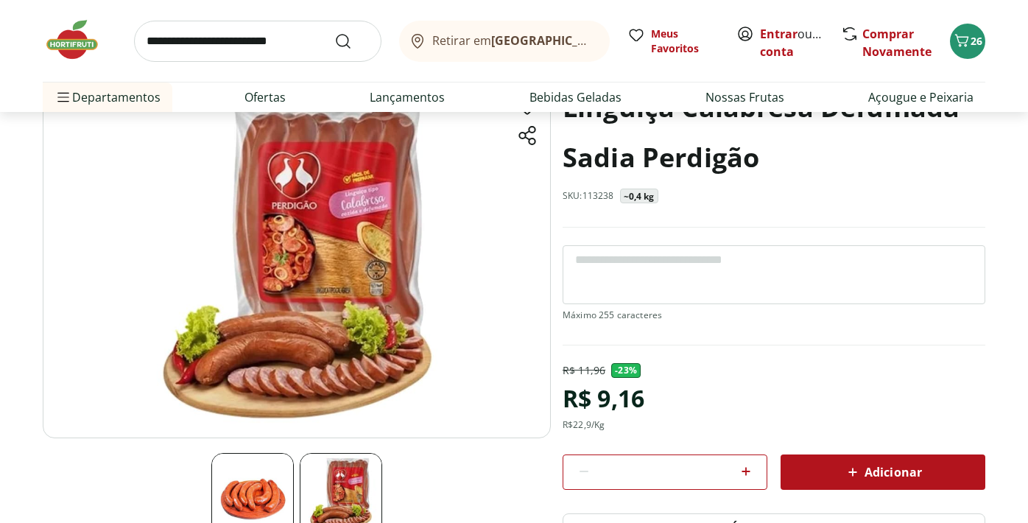
scroll to position [0, 0]
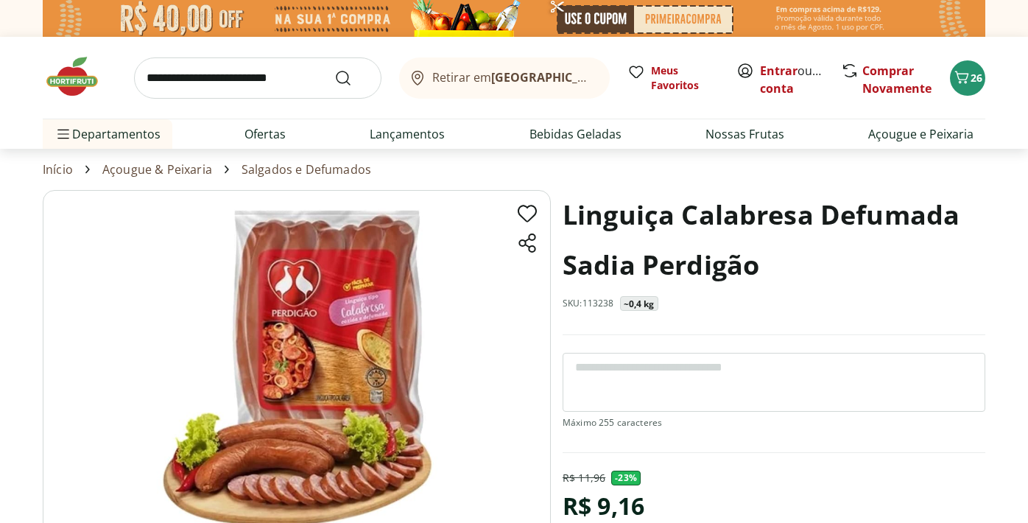
click at [176, 164] on link "Açougue & Peixaria" at bounding box center [157, 169] width 110 height 13
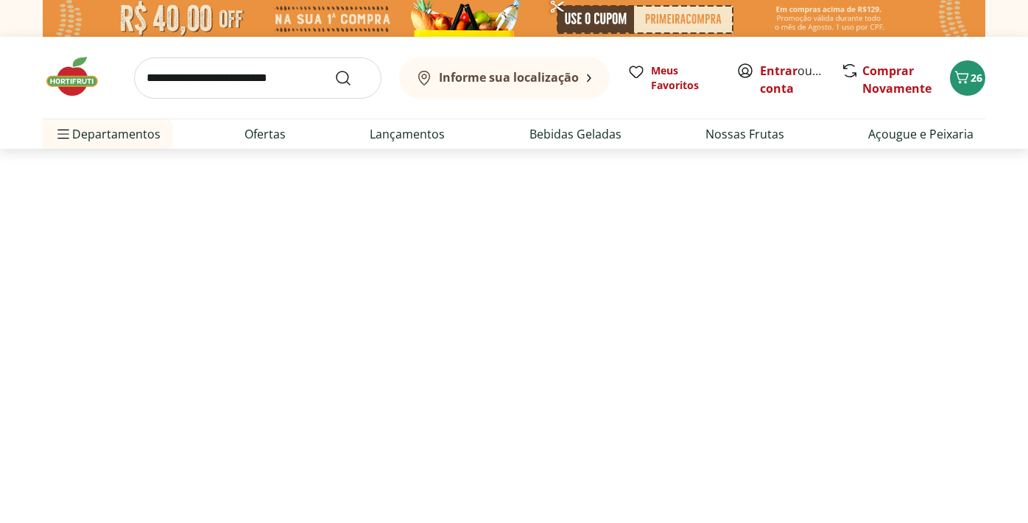
select select "**********"
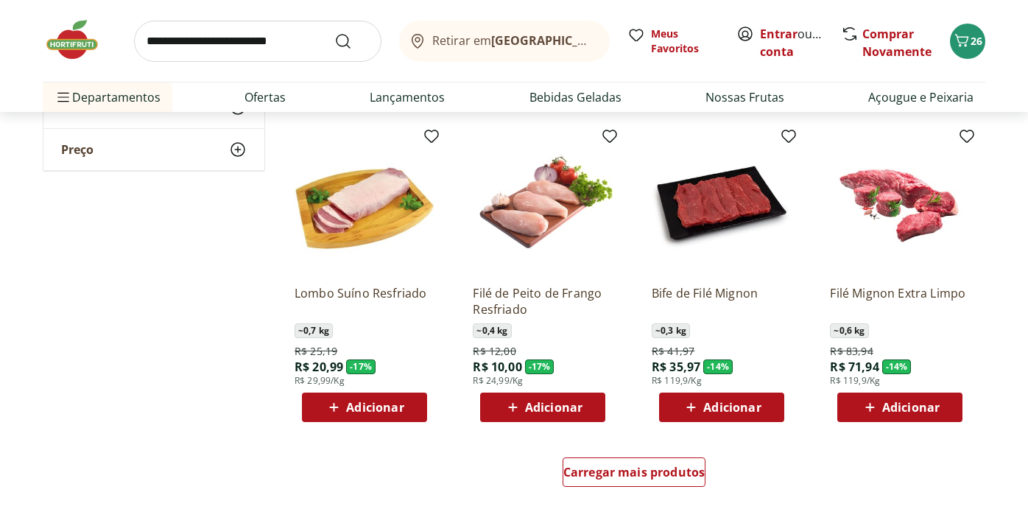
scroll to position [784, 0]
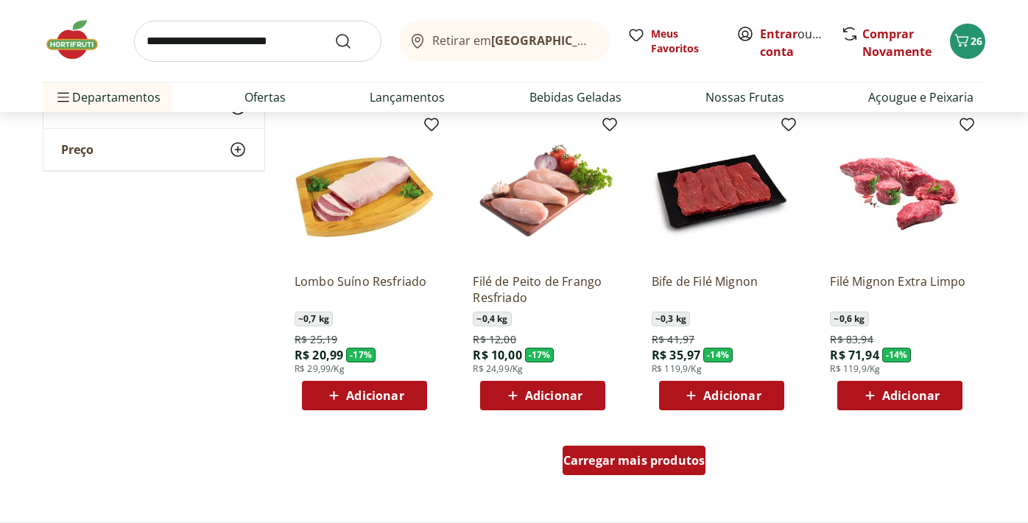
click at [586, 469] on div "Carregar mais produtos" at bounding box center [635, 460] width 144 height 29
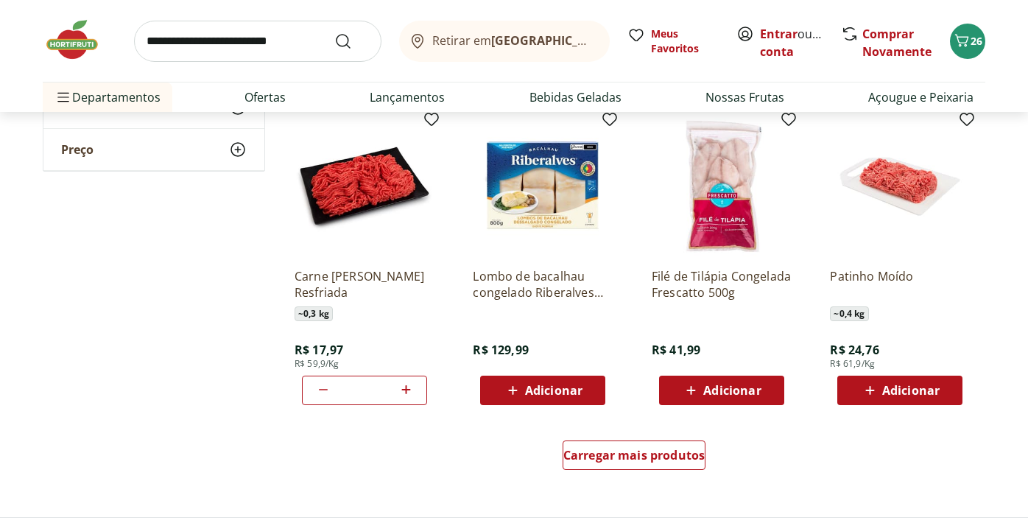
scroll to position [1752, 0]
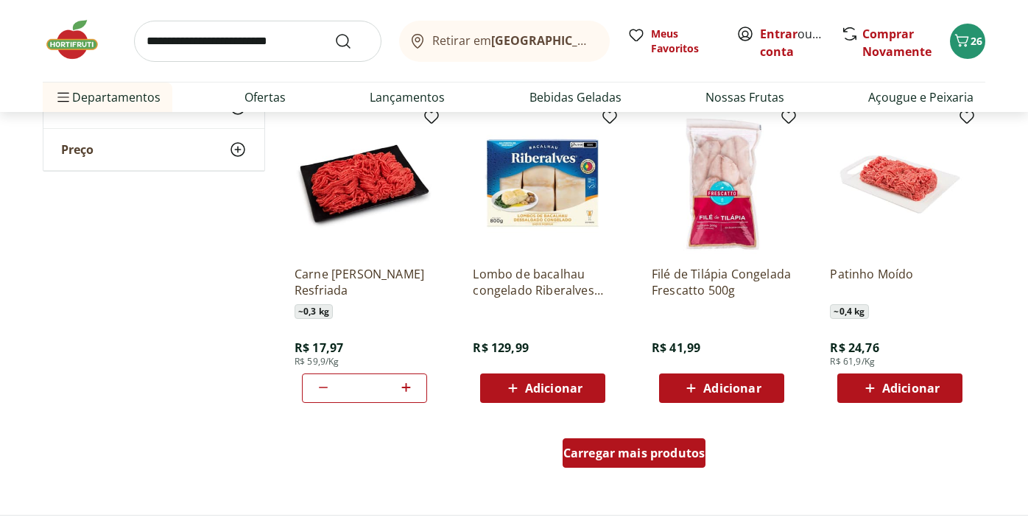
click at [592, 459] on span "Carregar mais produtos" at bounding box center [634, 453] width 142 height 12
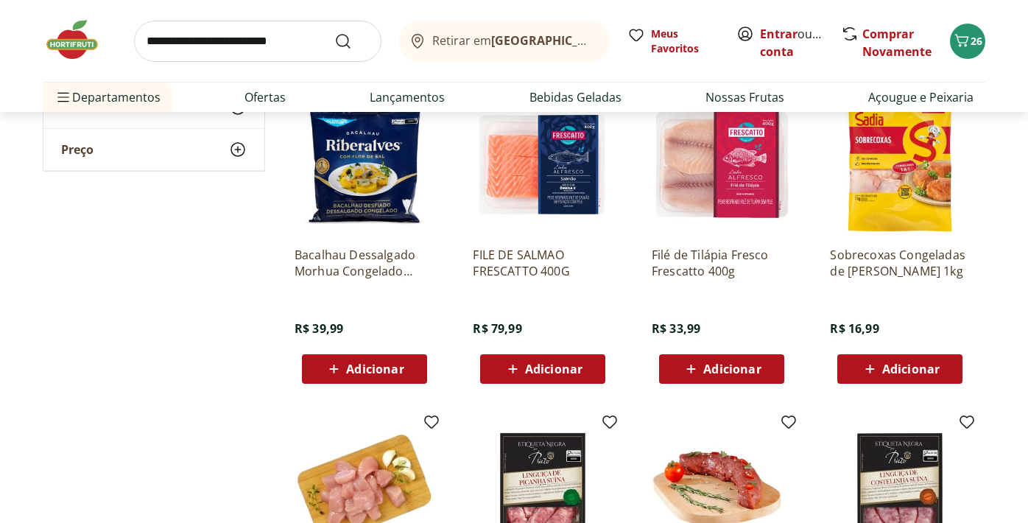
scroll to position [2077, 0]
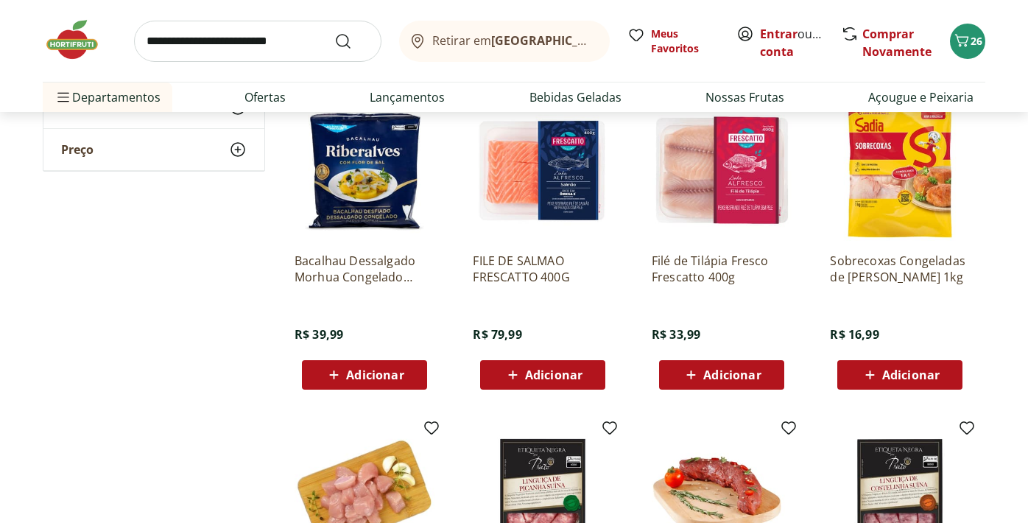
click at [893, 369] on span "Adicionar" at bounding box center [910, 375] width 57 height 12
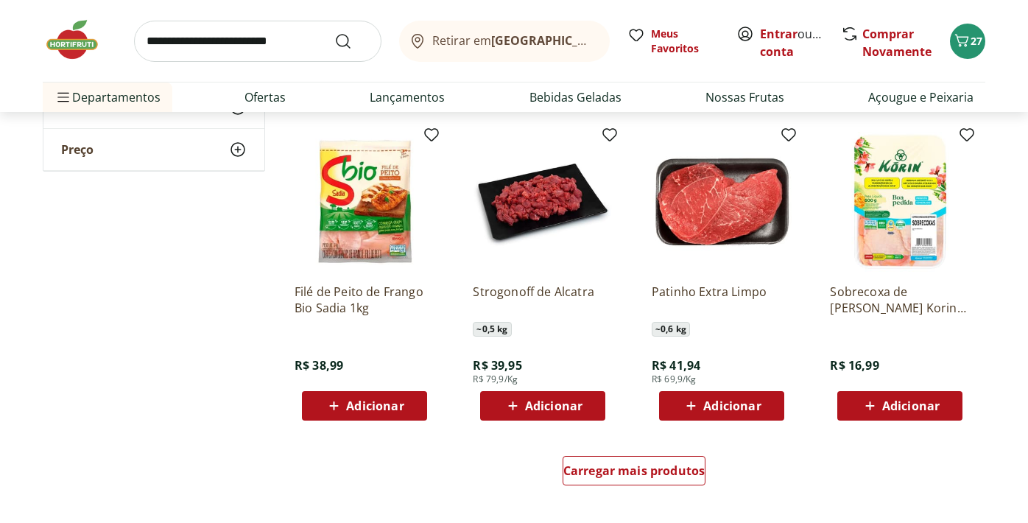
scroll to position [2697, 0]
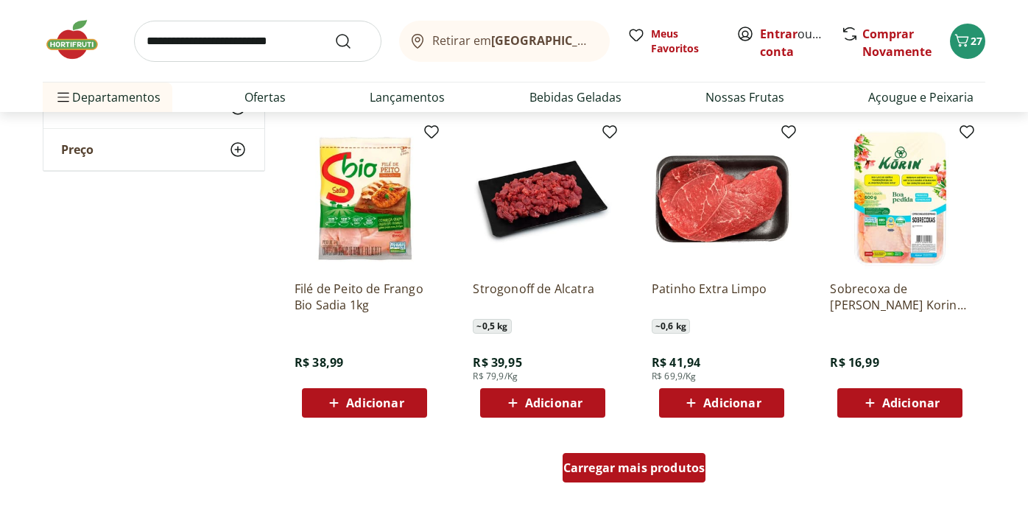
click at [666, 473] on span "Carregar mais produtos" at bounding box center [634, 468] width 142 height 12
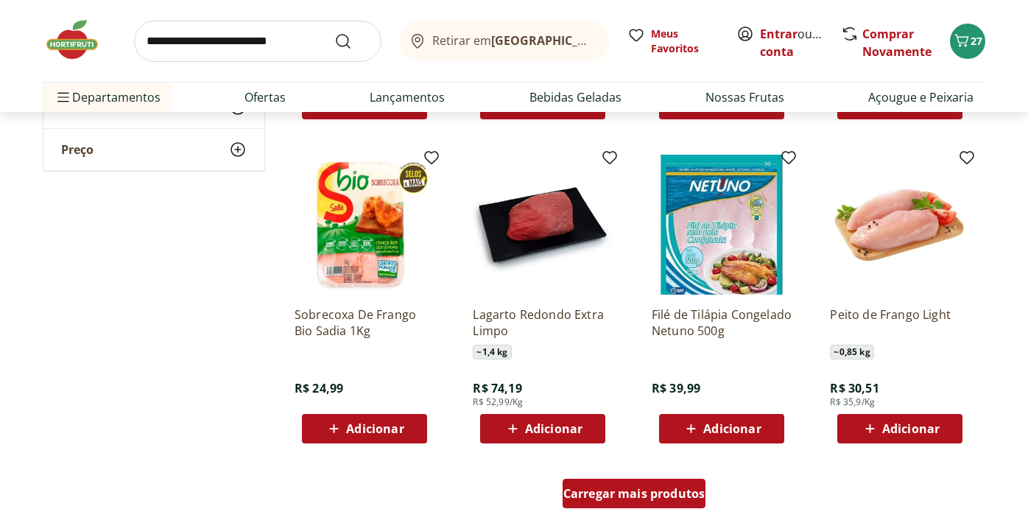
scroll to position [3645, 0]
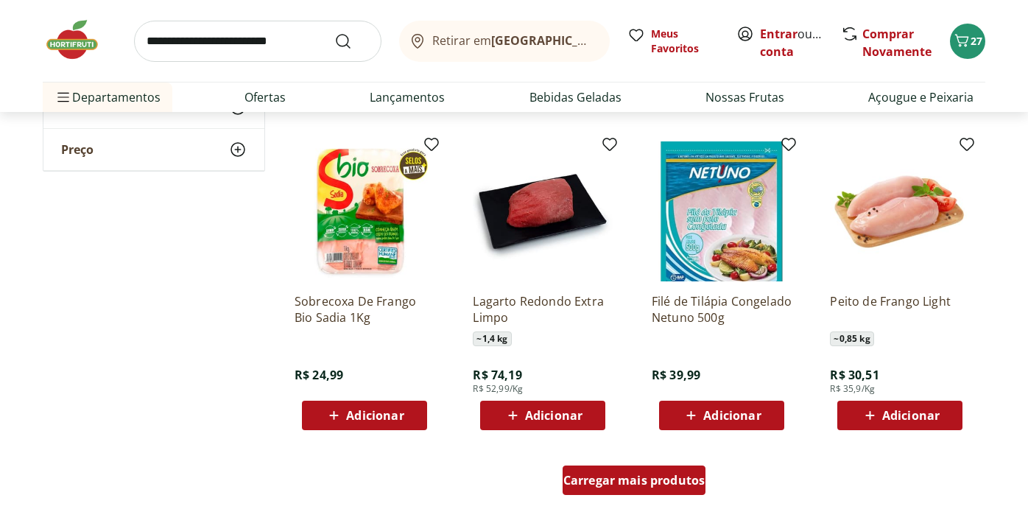
click at [664, 488] on div "Carregar mais produtos" at bounding box center [635, 479] width 144 height 29
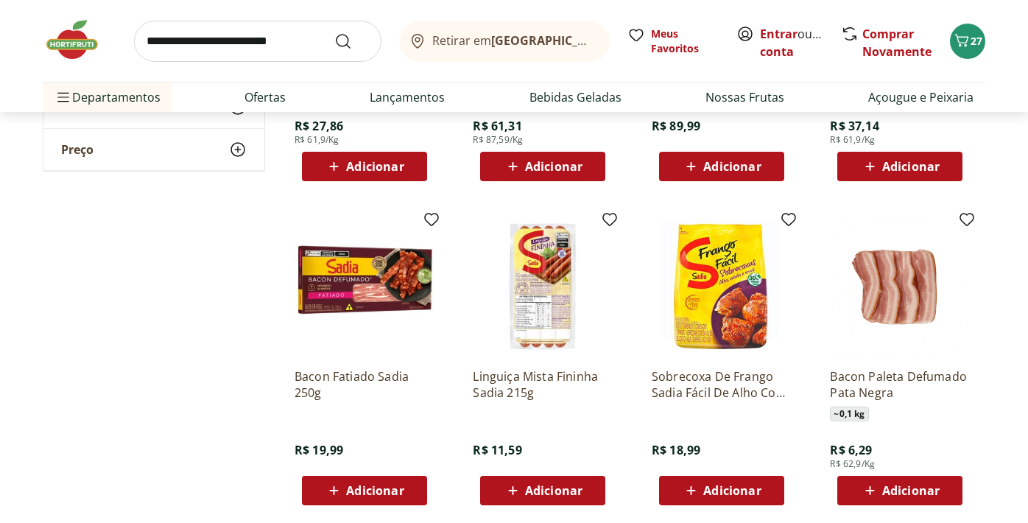
scroll to position [4549, 0]
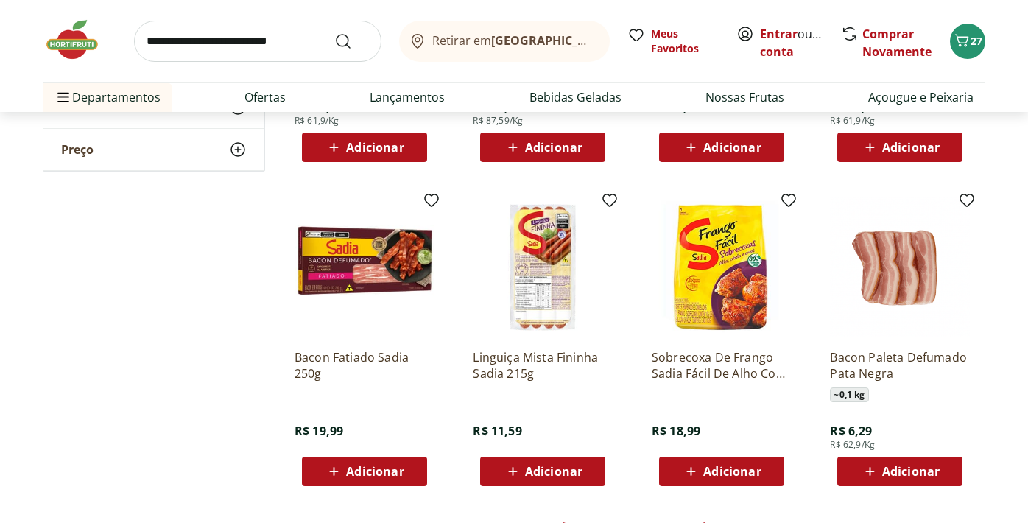
click at [569, 468] on span "Adicionar" at bounding box center [553, 471] width 57 height 12
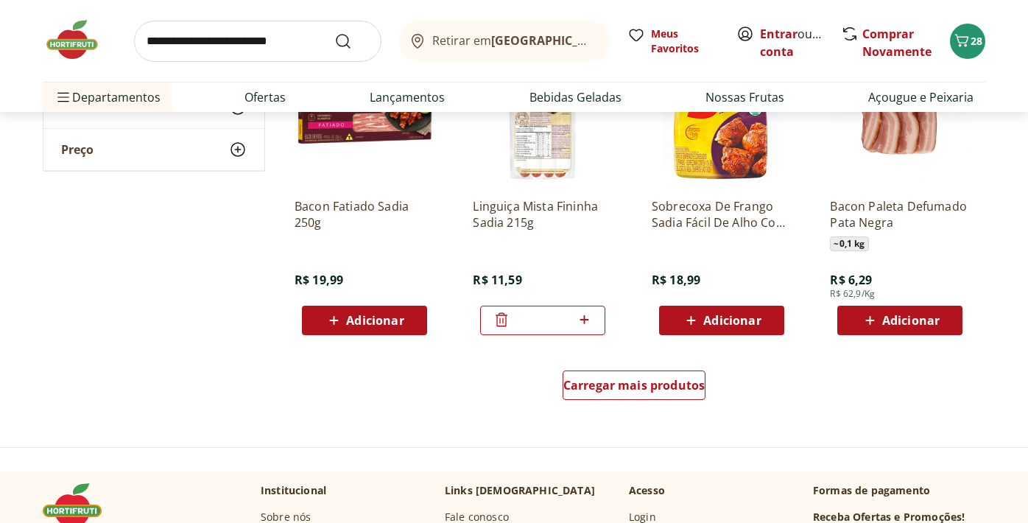
scroll to position [4729, 0]
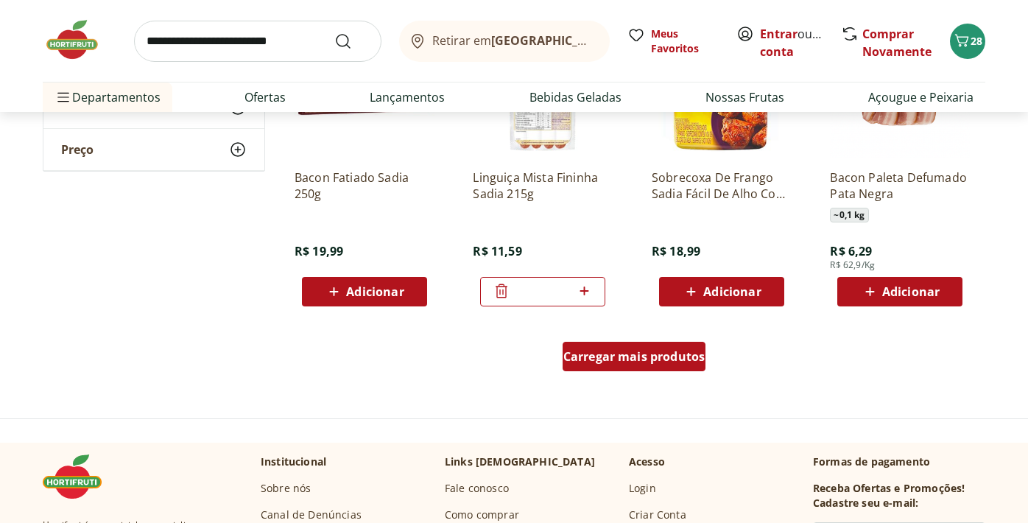
click at [605, 360] on span "Carregar mais produtos" at bounding box center [634, 357] width 142 height 12
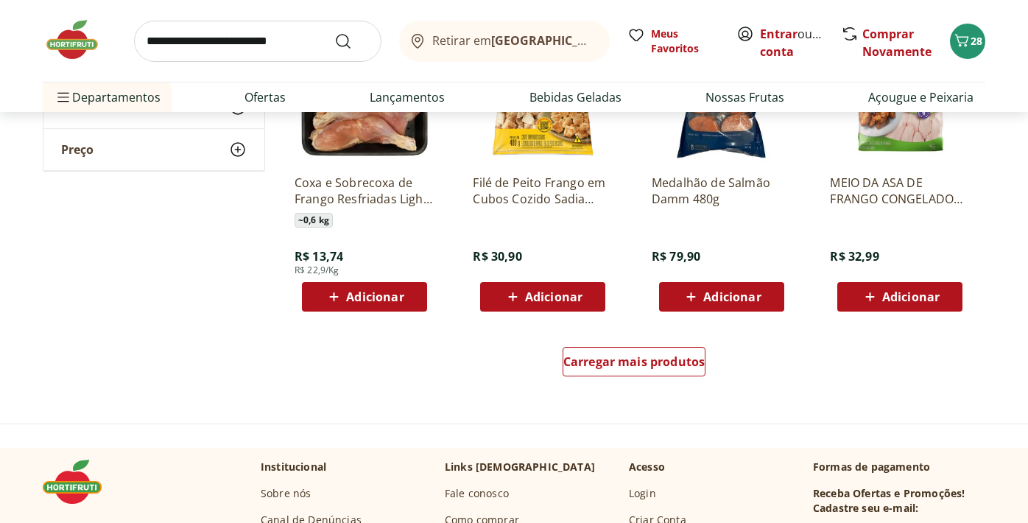
scroll to position [5692, 0]
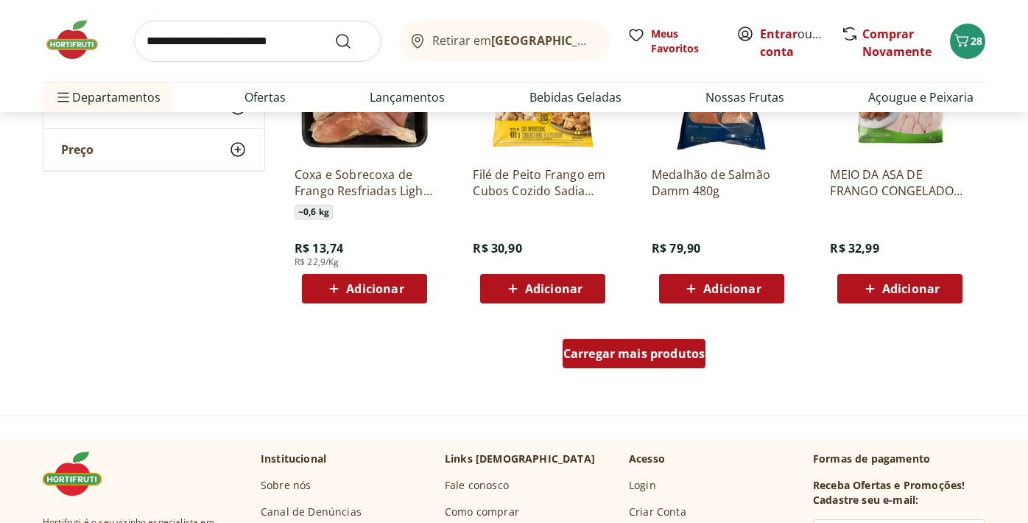
click at [630, 355] on span "Carregar mais produtos" at bounding box center [634, 354] width 142 height 12
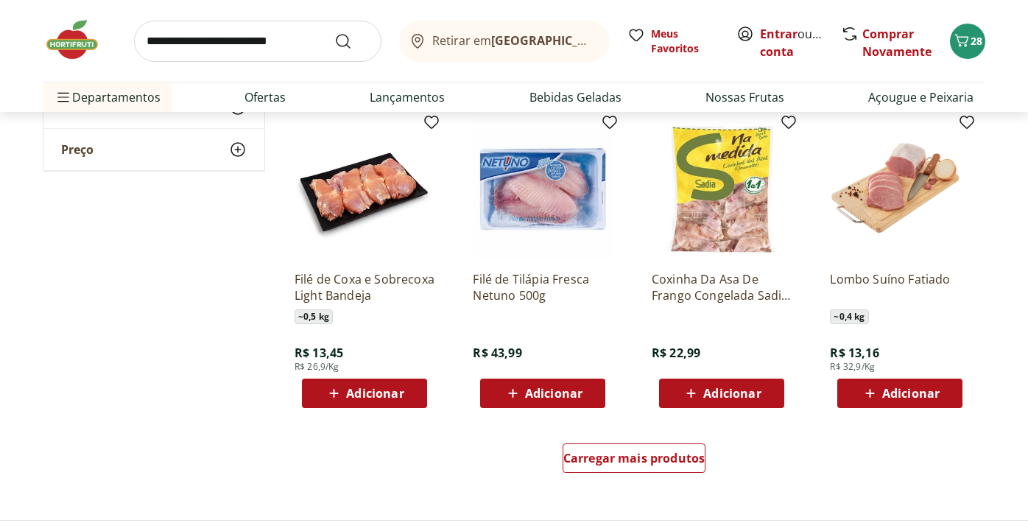
scroll to position [6554, 0]
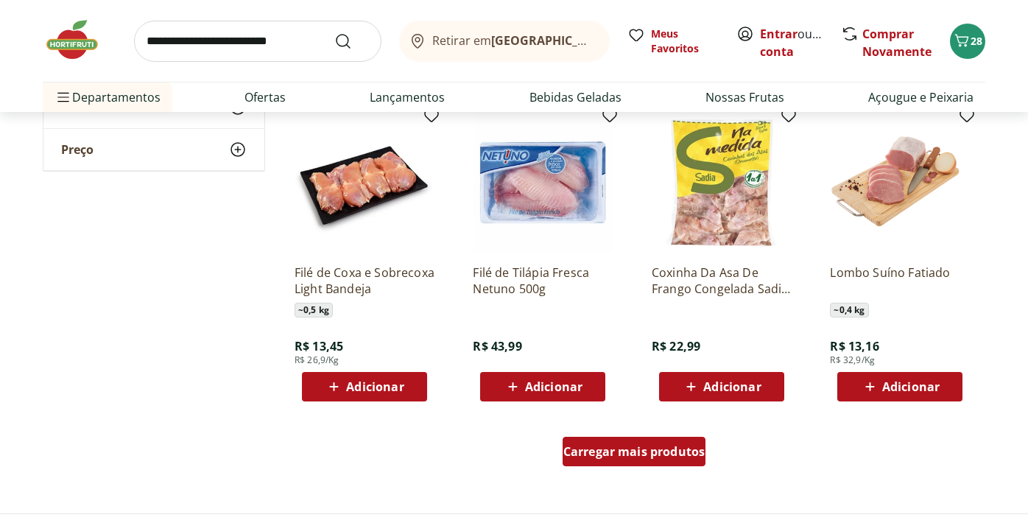
click at [637, 448] on span "Carregar mais produtos" at bounding box center [634, 452] width 142 height 12
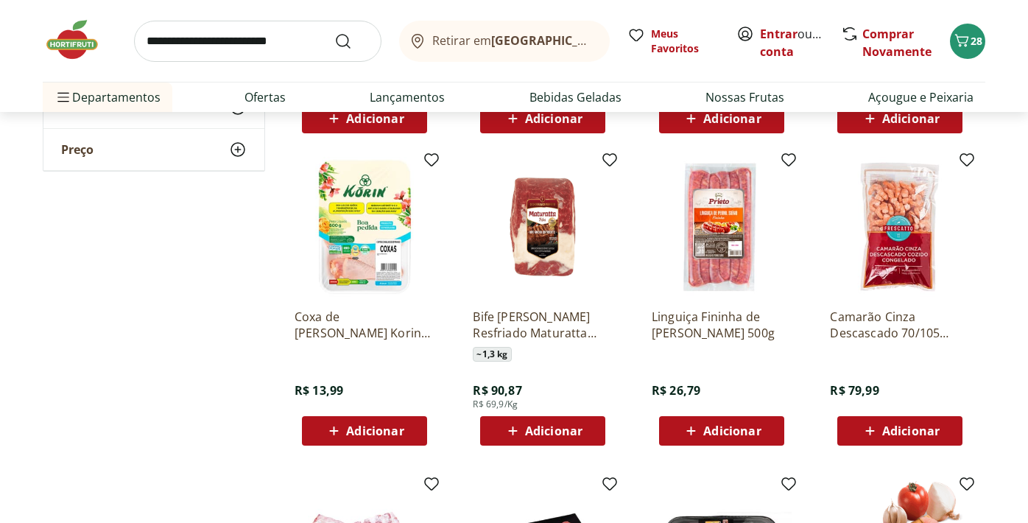
scroll to position [6825, 0]
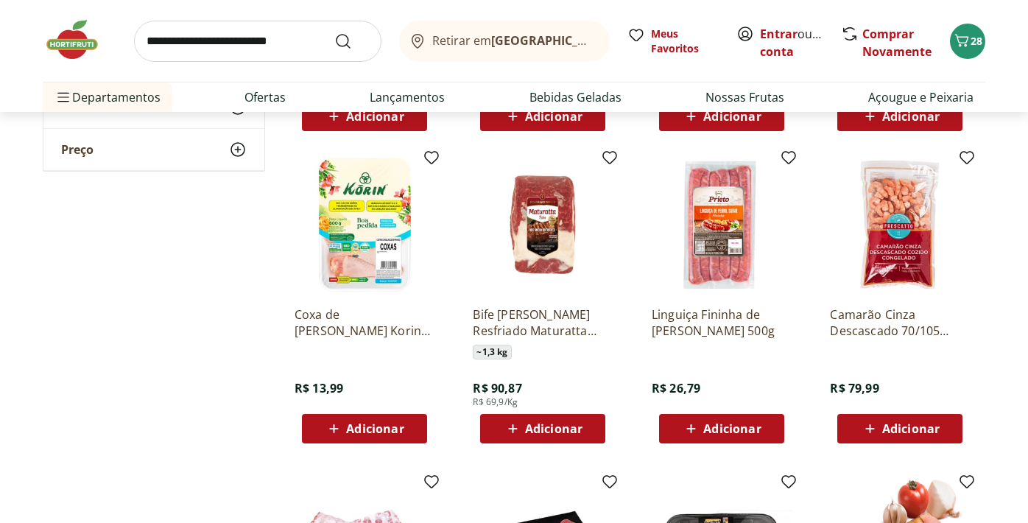
click at [379, 425] on span "Adicionar" at bounding box center [374, 429] width 57 height 12
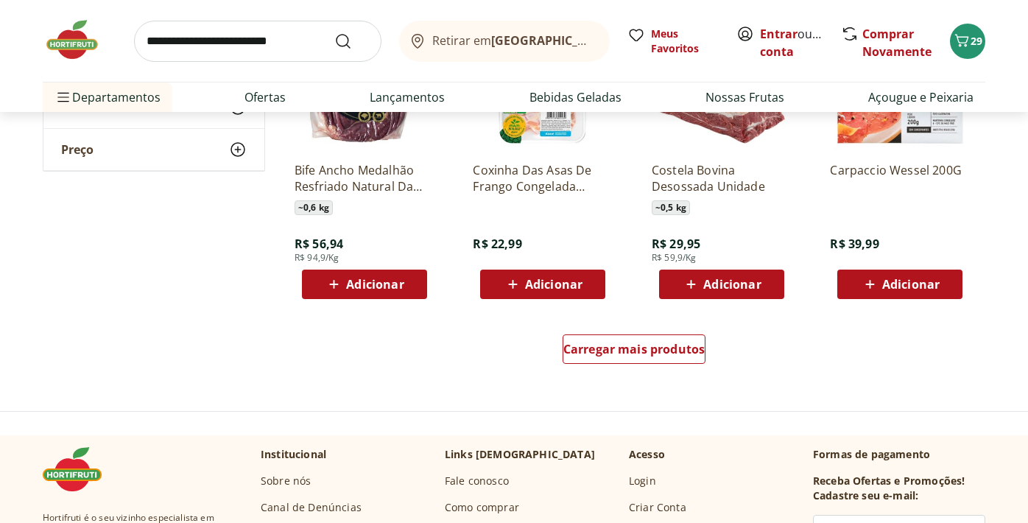
scroll to position [7624, 0]
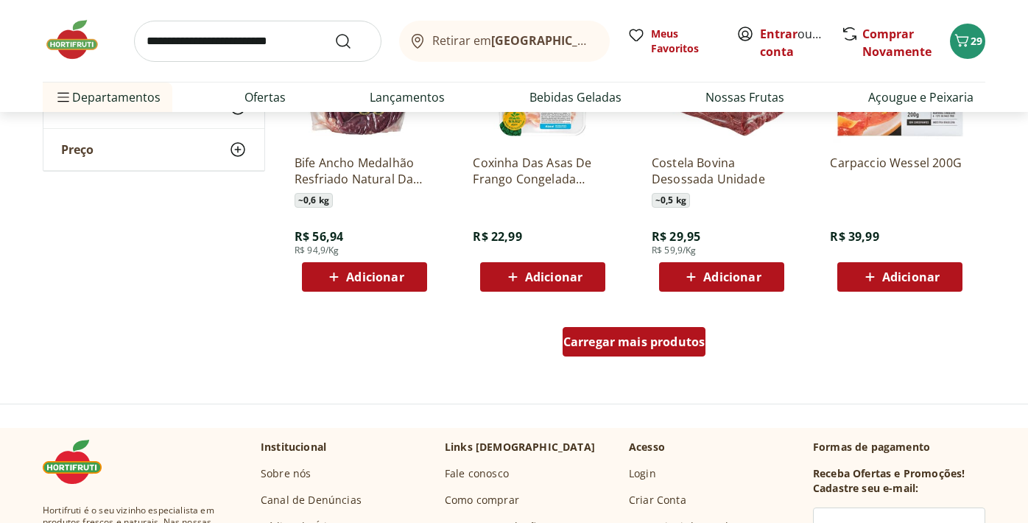
click at [622, 337] on span "Carregar mais produtos" at bounding box center [634, 342] width 142 height 12
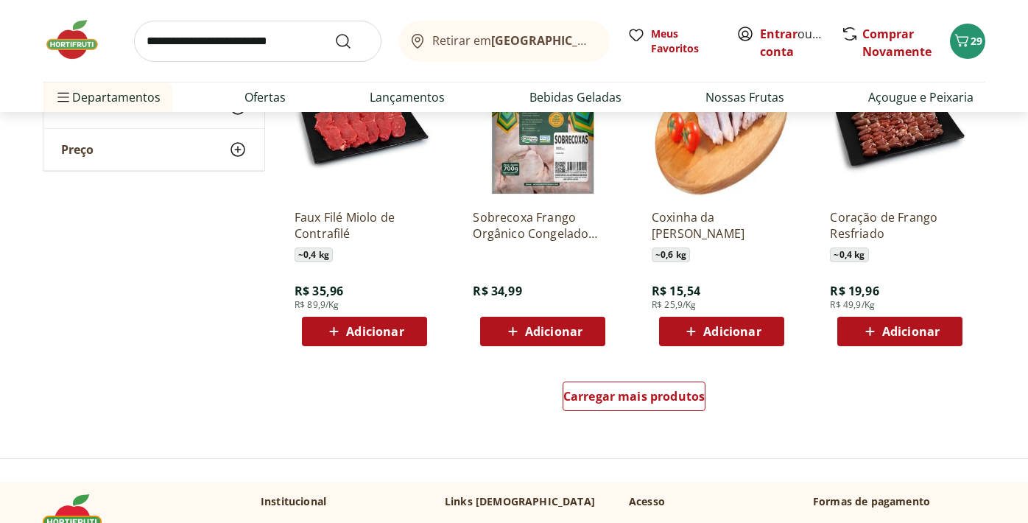
scroll to position [8571, 0]
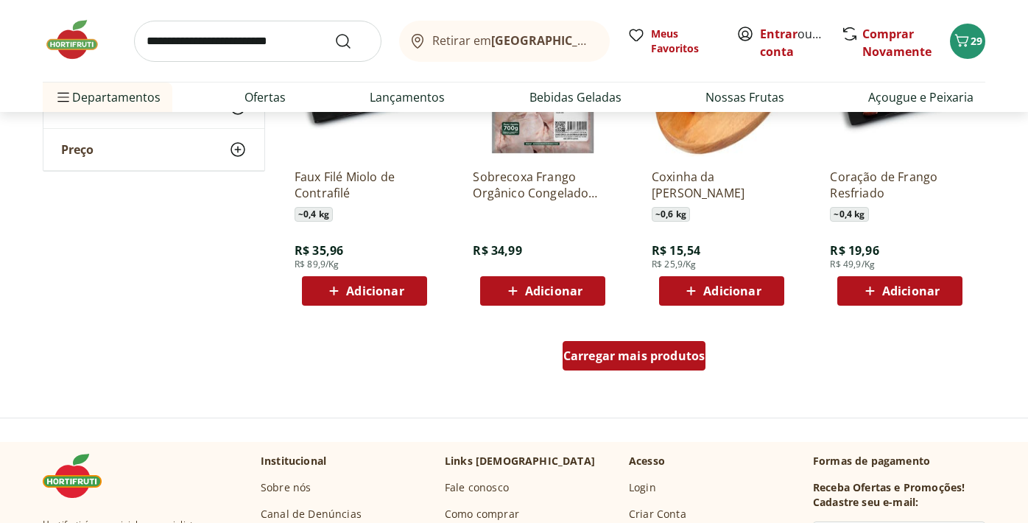
click at [630, 357] on span "Carregar mais produtos" at bounding box center [634, 356] width 142 height 12
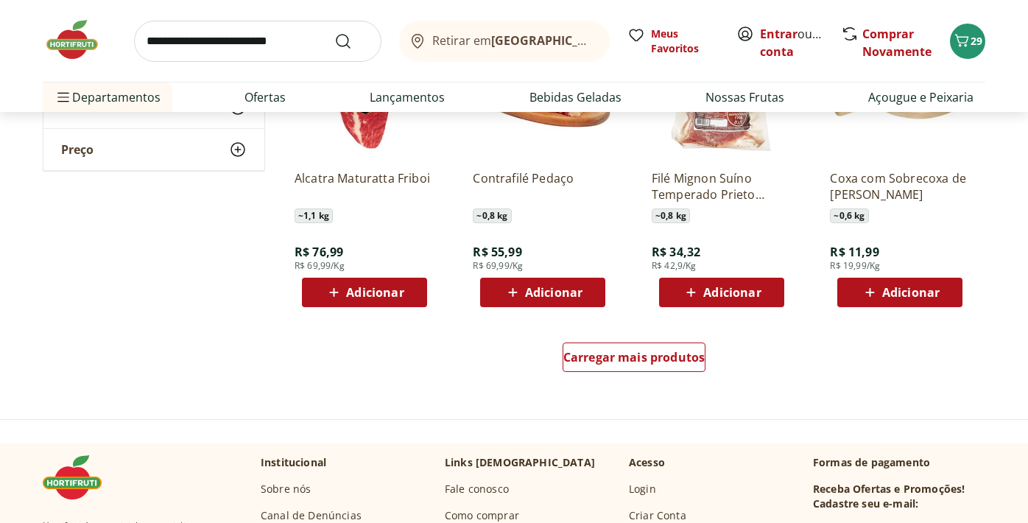
scroll to position [9534, 0]
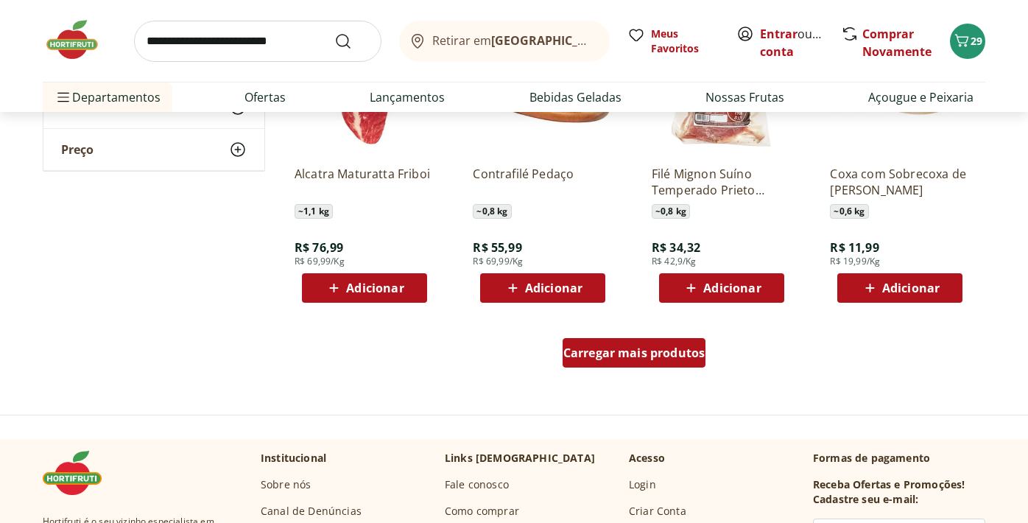
click at [630, 354] on span "Carregar mais produtos" at bounding box center [634, 353] width 142 height 12
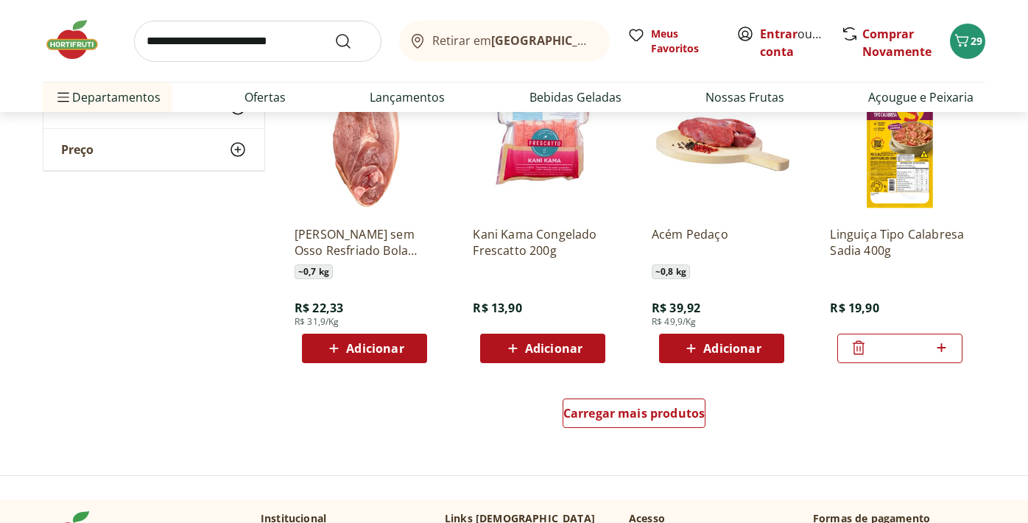
scroll to position [10448, 0]
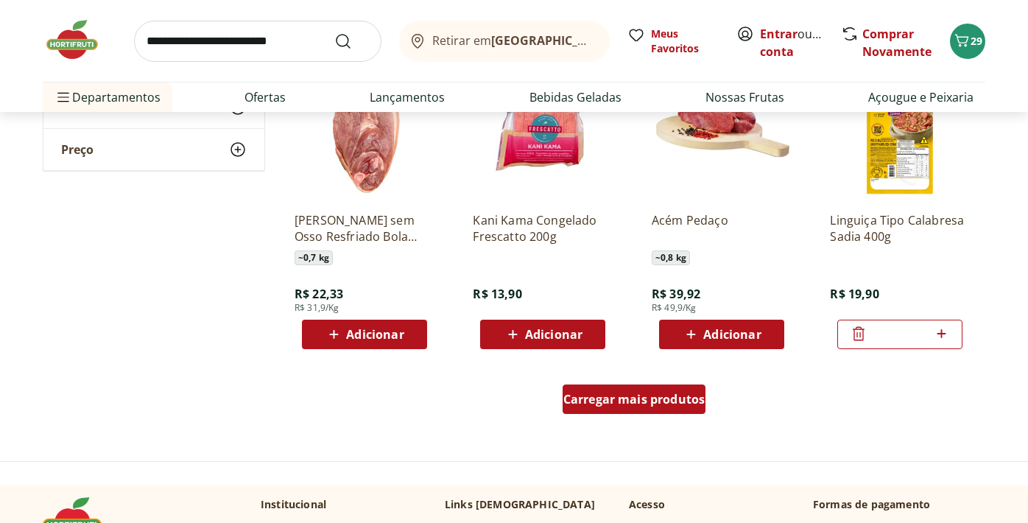
click at [632, 408] on div "Carregar mais produtos" at bounding box center [635, 398] width 144 height 29
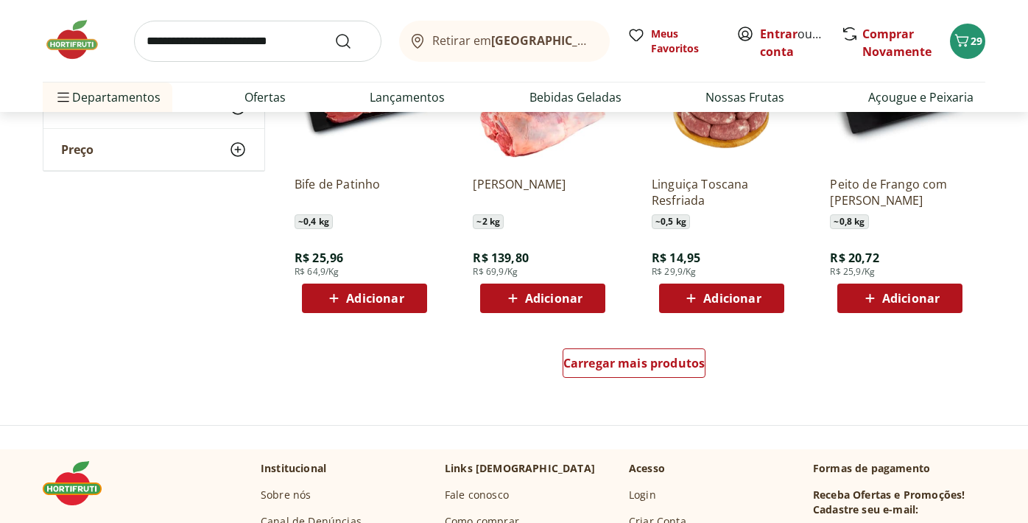
scroll to position [11445, 0]
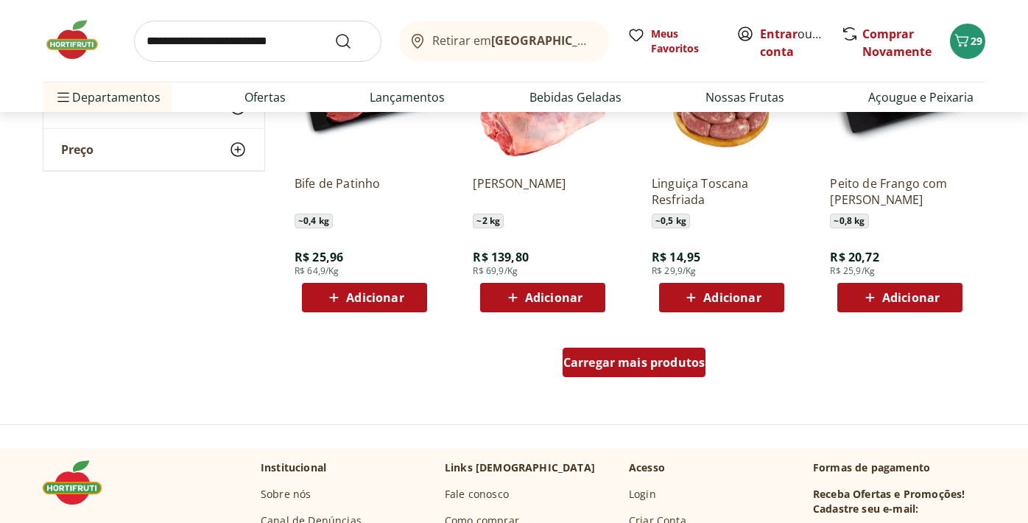
click at [625, 371] on div "Carregar mais produtos" at bounding box center [635, 362] width 144 height 29
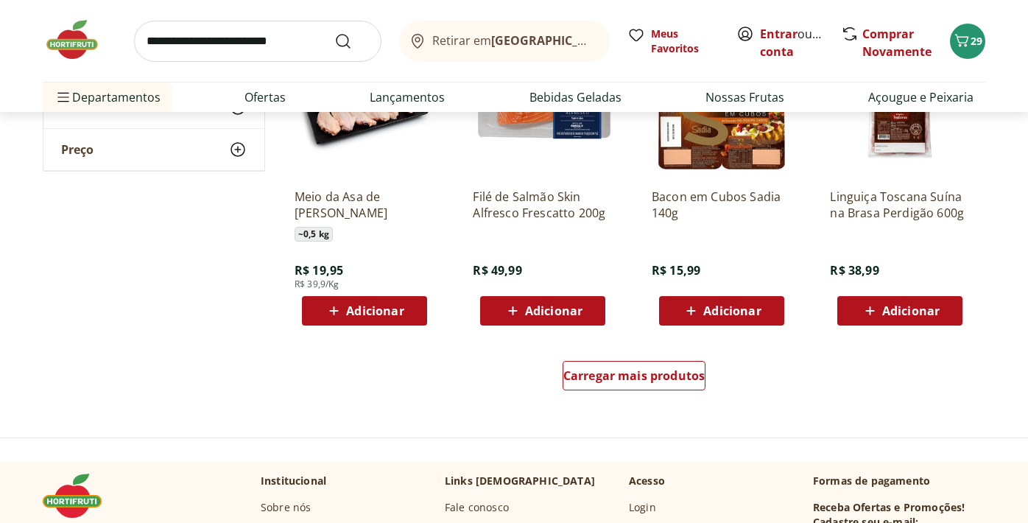
scroll to position [12395, 0]
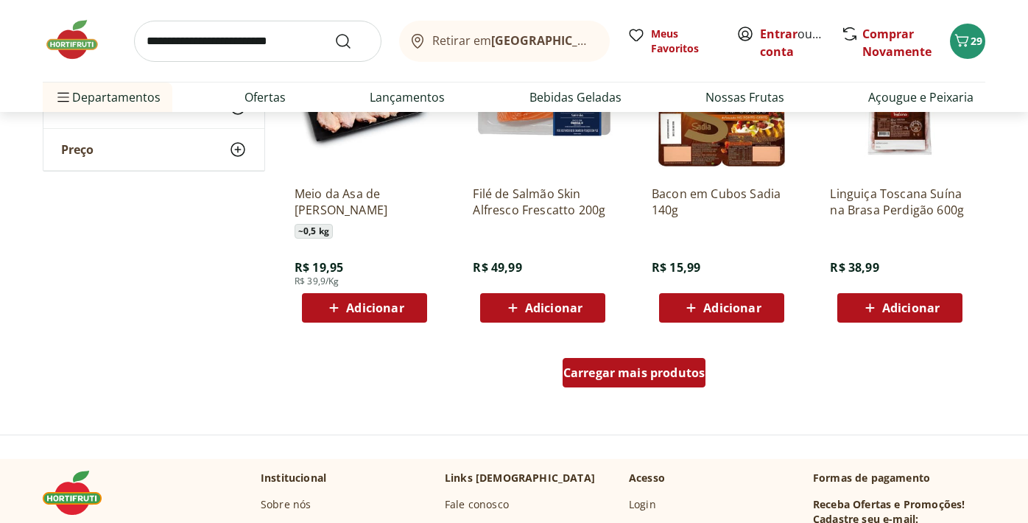
click at [624, 390] on link "Carregar mais produtos" at bounding box center [635, 375] width 144 height 35
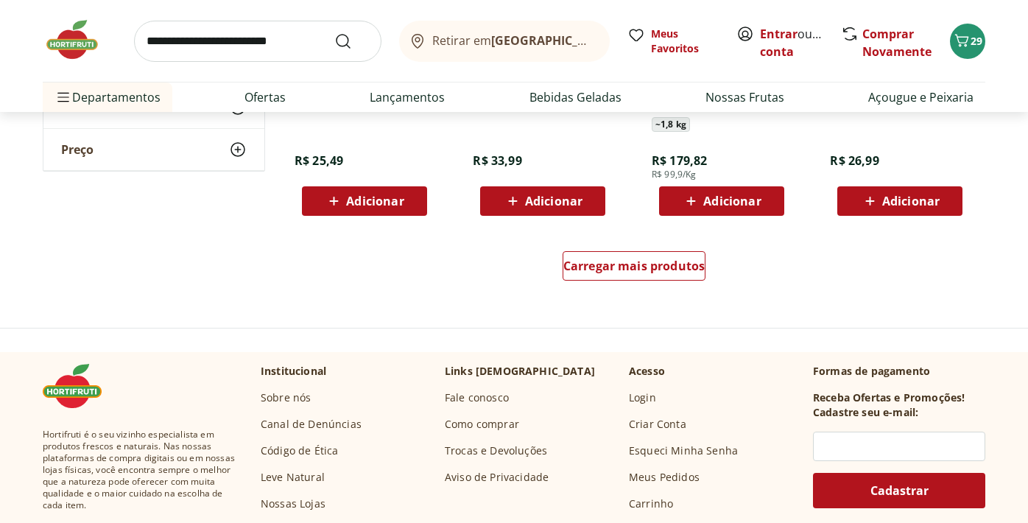
scroll to position [13454, 0]
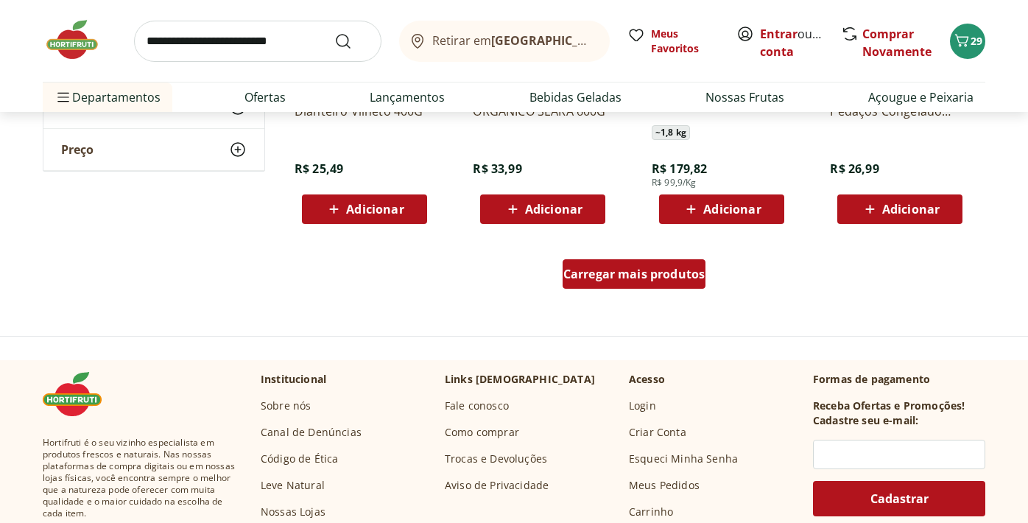
click at [619, 279] on span "Carregar mais produtos" at bounding box center [634, 274] width 142 height 12
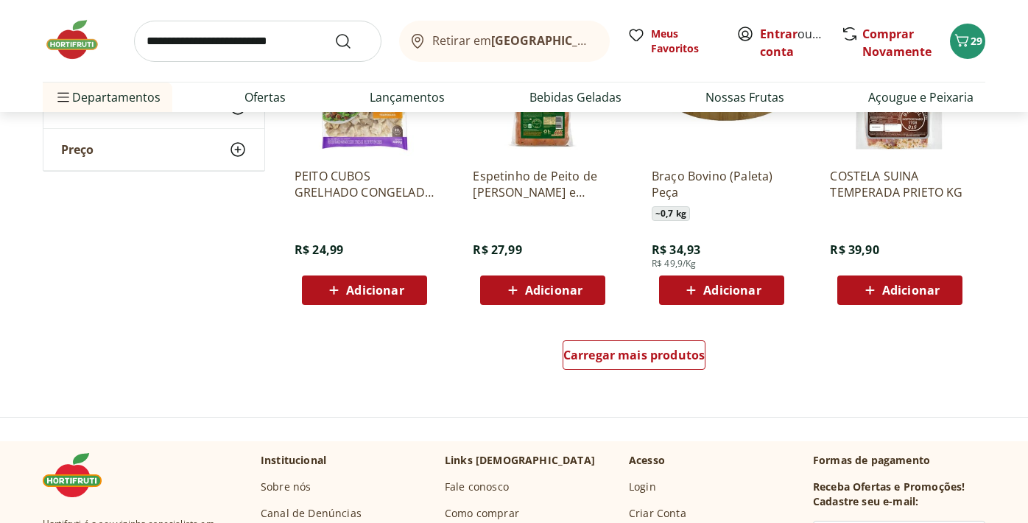
scroll to position [14345, 0]
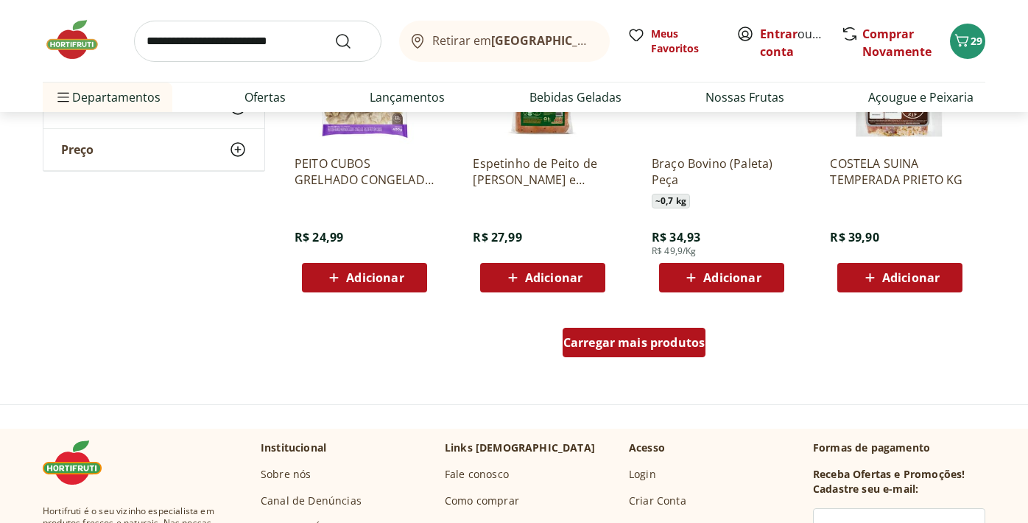
click at [623, 340] on span "Carregar mais produtos" at bounding box center [634, 343] width 142 height 12
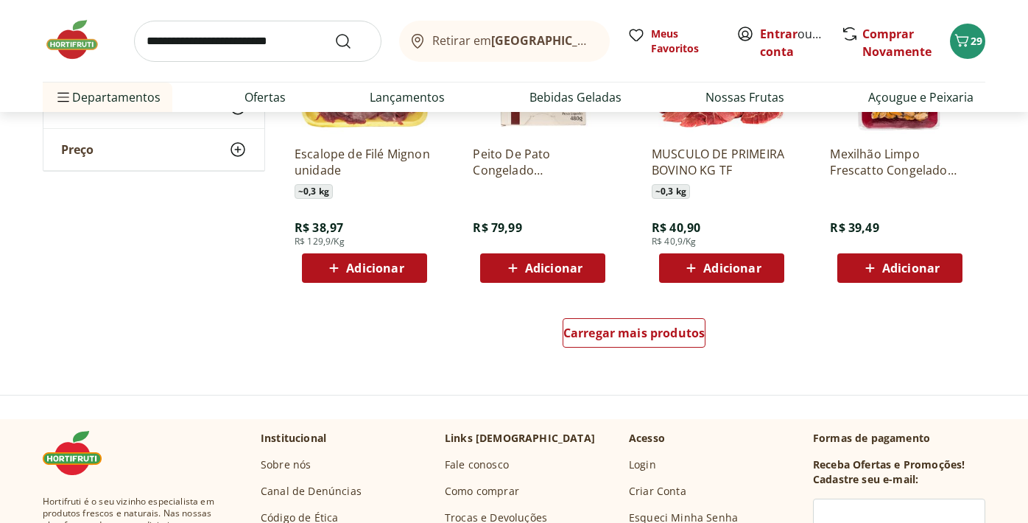
scroll to position [15366, 0]
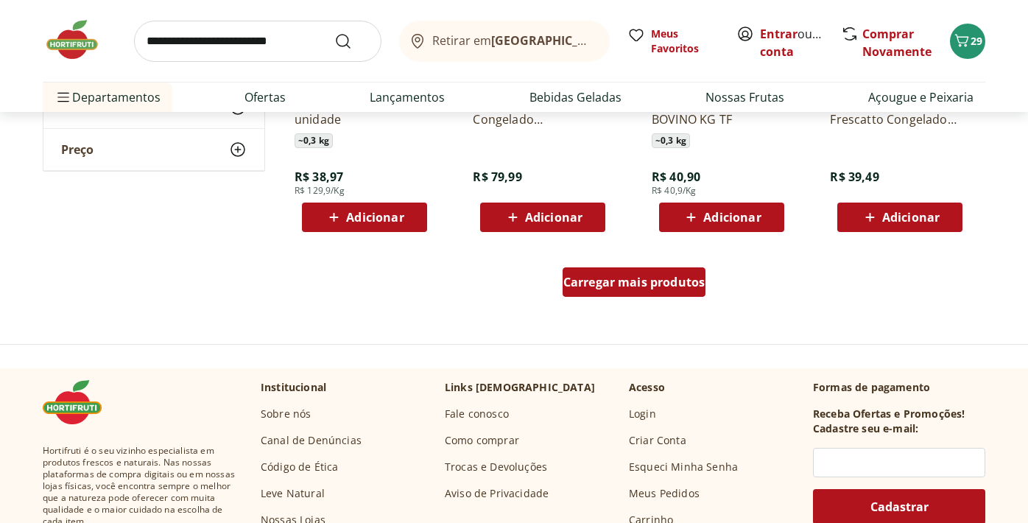
click at [622, 278] on span "Carregar mais produtos" at bounding box center [634, 282] width 142 height 12
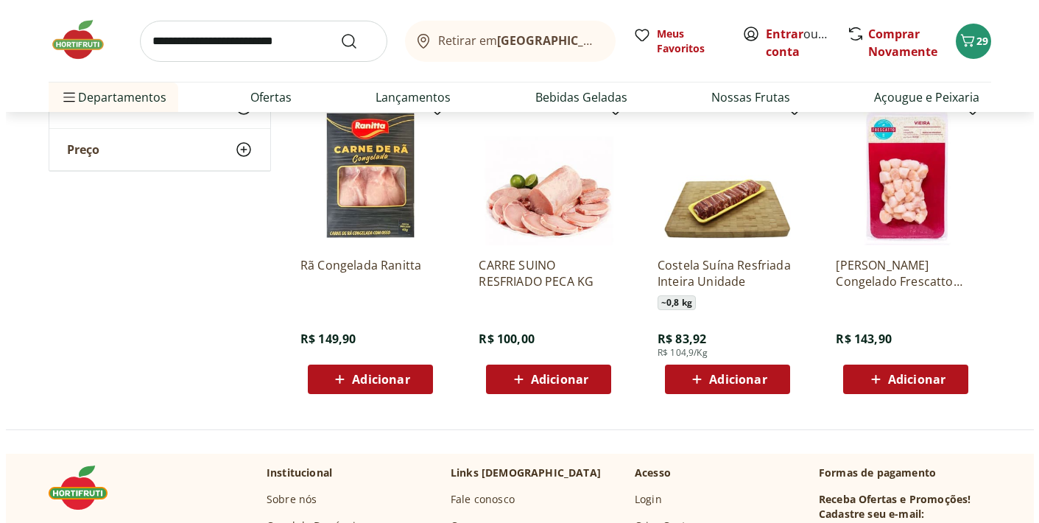
scroll to position [16166, 0]
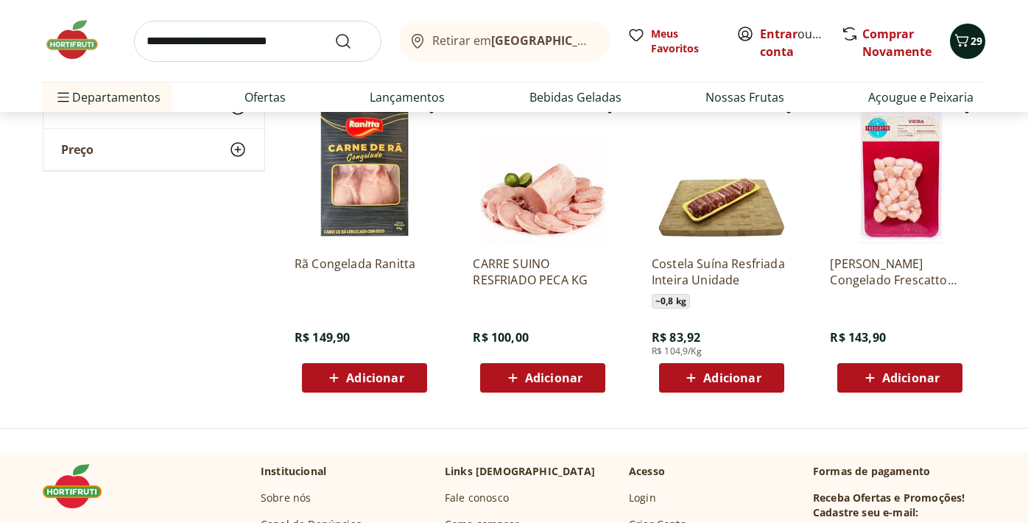
click at [972, 39] on span "29" at bounding box center [977, 41] width 12 height 14
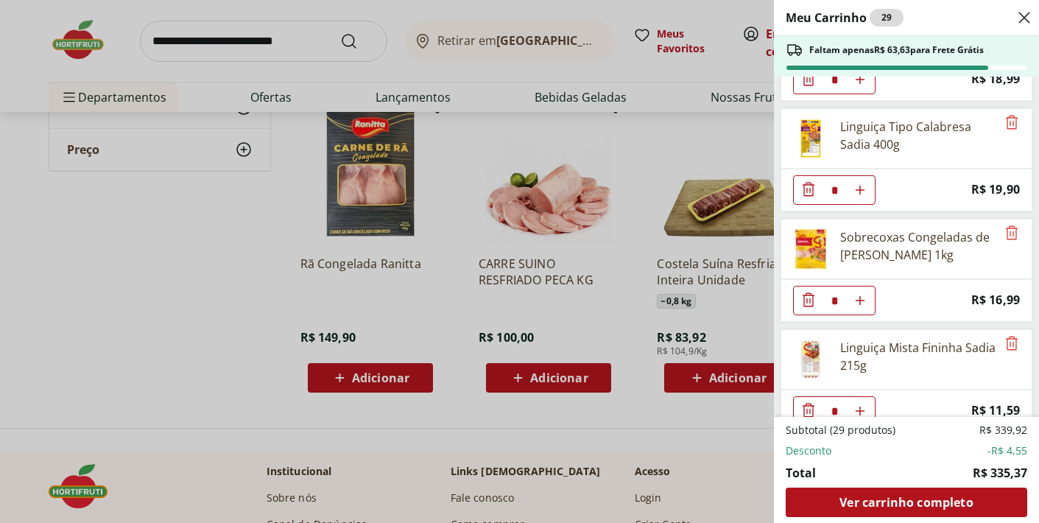
scroll to position [304, 0]
click at [1009, 123] on icon "Remove" at bounding box center [1012, 125] width 18 height 18
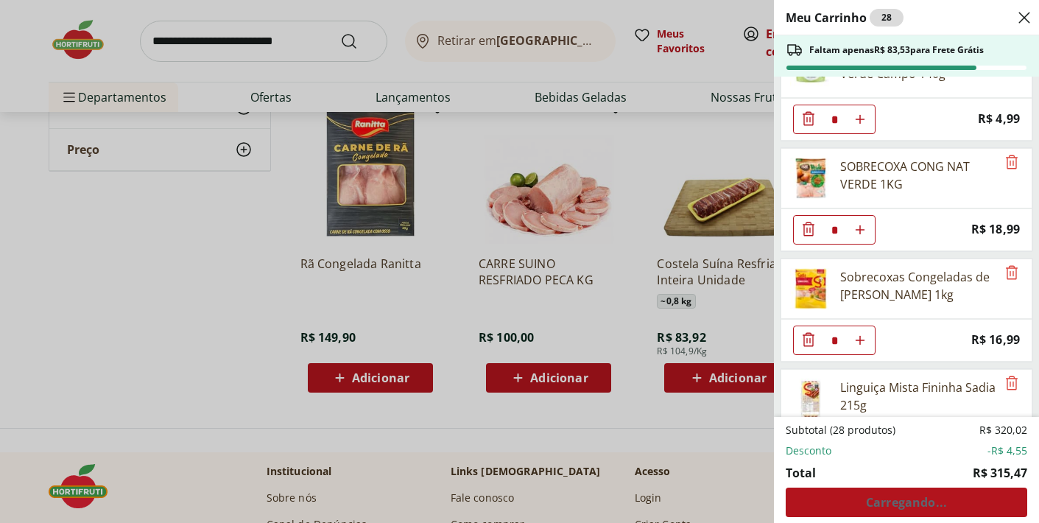
scroll to position [148, 0]
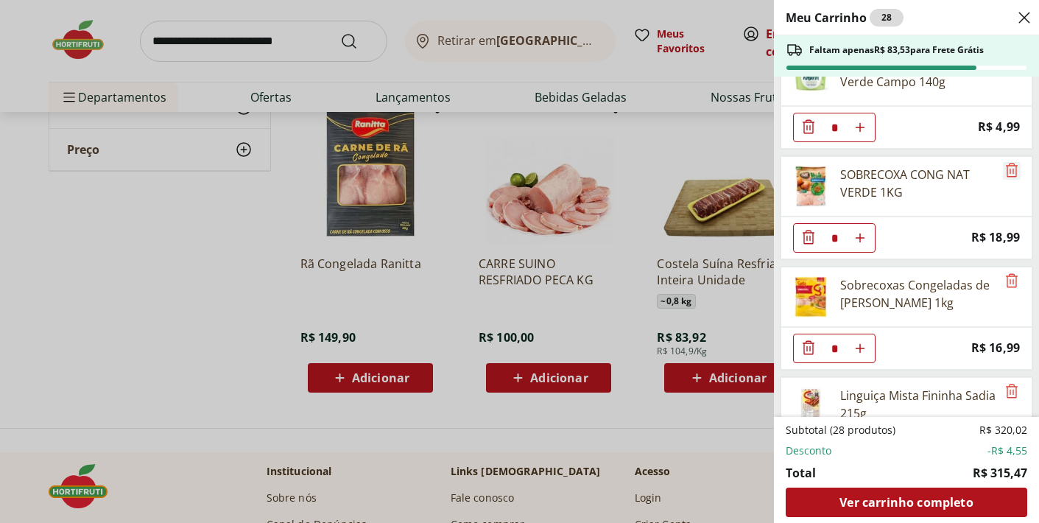
click at [1004, 176] on icon "Remove" at bounding box center [1012, 170] width 18 height 18
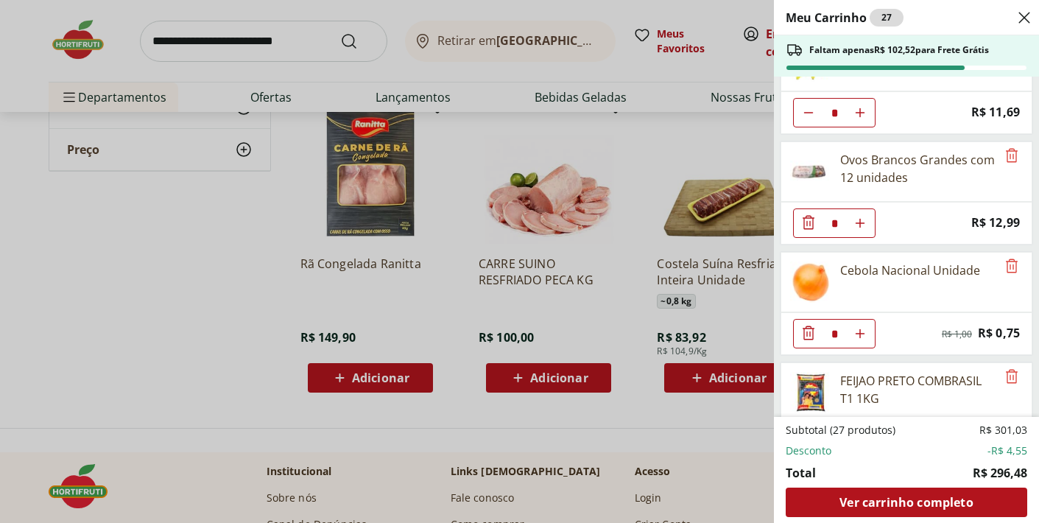
scroll to position [691, 0]
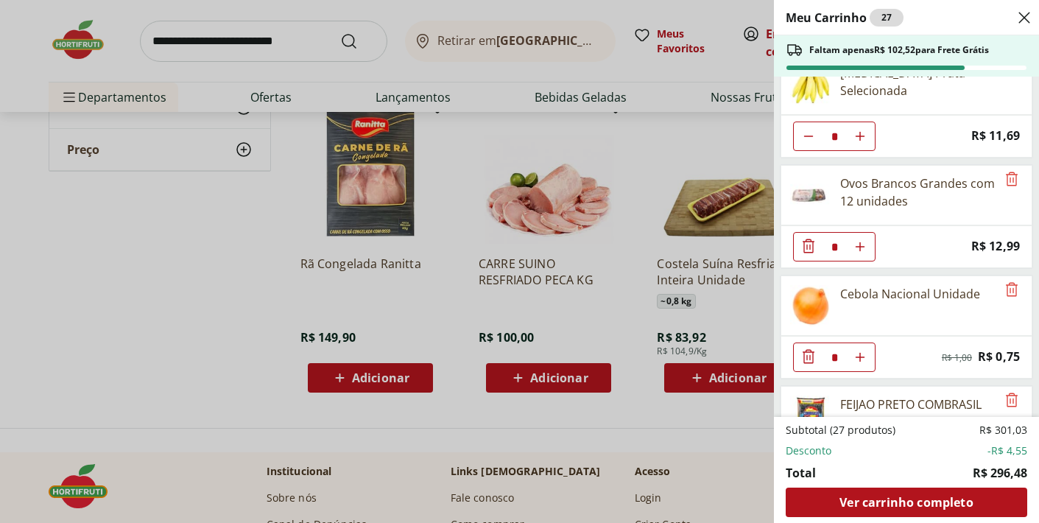
type input "*"
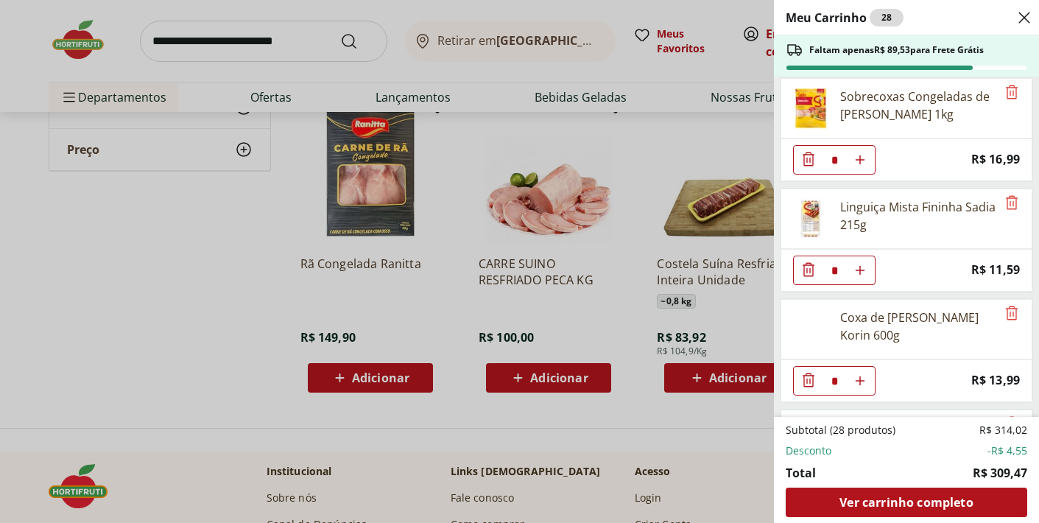
scroll to position [225, 0]
click at [1007, 91] on icon "Remove" at bounding box center [1012, 93] width 18 height 18
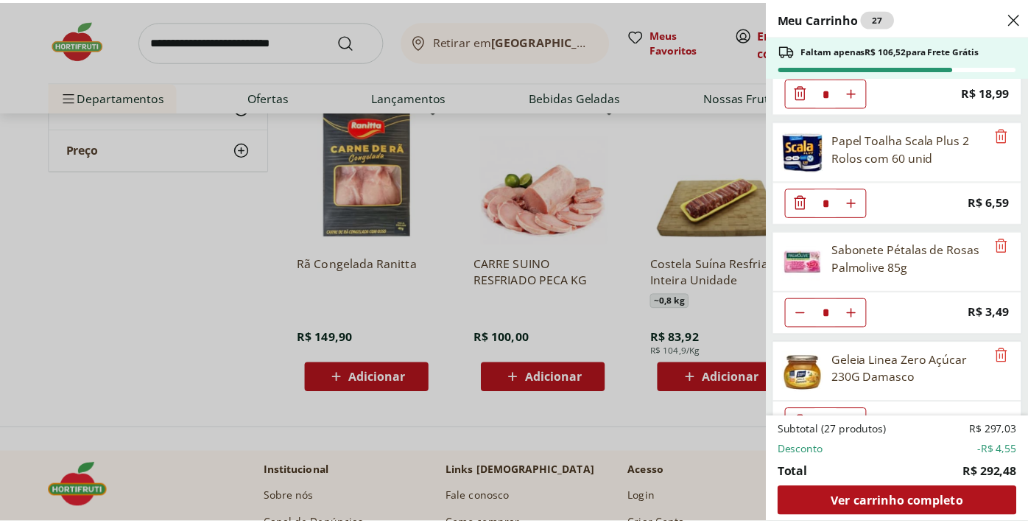
scroll to position [2096, 0]
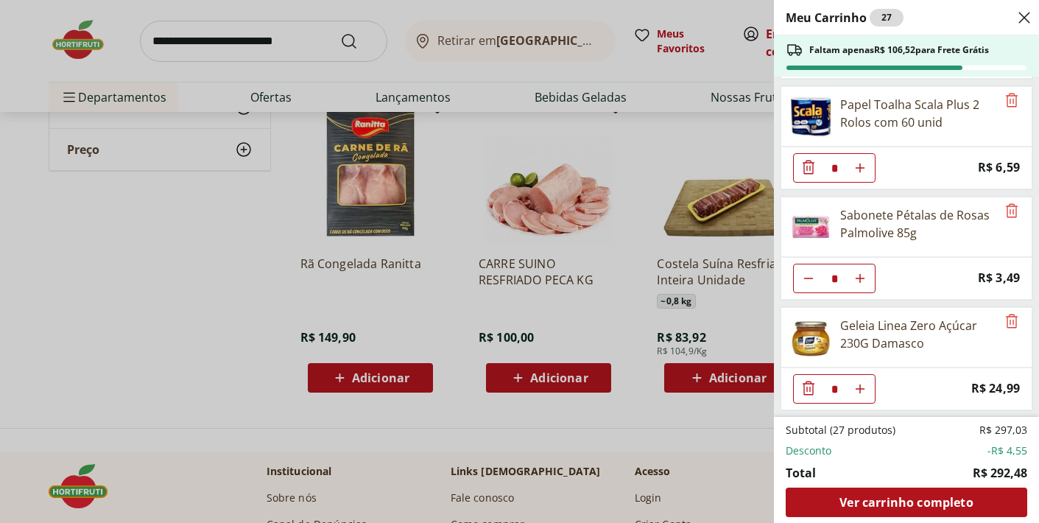
click at [259, 317] on div "Meu Carrinho 27 Faltam apenas R$ 106,52 para Frete Grátis Carne Moída Bovina Re…" at bounding box center [519, 261] width 1039 height 523
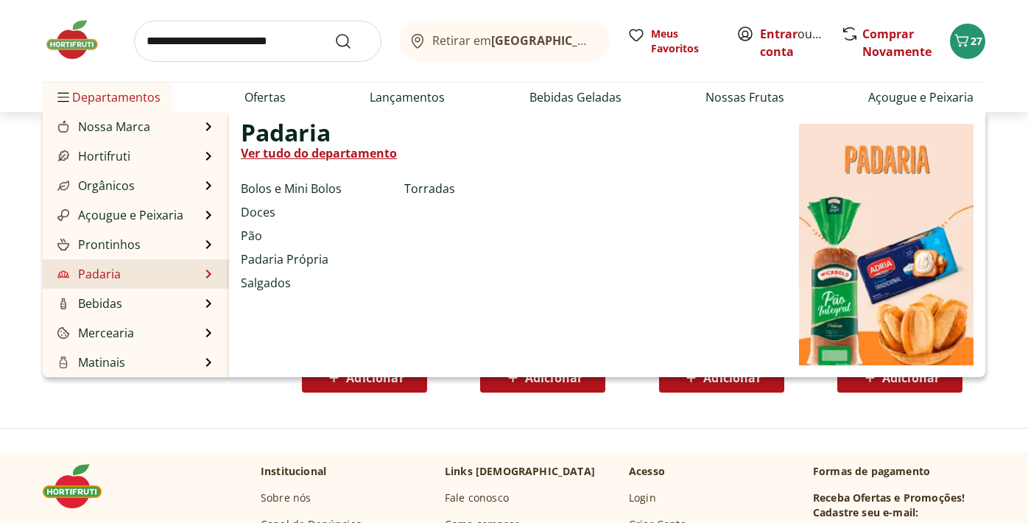
click at [108, 275] on link "Padaria" at bounding box center [87, 274] width 66 height 18
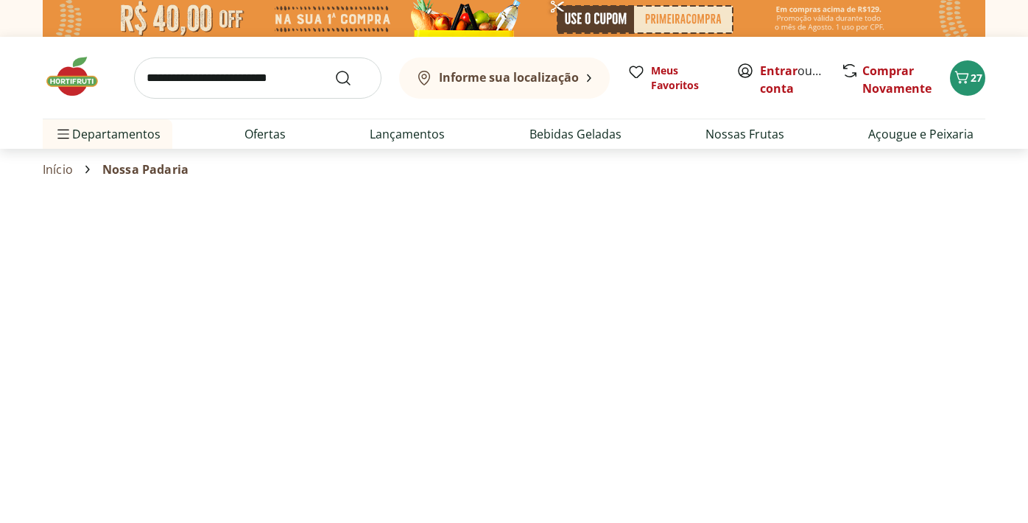
select select "**********"
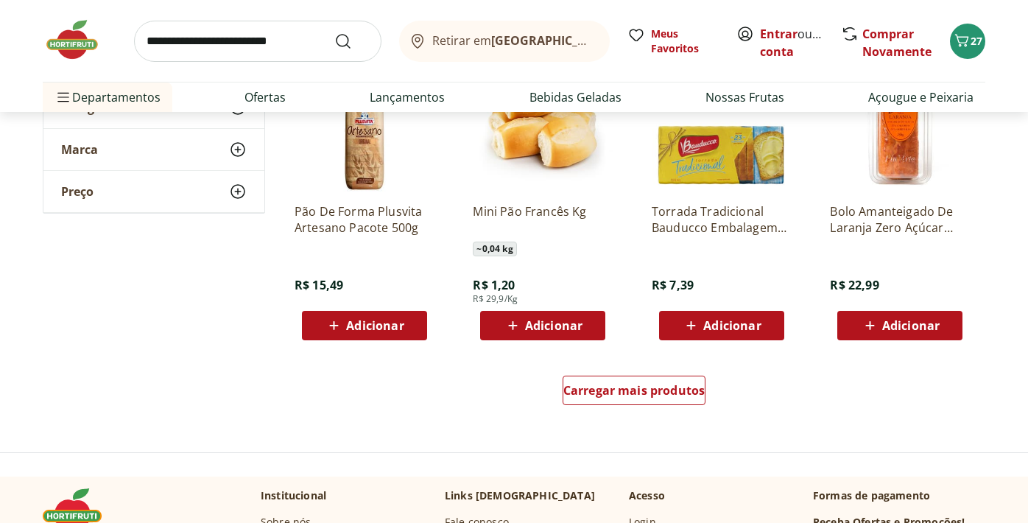
scroll to position [870, 0]
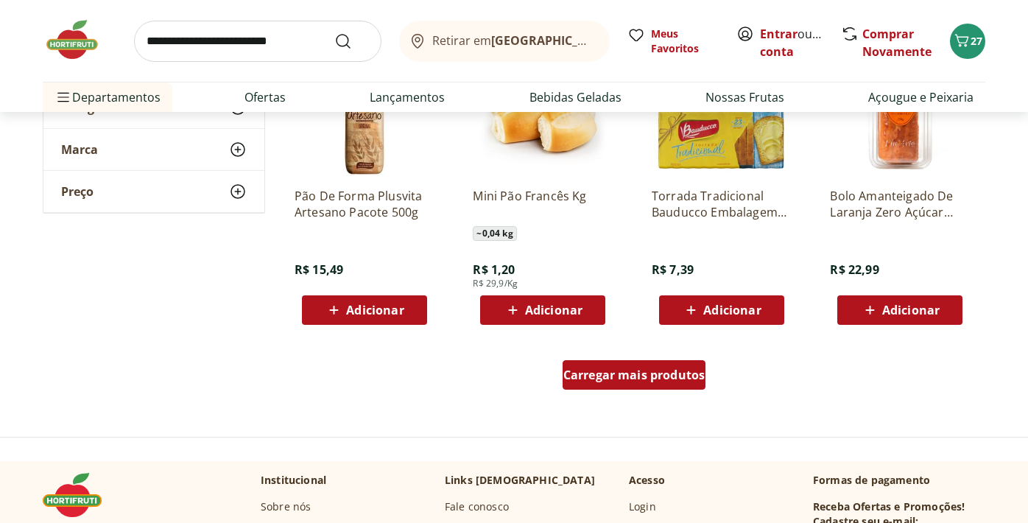
click at [640, 373] on span "Carregar mais produtos" at bounding box center [634, 375] width 142 height 12
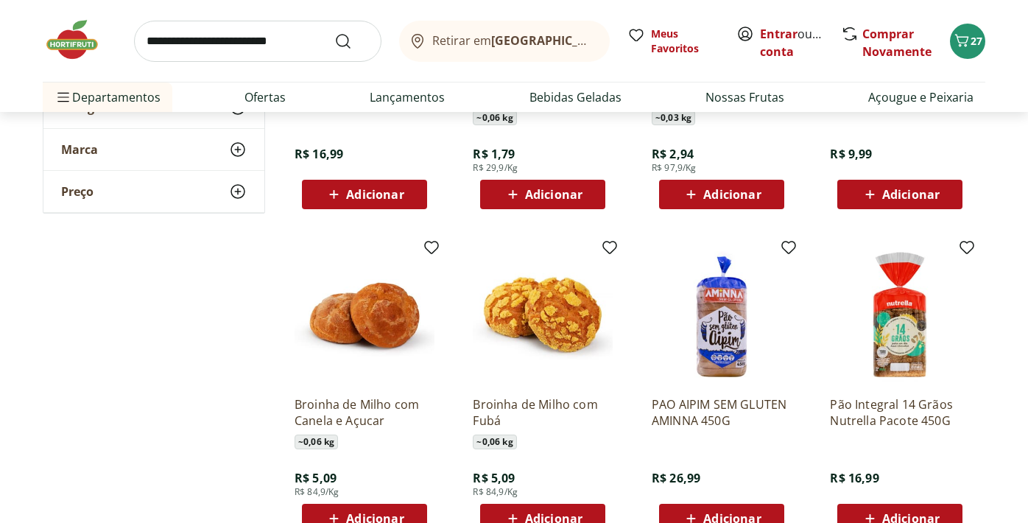
scroll to position [1623, 0]
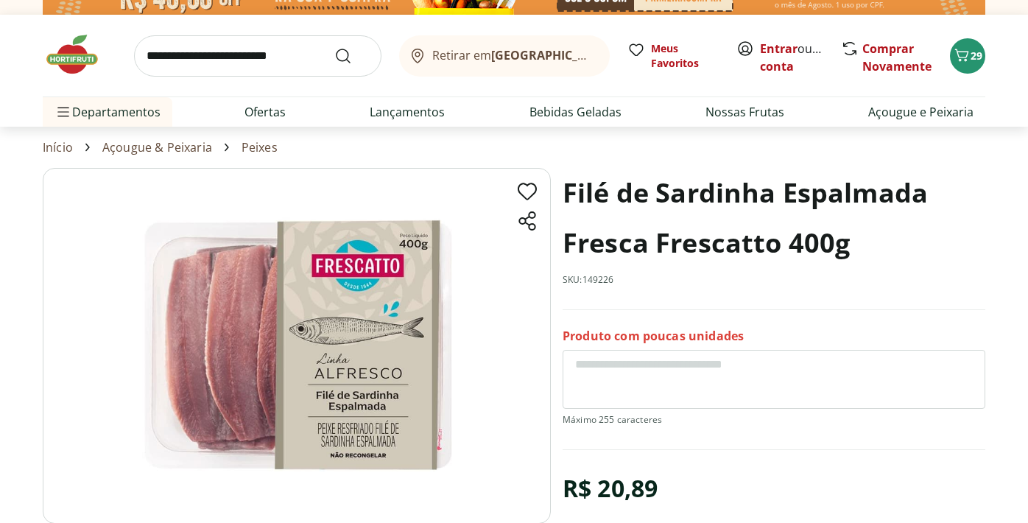
scroll to position [13, 0]
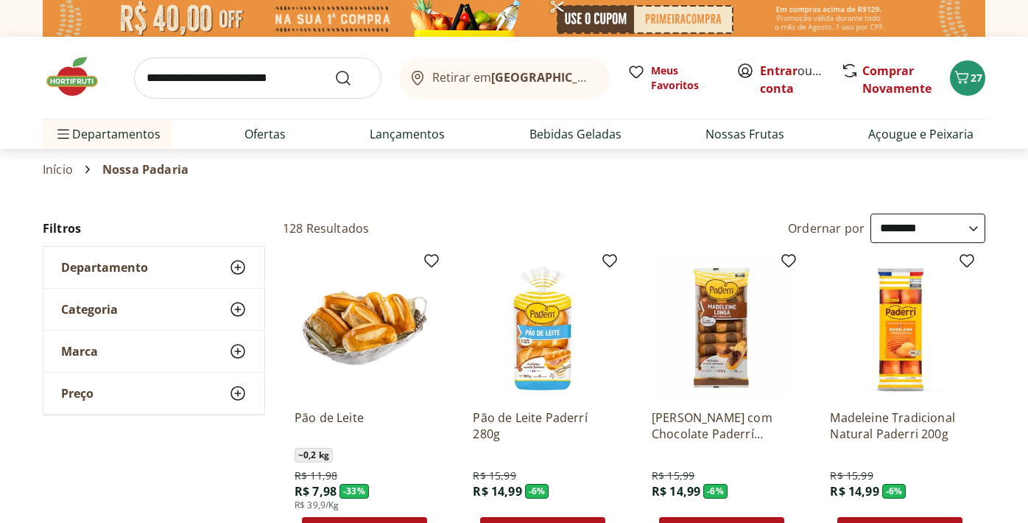
select select "**********"
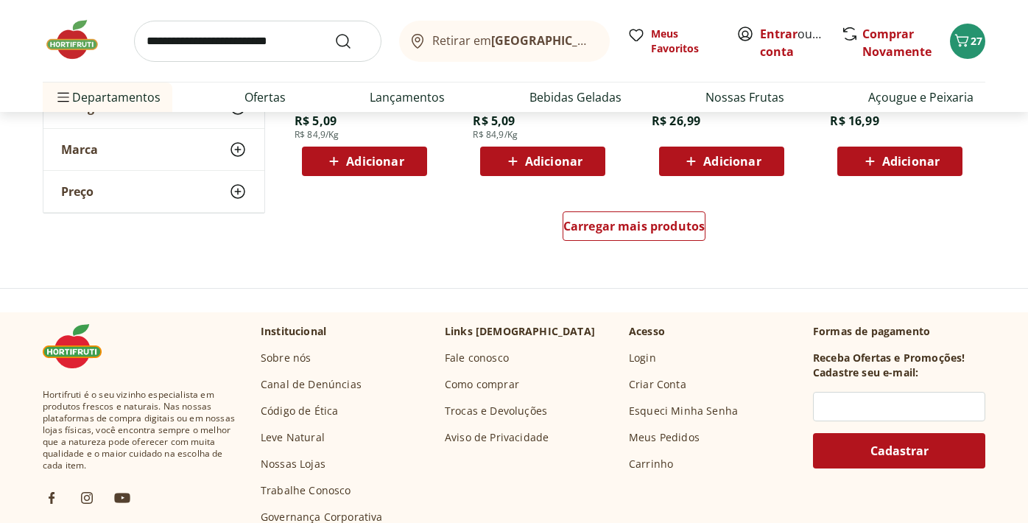
scroll to position [1982, 0]
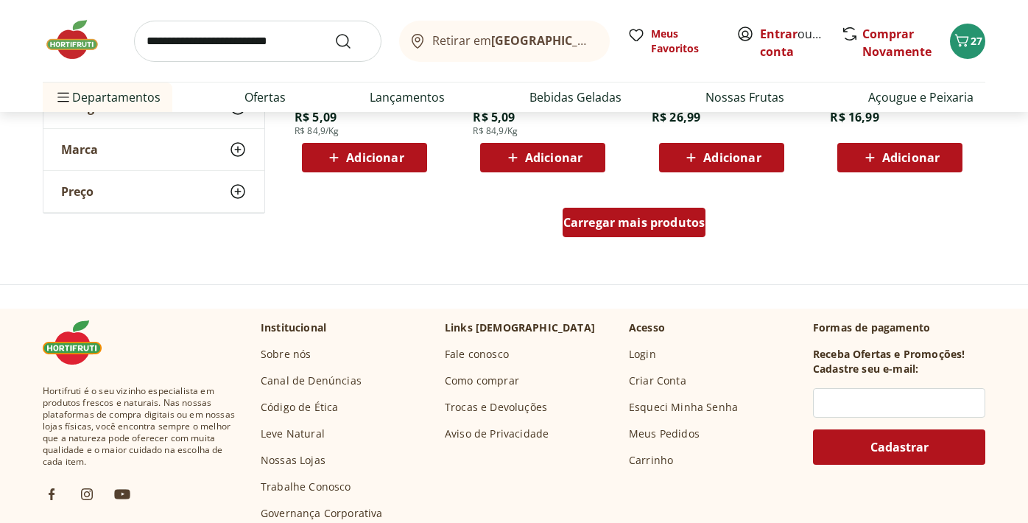
click at [619, 223] on span "Carregar mais produtos" at bounding box center [634, 222] width 142 height 12
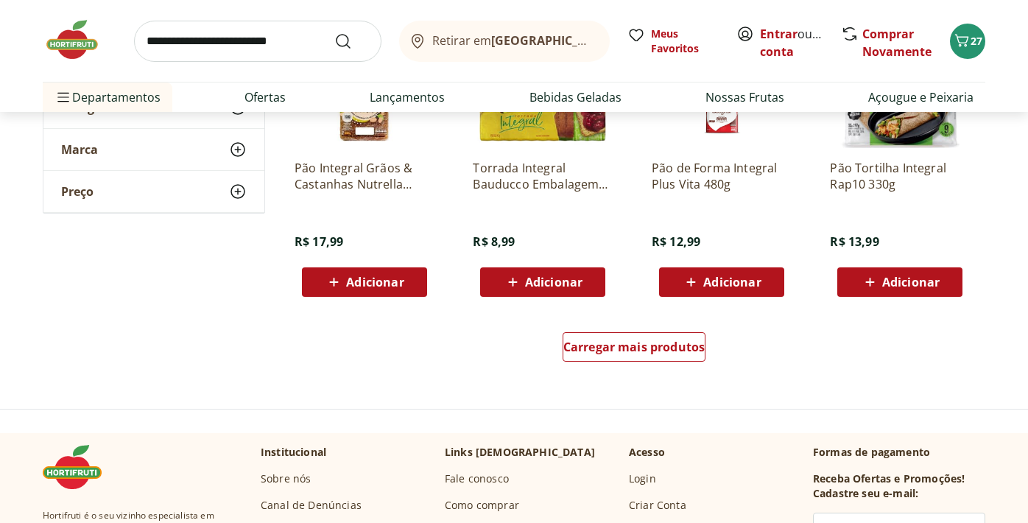
scroll to position [2799, 0]
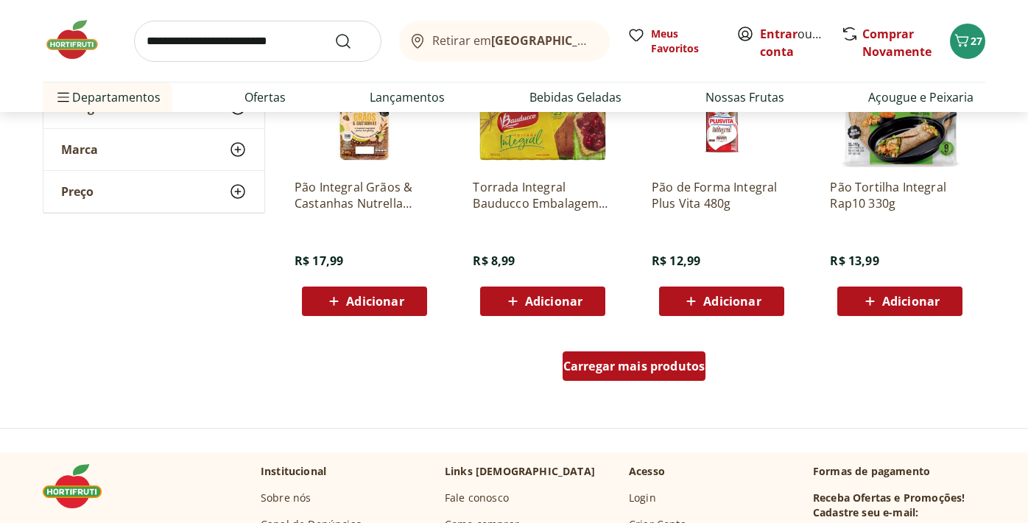
click at [626, 360] on span "Carregar mais produtos" at bounding box center [634, 366] width 142 height 12
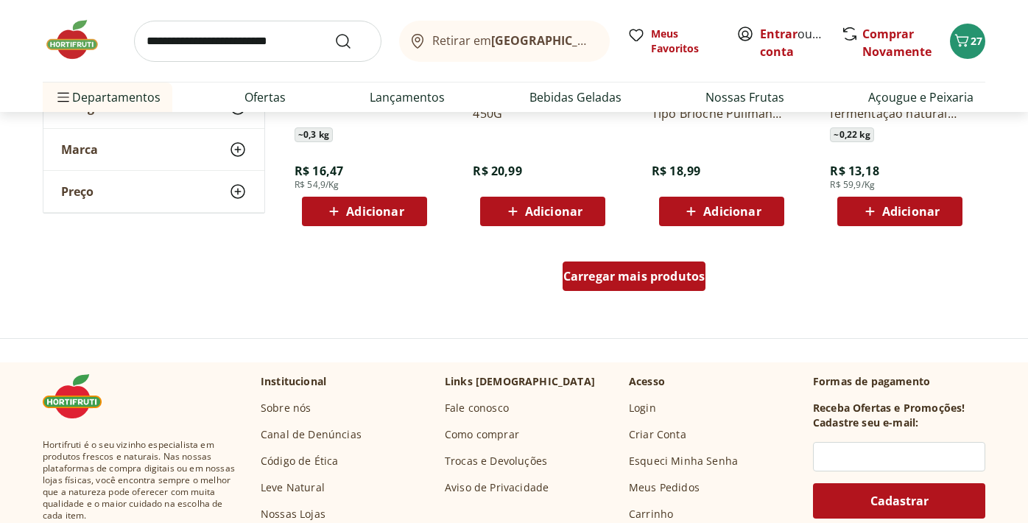
scroll to position [3850, 0]
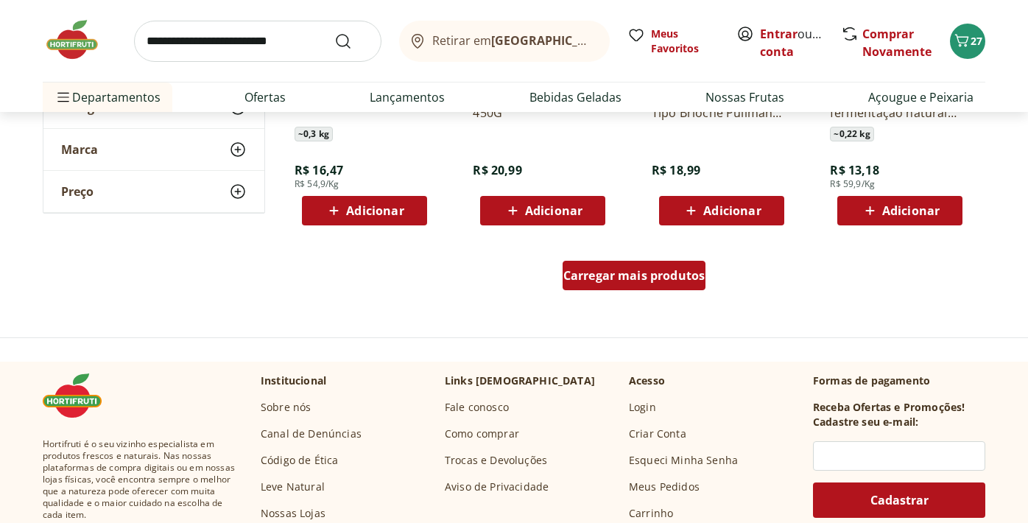
click at [649, 287] on div "Carregar mais produtos" at bounding box center [635, 275] width 144 height 29
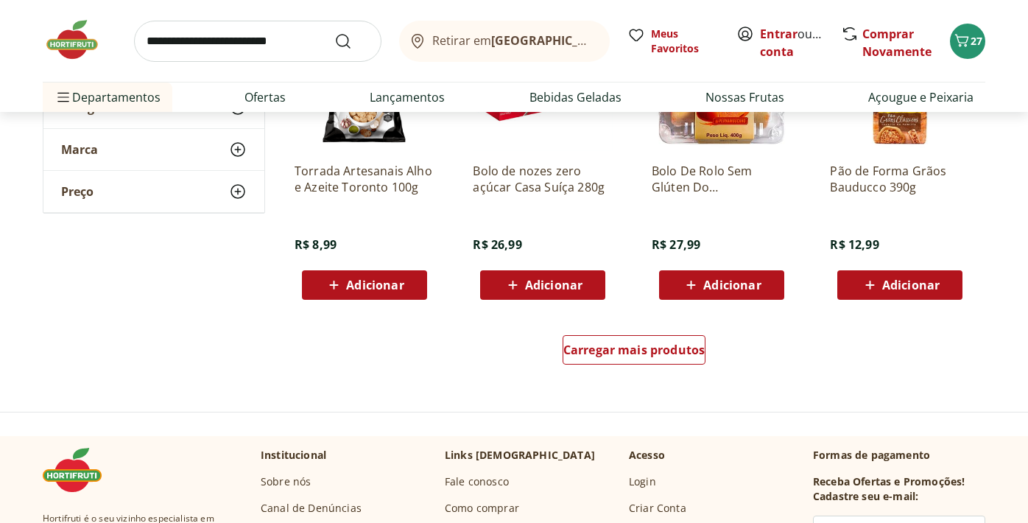
scroll to position [4811, 0]
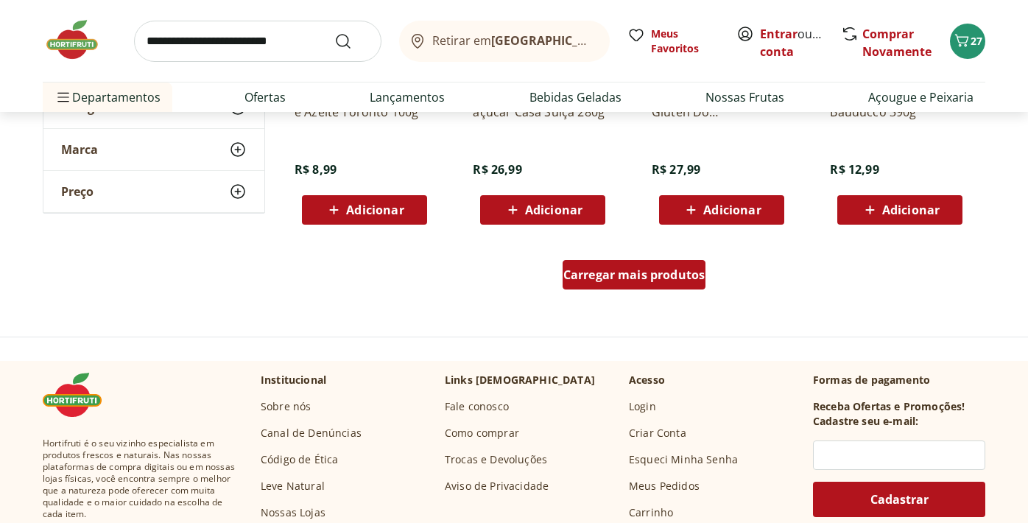
click at [635, 279] on span "Carregar mais produtos" at bounding box center [634, 275] width 142 height 12
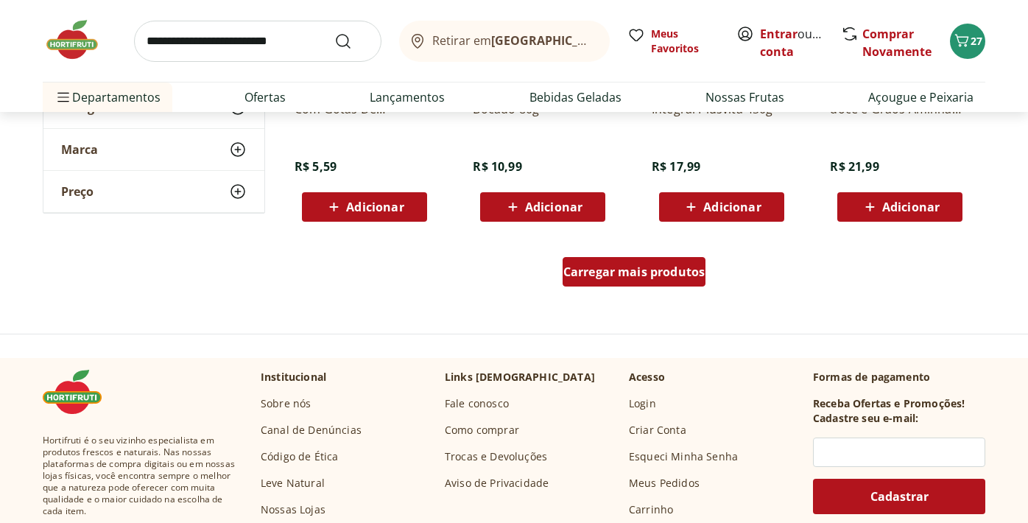
scroll to position [5775, 0]
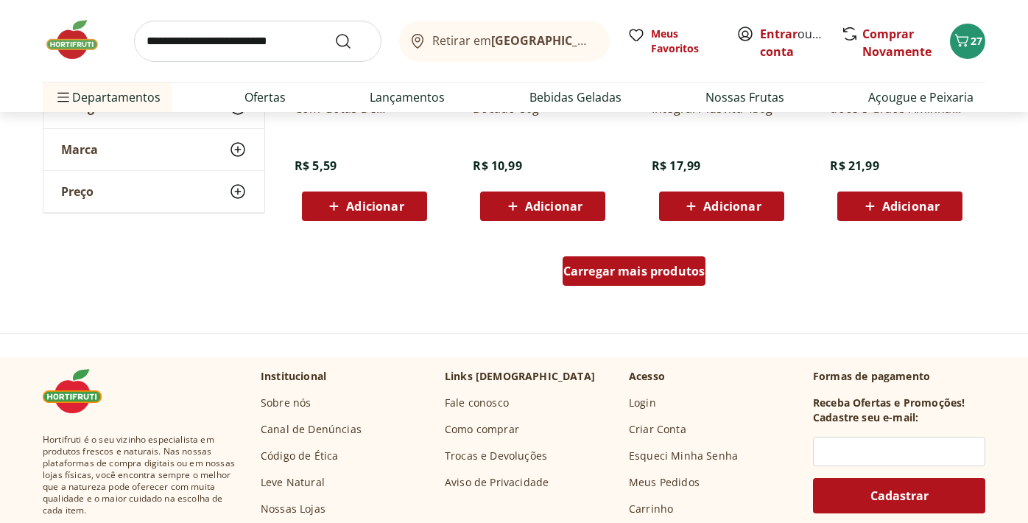
click at [624, 270] on span "Carregar mais produtos" at bounding box center [634, 271] width 142 height 12
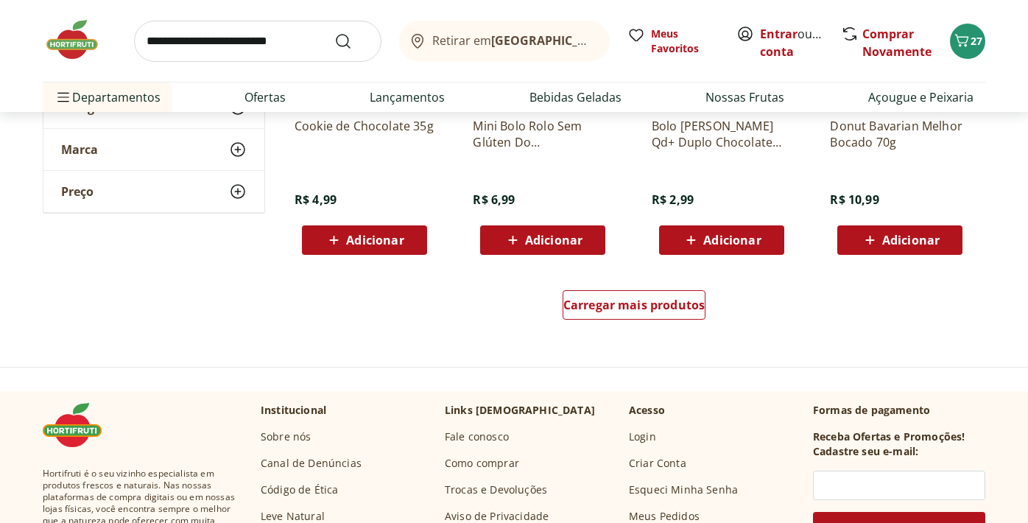
scroll to position [6723, 0]
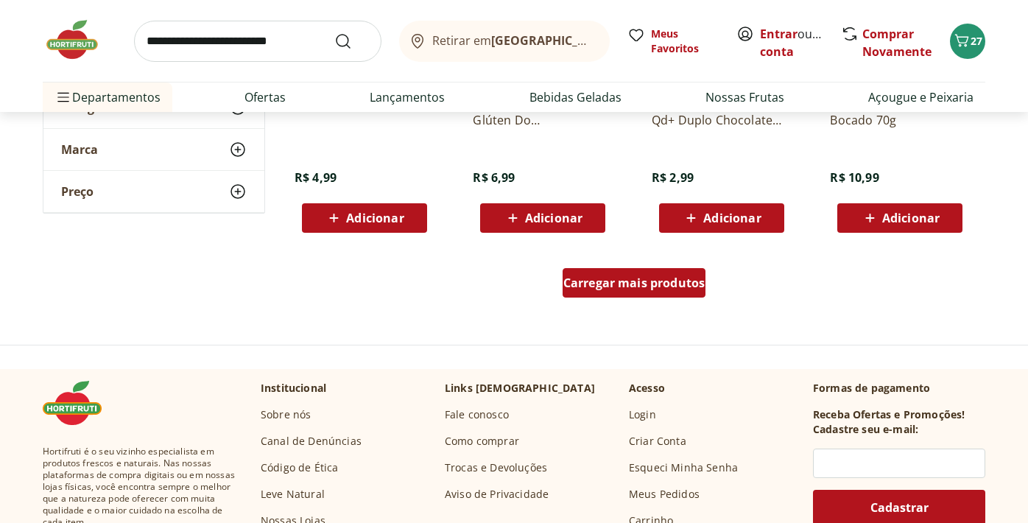
click at [620, 286] on span "Carregar mais produtos" at bounding box center [634, 283] width 142 height 12
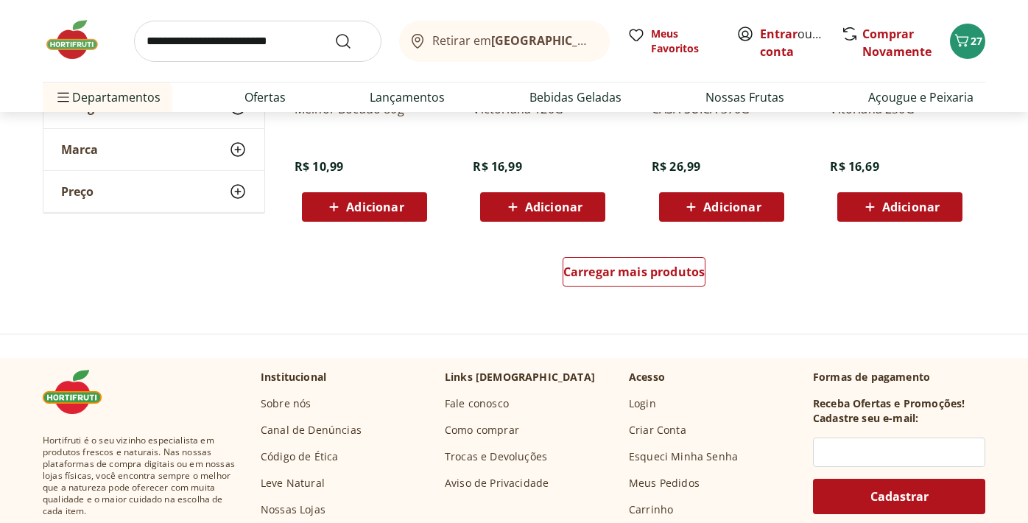
scroll to position [7704, 0]
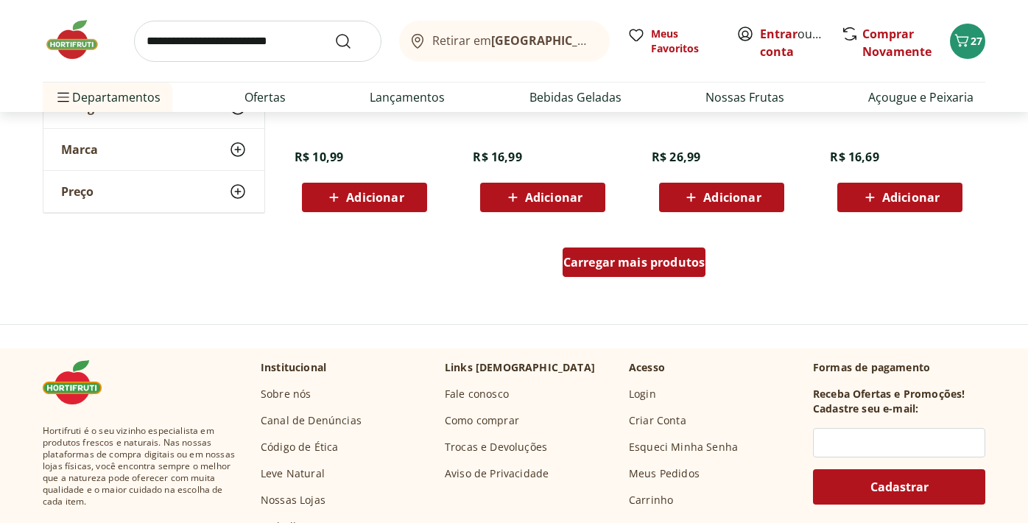
click at [620, 259] on span "Carregar mais produtos" at bounding box center [634, 262] width 142 height 12
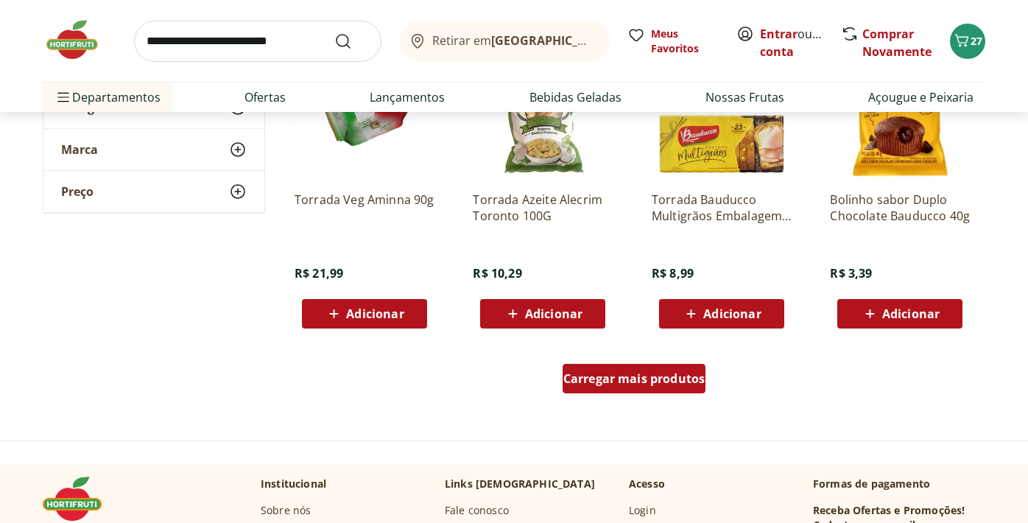
scroll to position [8577, 0]
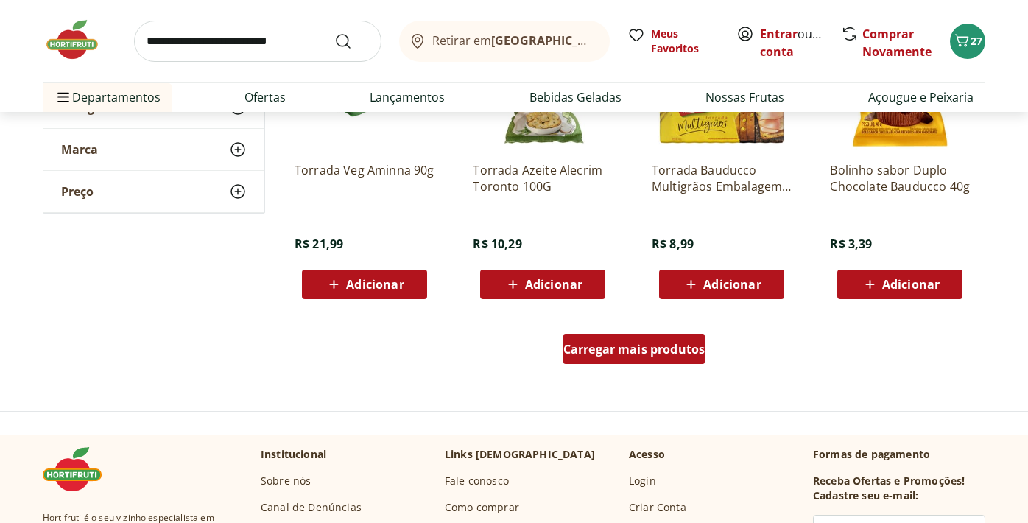
click at [635, 345] on span "Carregar mais produtos" at bounding box center [634, 349] width 142 height 12
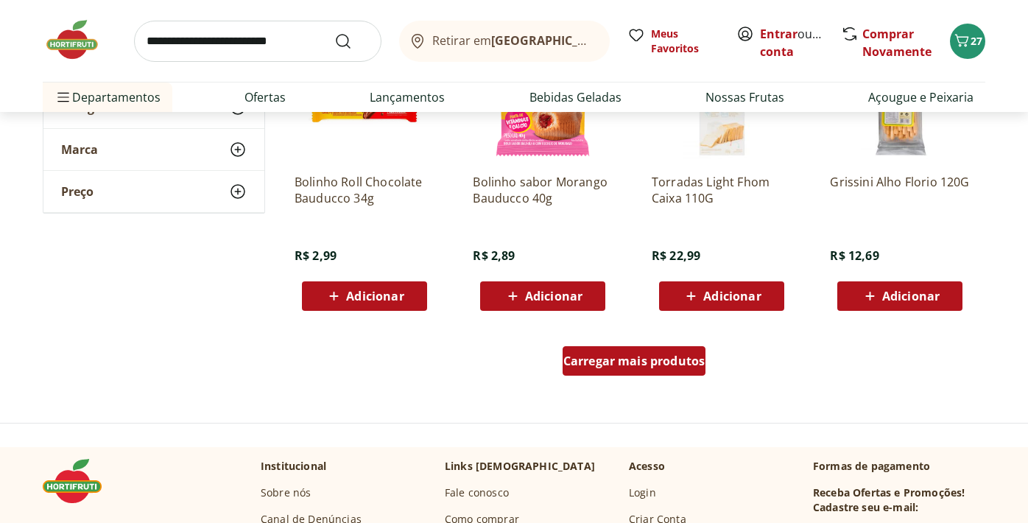
scroll to position [9530, 0]
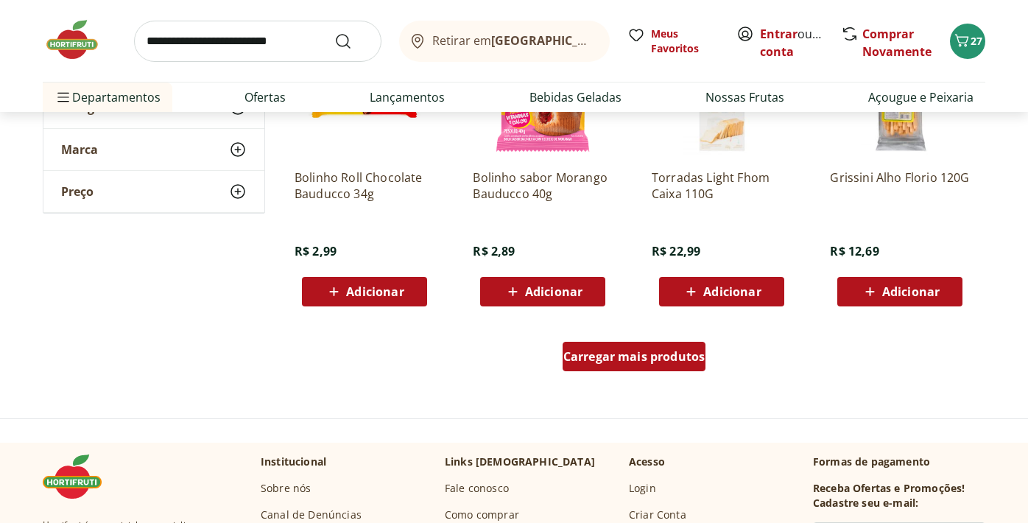
click at [631, 362] on span "Carregar mais produtos" at bounding box center [634, 357] width 142 height 12
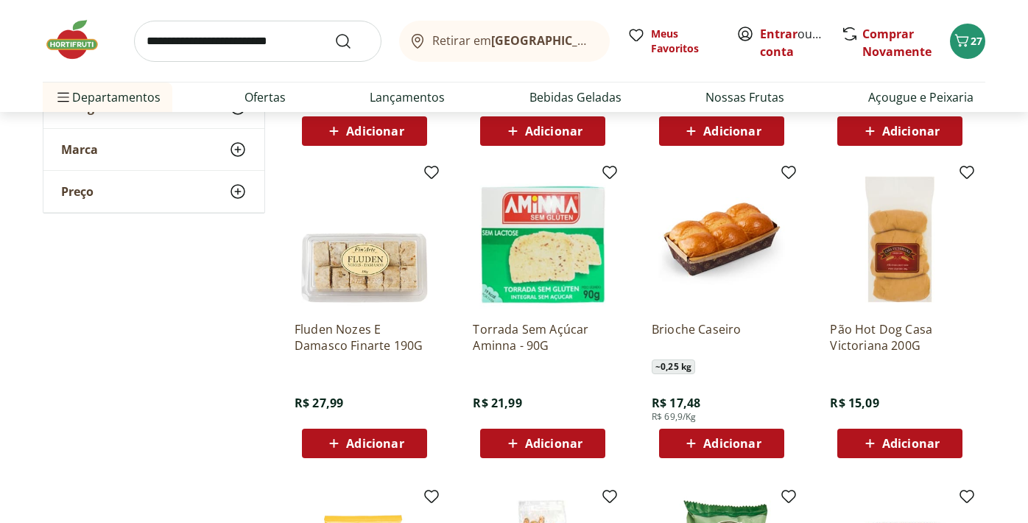
scroll to position [9719, 0]
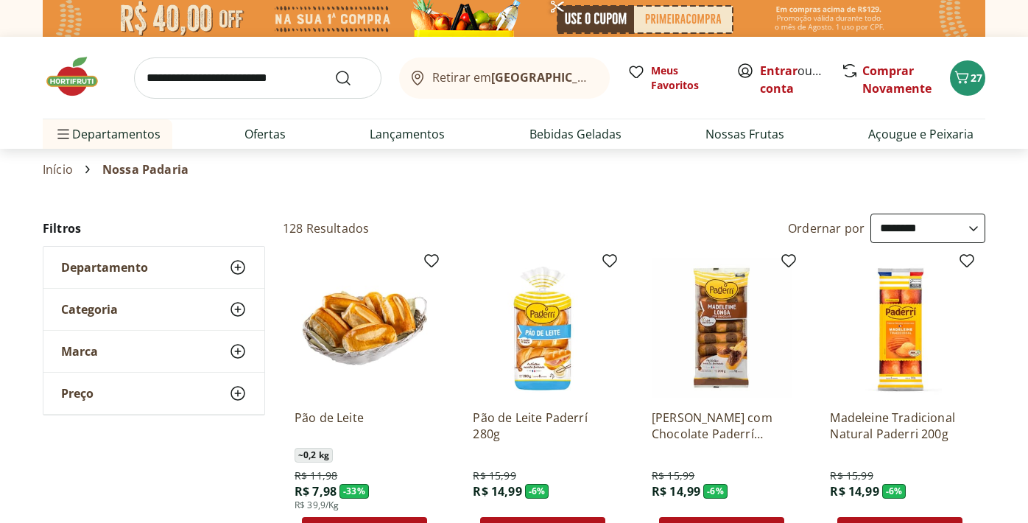
click at [309, 70] on input "search" at bounding box center [257, 77] width 247 height 41
type input "**********"
click at [334, 69] on button "Submit Search" at bounding box center [351, 78] width 35 height 18
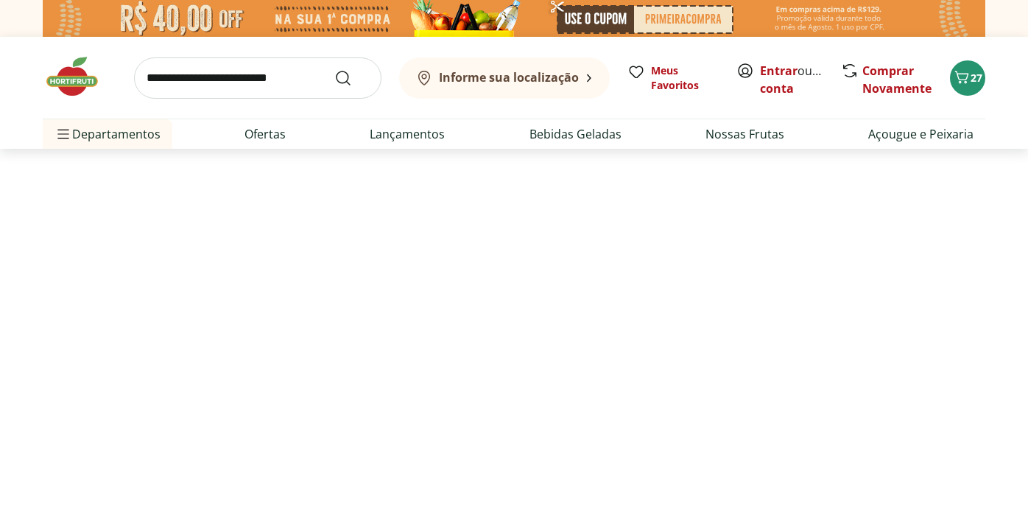
select select "**********"
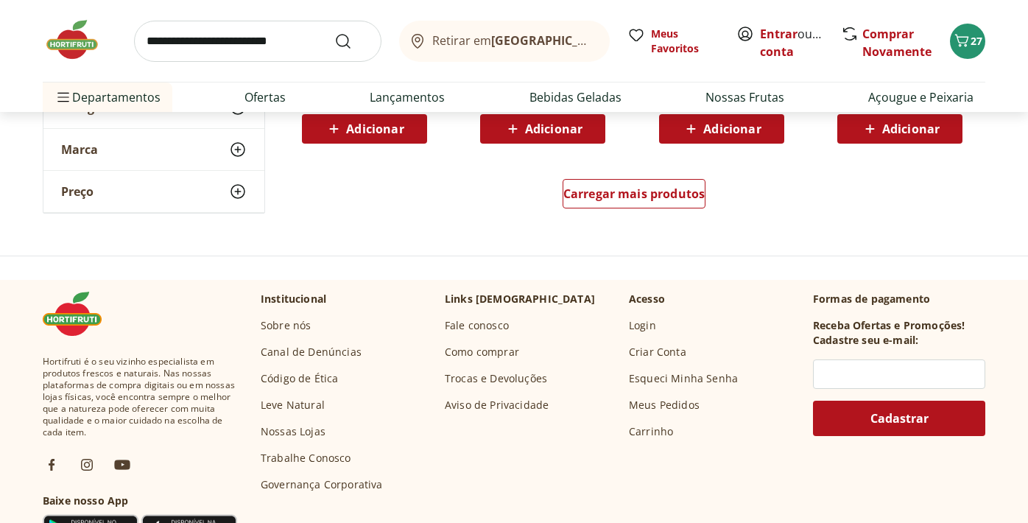
scroll to position [1110, 0]
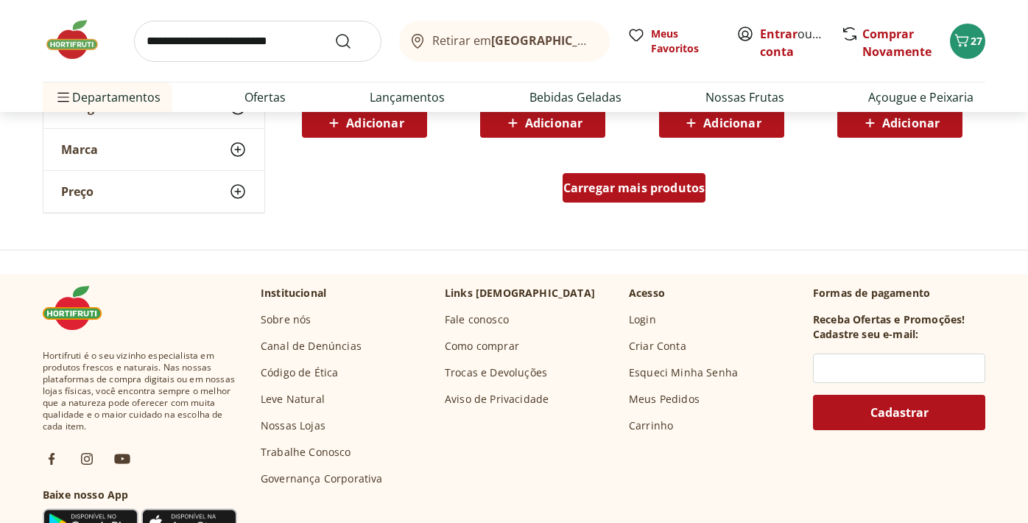
click at [608, 184] on span "Carregar mais produtos" at bounding box center [634, 188] width 142 height 12
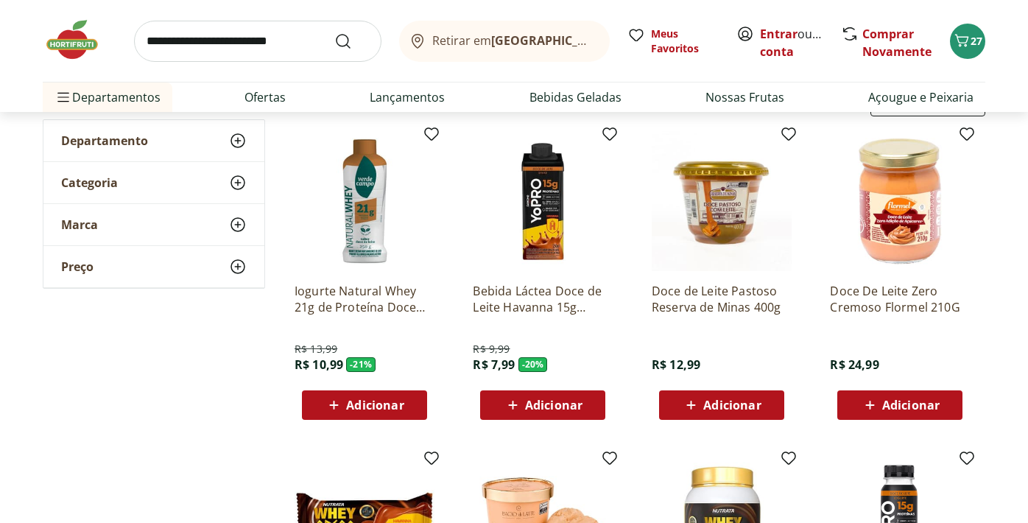
scroll to position [102, 0]
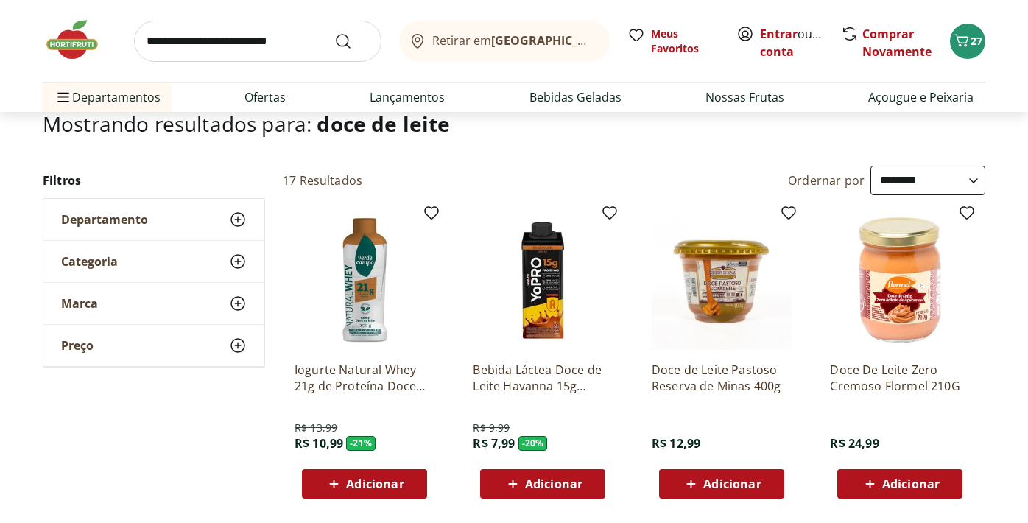
click at [875, 275] on img at bounding box center [900, 280] width 140 height 140
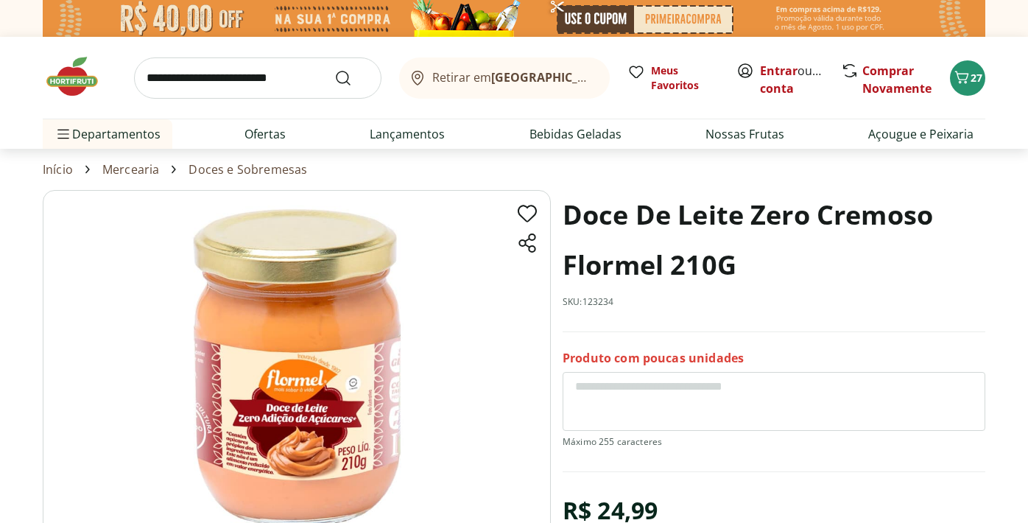
click at [266, 80] on input "search" at bounding box center [257, 77] width 247 height 41
type input "**********"
click button "Submit Search" at bounding box center [351, 78] width 35 height 18
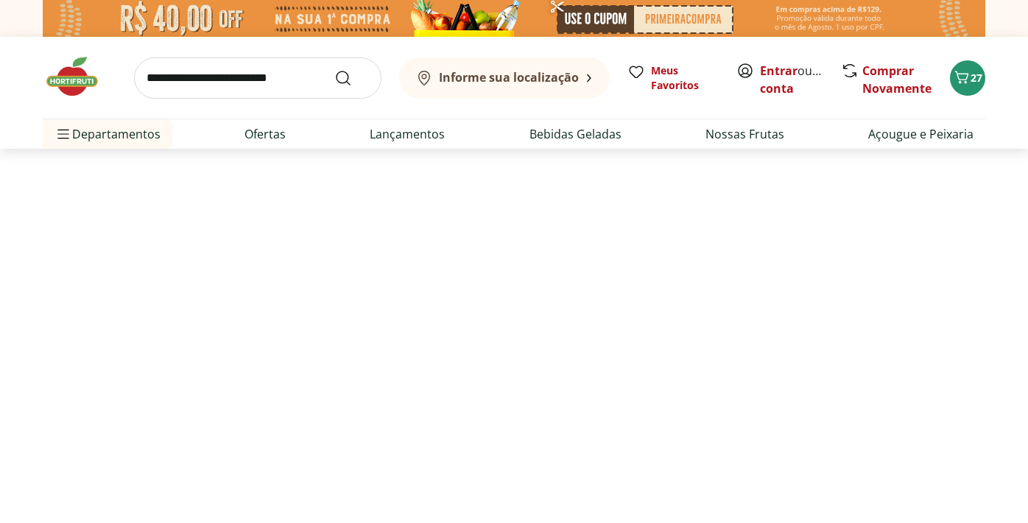
select select "**********"
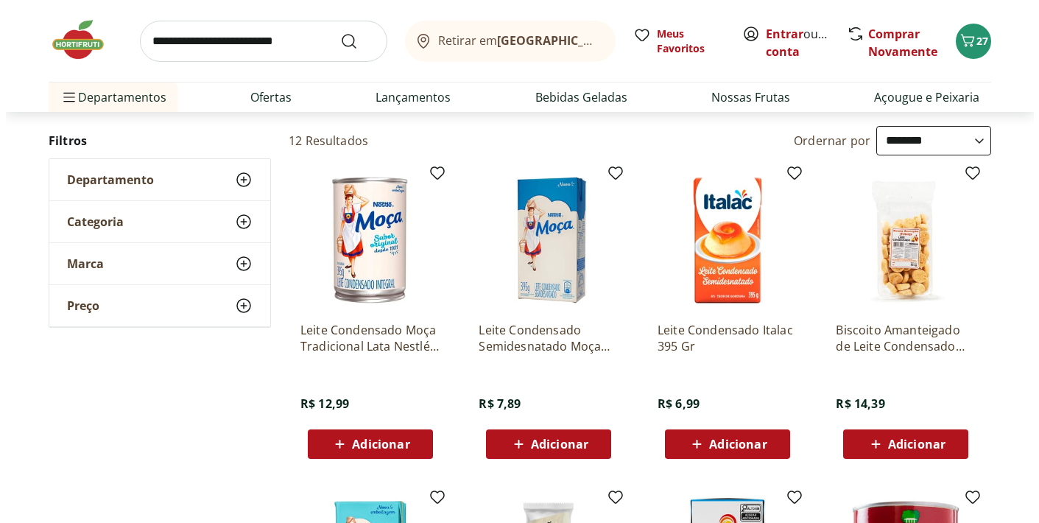
scroll to position [101, 0]
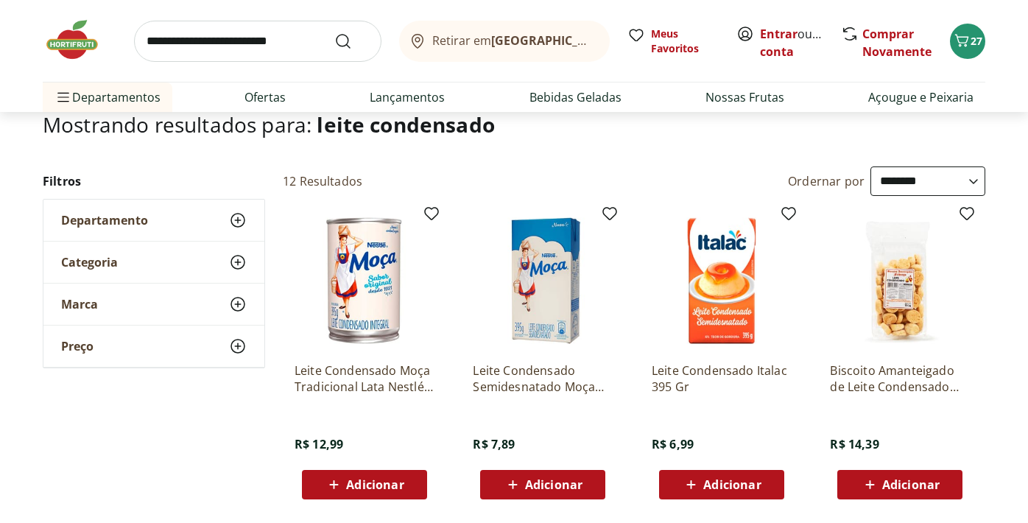
click at [707, 490] on span "Adicionar" at bounding box center [731, 485] width 57 height 12
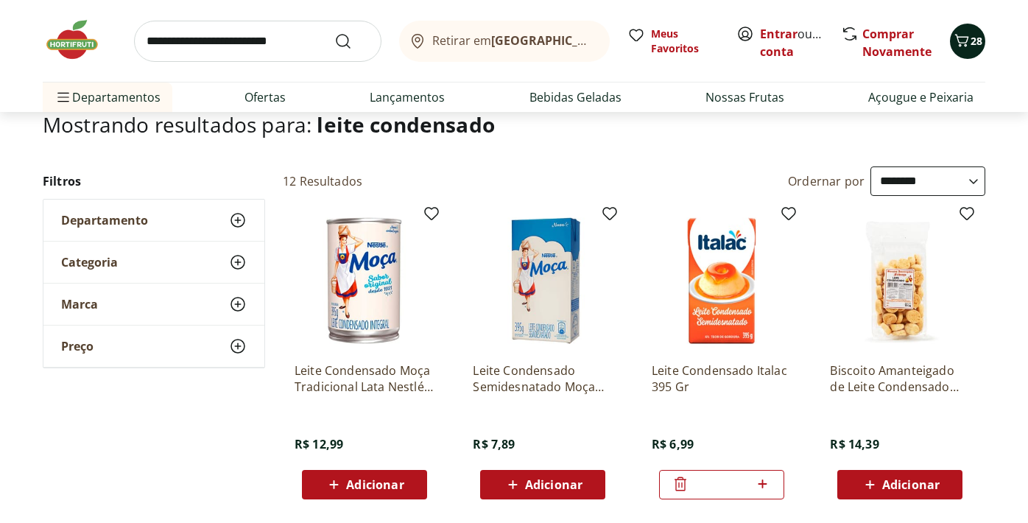
click at [971, 36] on span "28" at bounding box center [977, 41] width 12 height 14
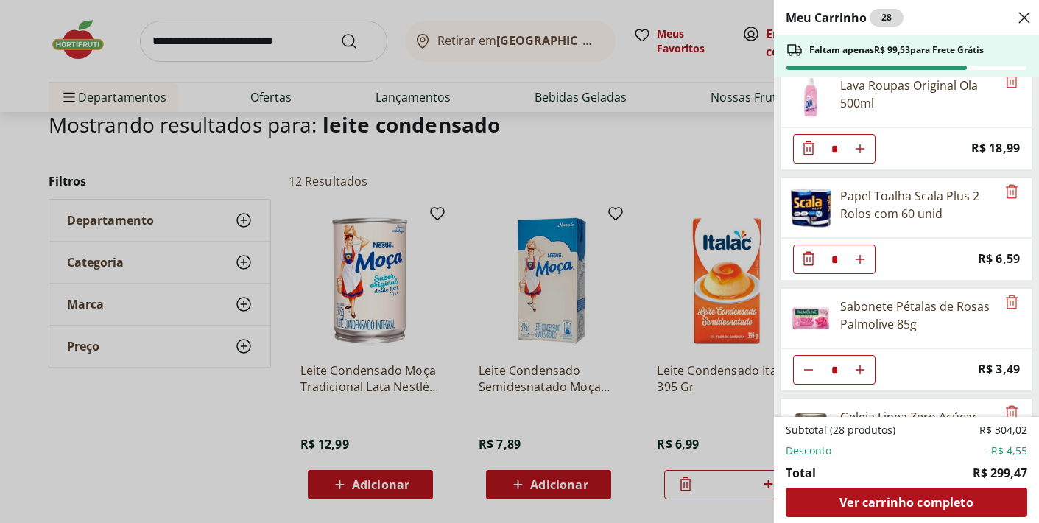
scroll to position [2206, 0]
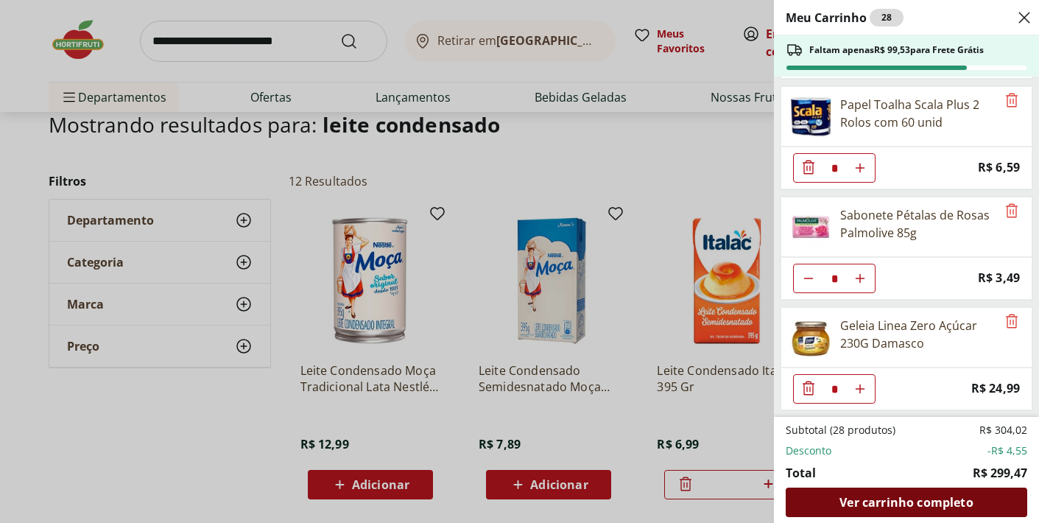
click at [911, 504] on span "Ver carrinho completo" at bounding box center [905, 502] width 133 height 12
